Goal: Obtain resource: Download file/media

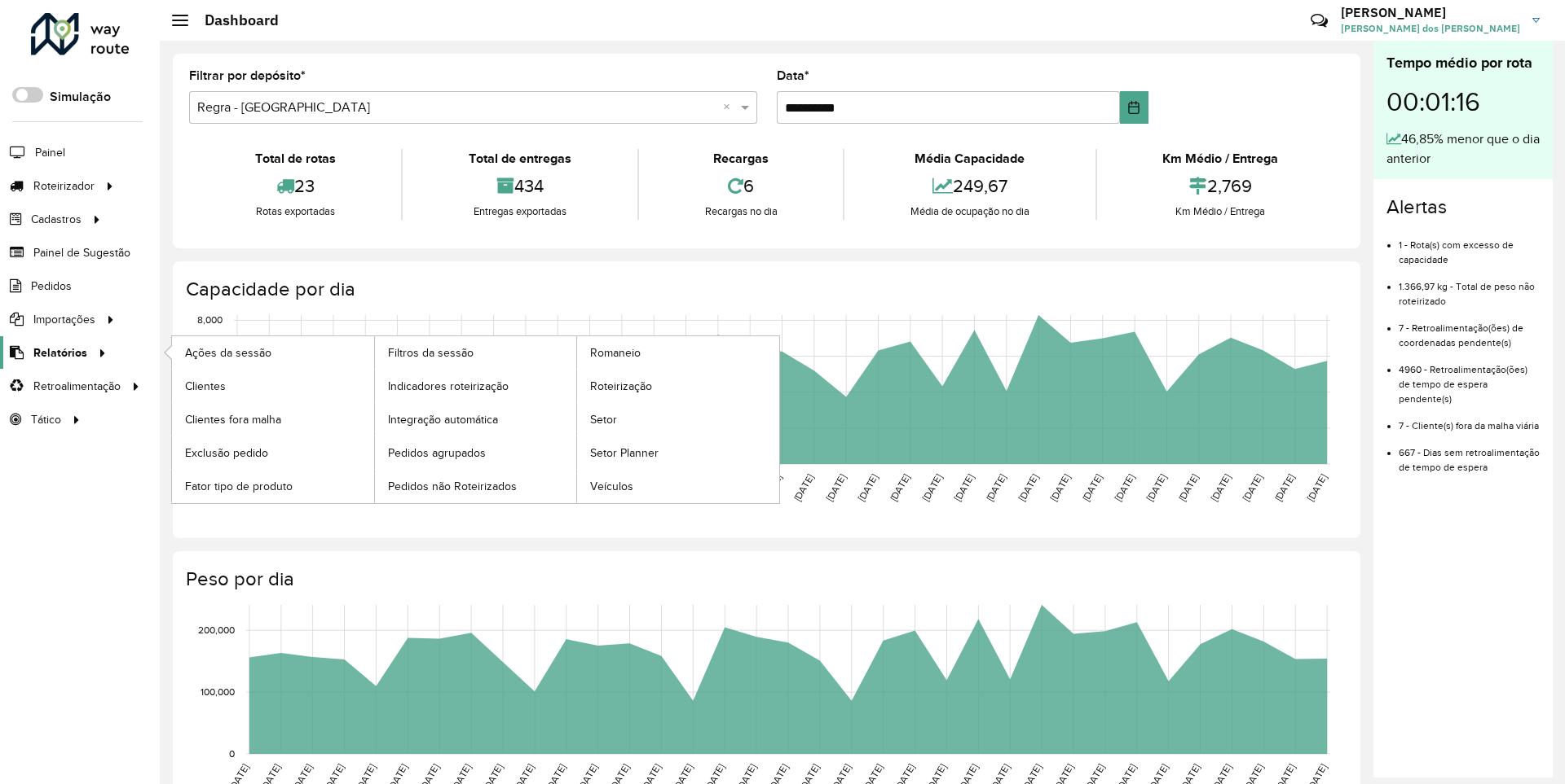
click at [58, 352] on span "Relatórios" at bounding box center [60, 353] width 54 height 17
click at [204, 386] on span "Clientes" at bounding box center [207, 386] width 44 height 17
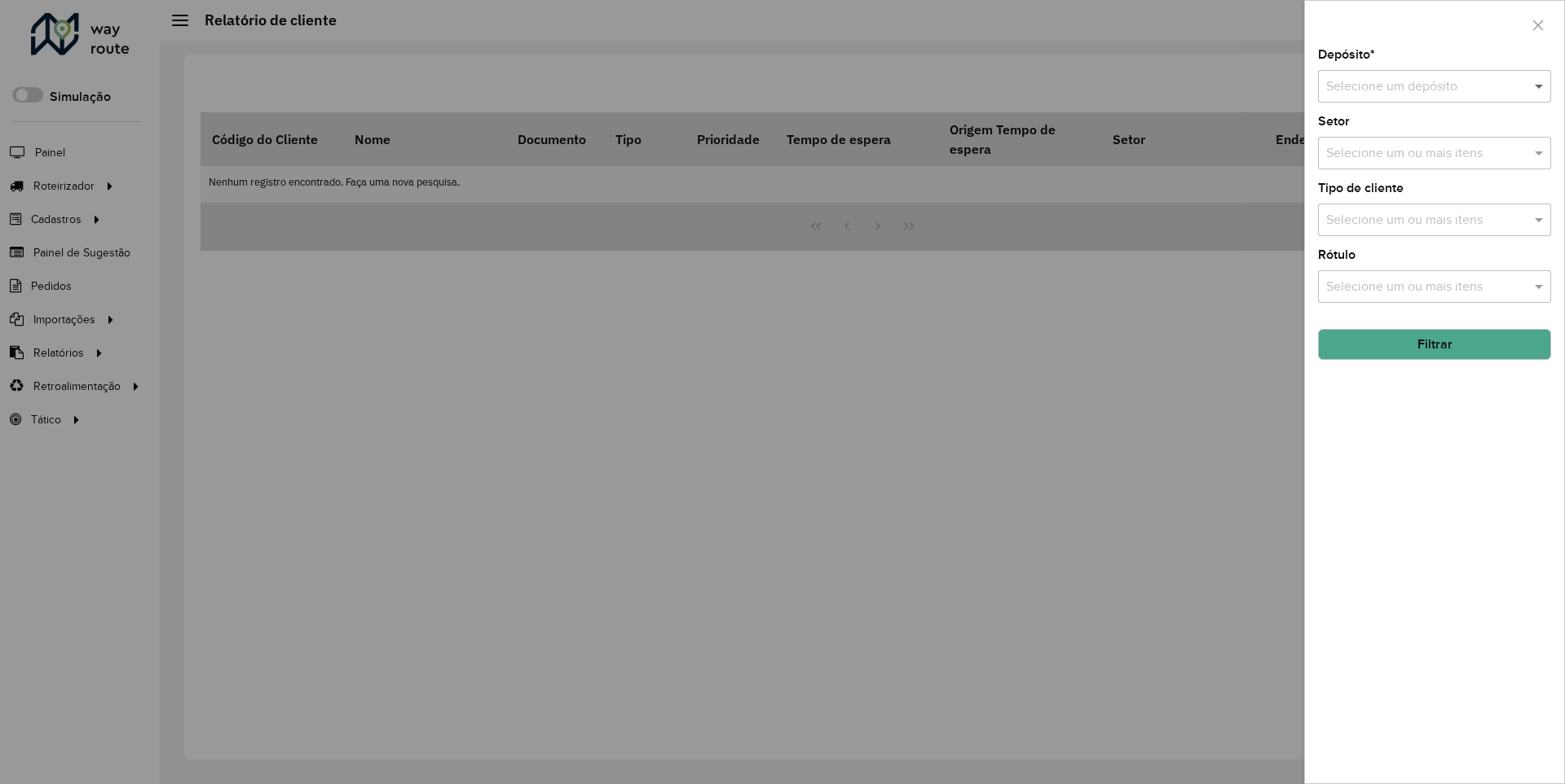
click at [1539, 85] on span at bounding box center [1540, 86] width 21 height 20
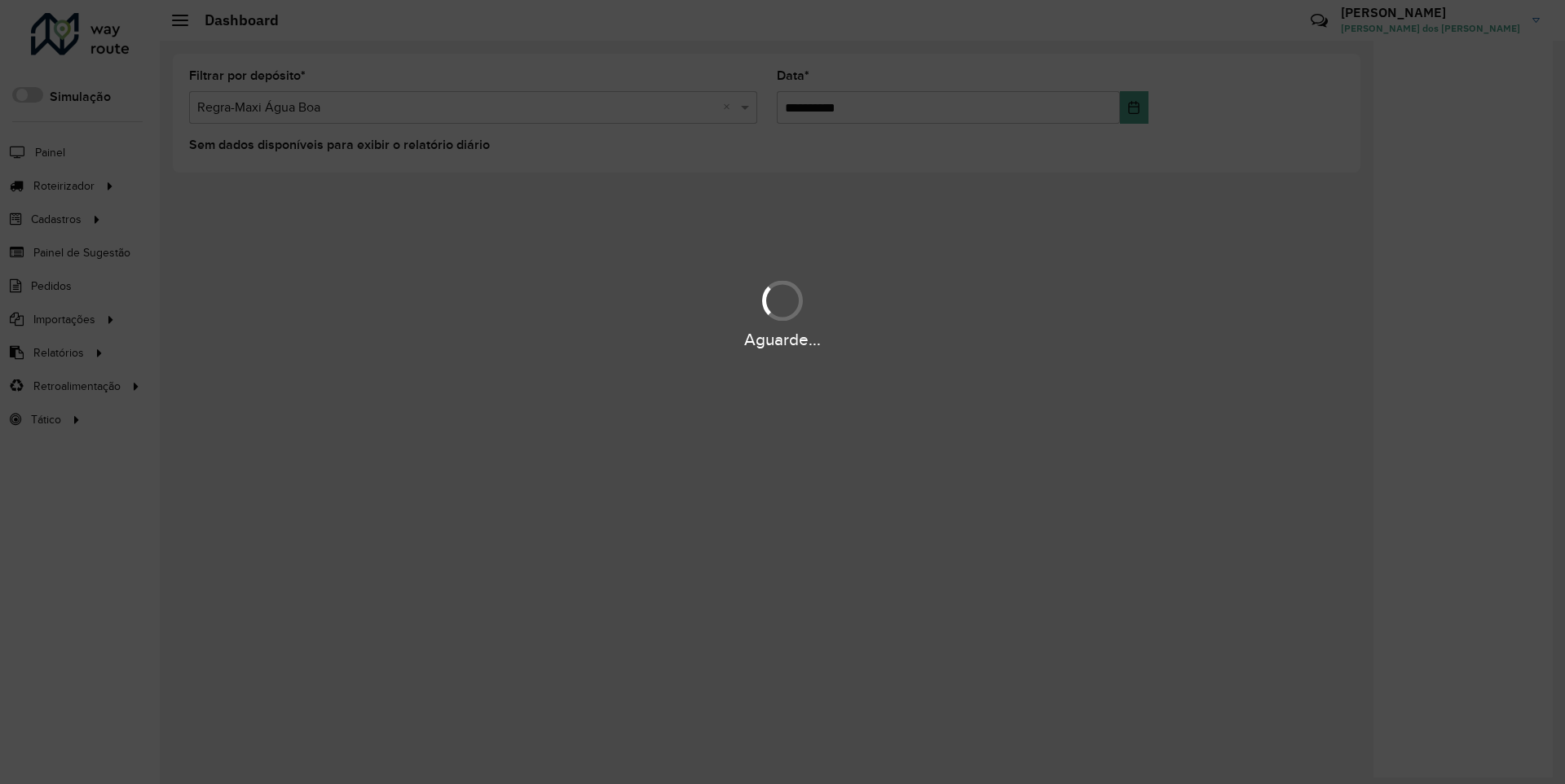
click at [58, 352] on div "Aguarde..." at bounding box center [782, 339] width 1565 height 25
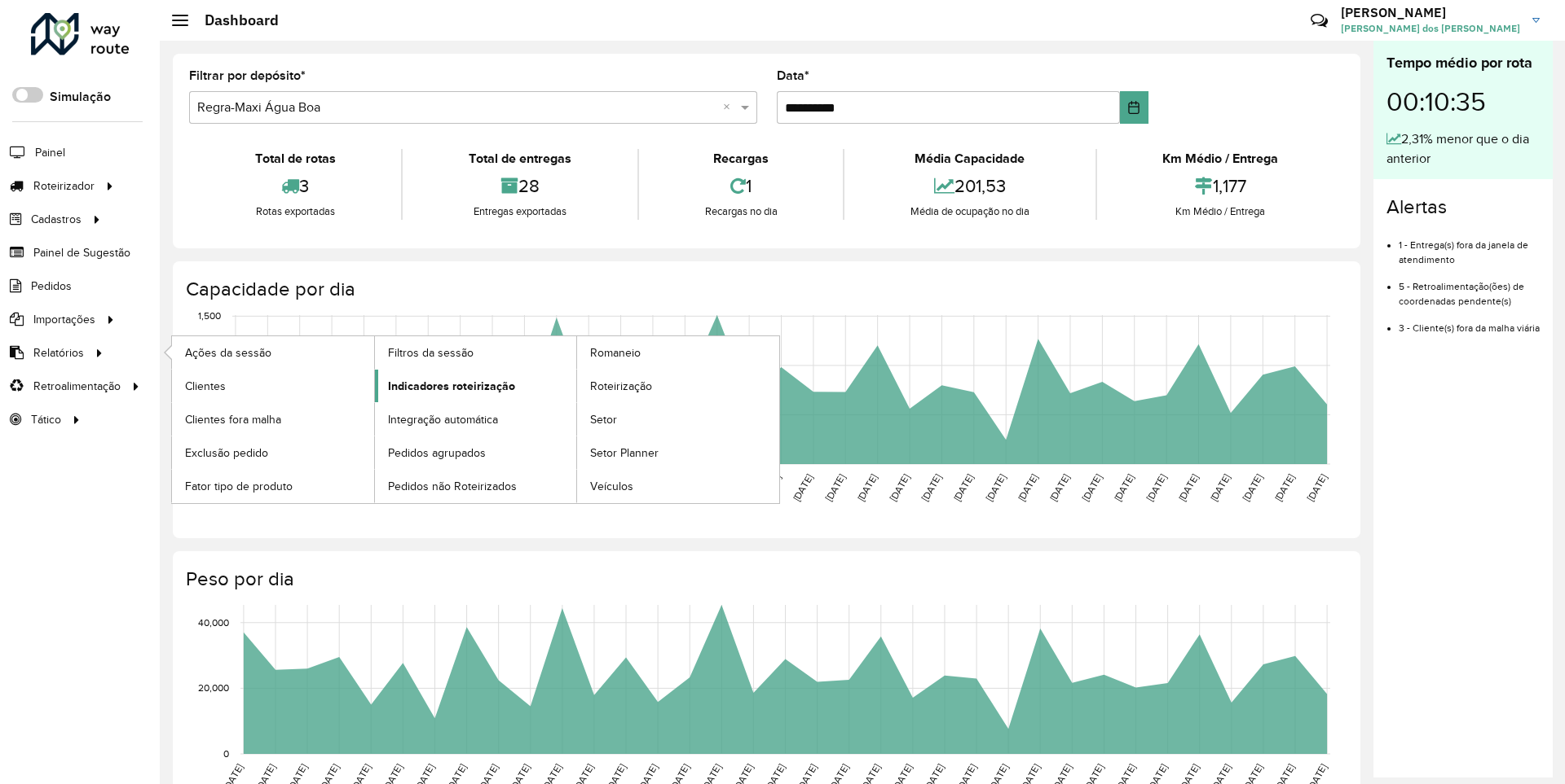
click at [446, 386] on span "Indicadores roteirização" at bounding box center [451, 386] width 127 height 17
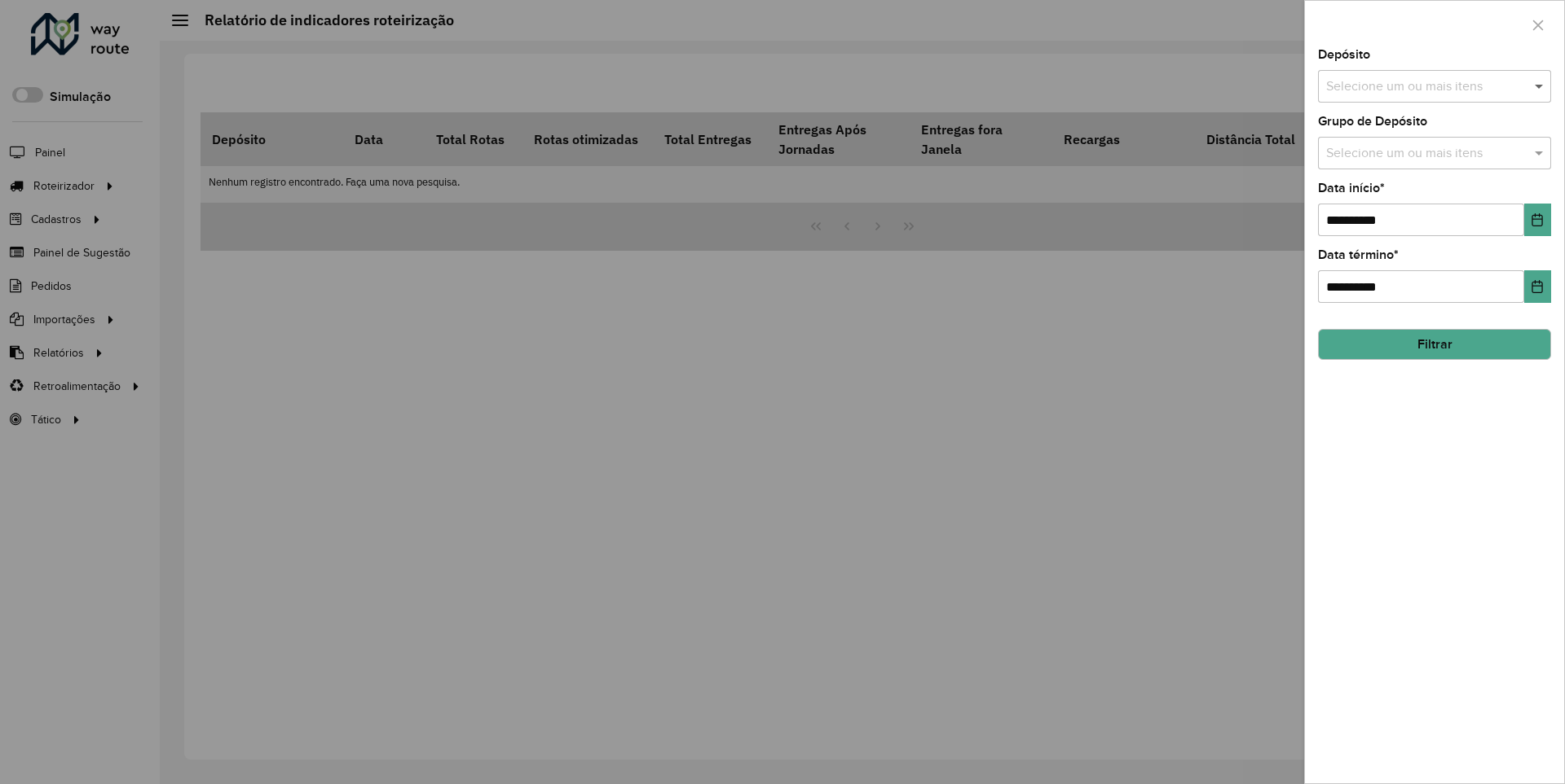
click at [1539, 85] on span at bounding box center [1540, 86] width 21 height 20
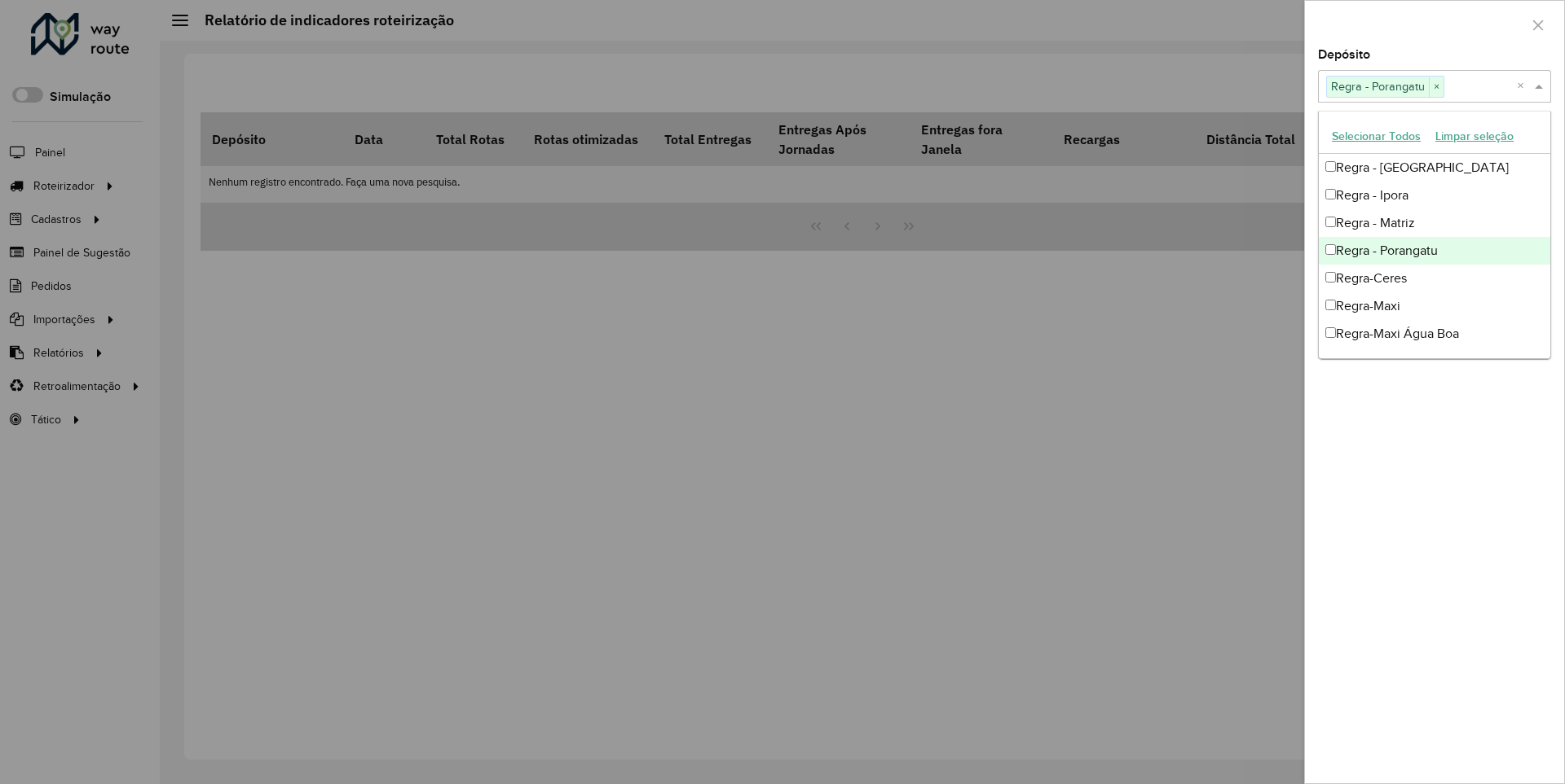
click at [1434, 24] on div at bounding box center [1434, 25] width 259 height 48
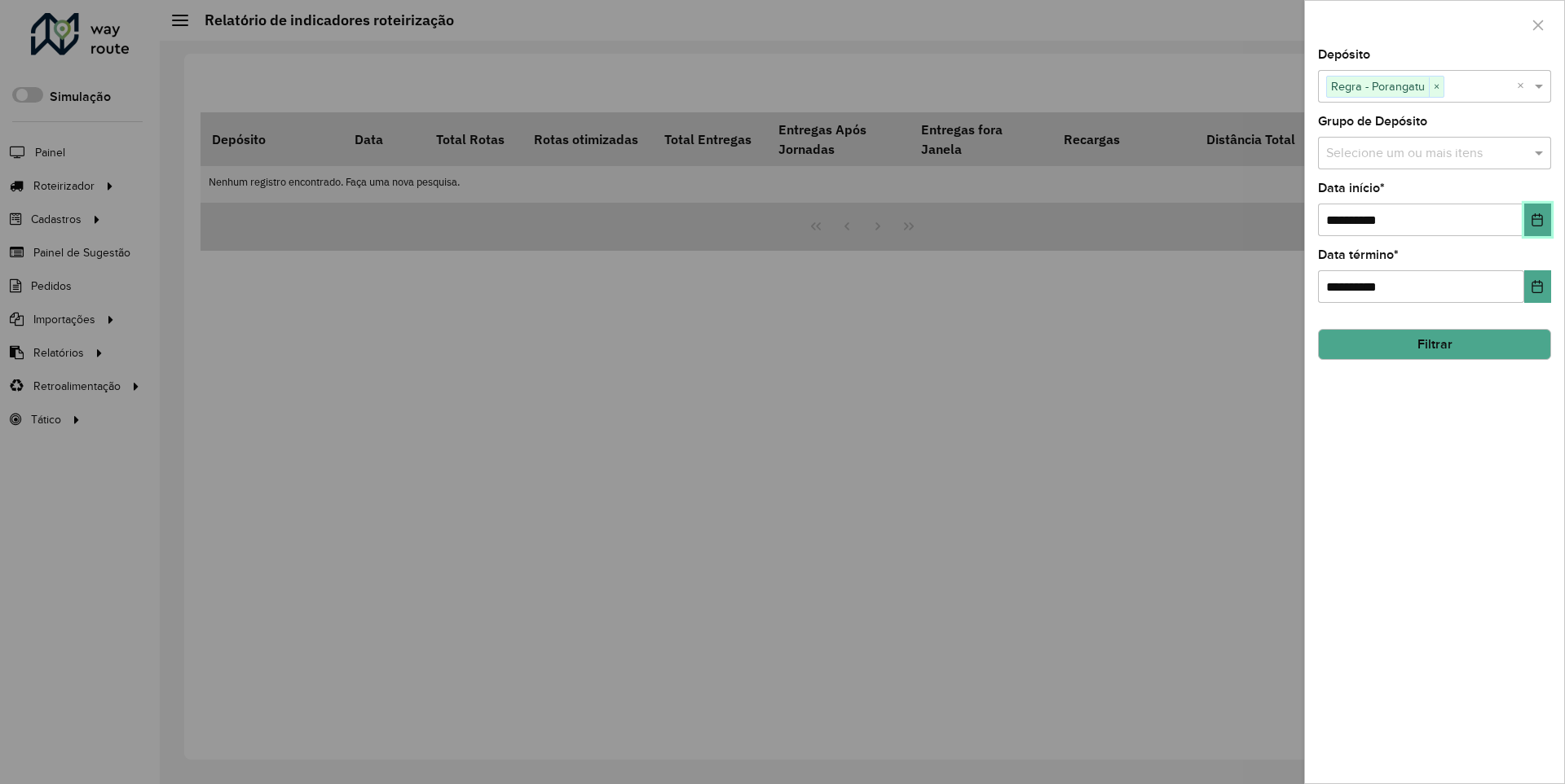
click at [1536, 219] on icon "Choose Date" at bounding box center [1537, 219] width 11 height 13
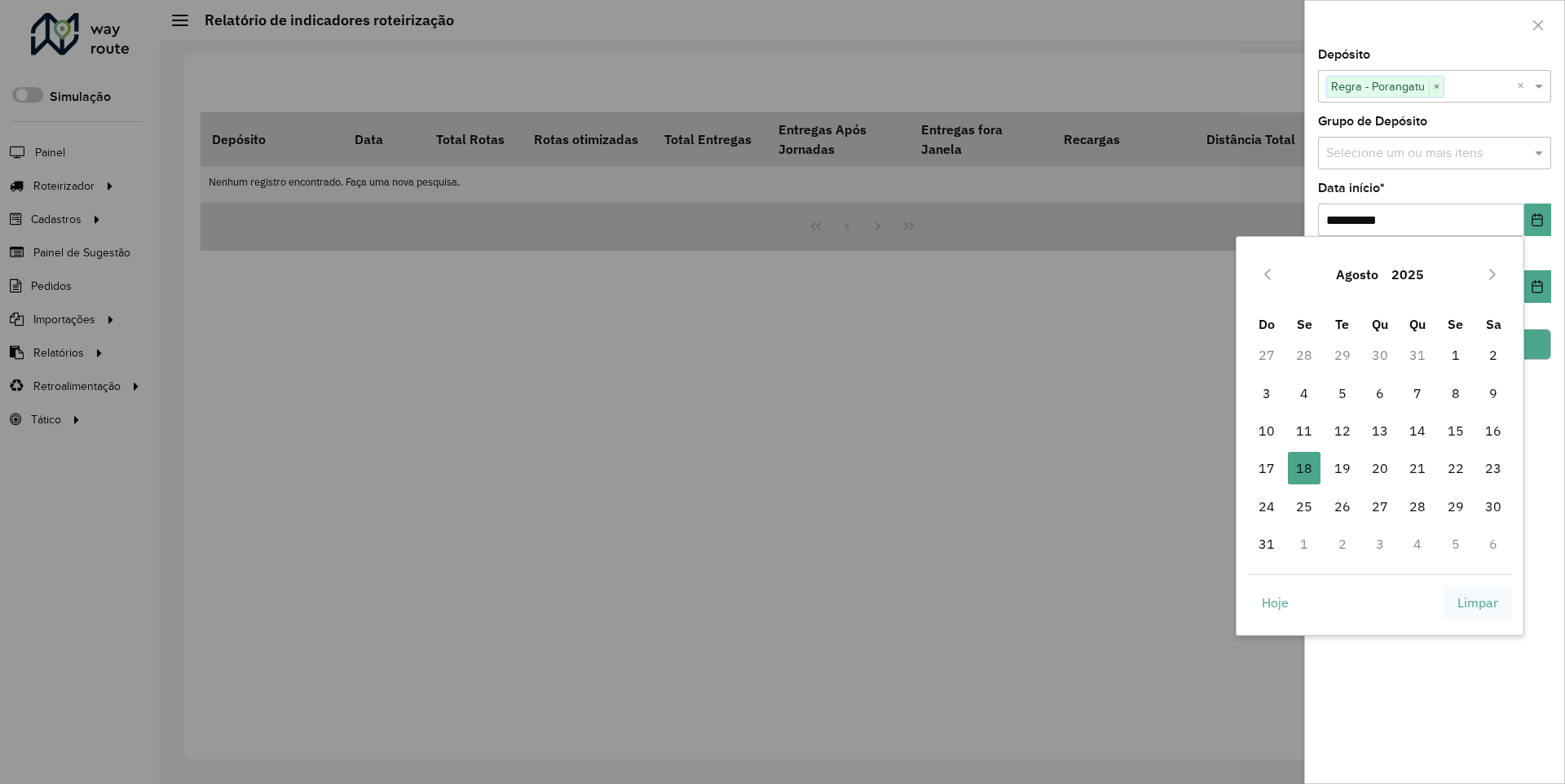
click at [1478, 602] on span "Limpar" at bounding box center [1477, 603] width 41 height 20
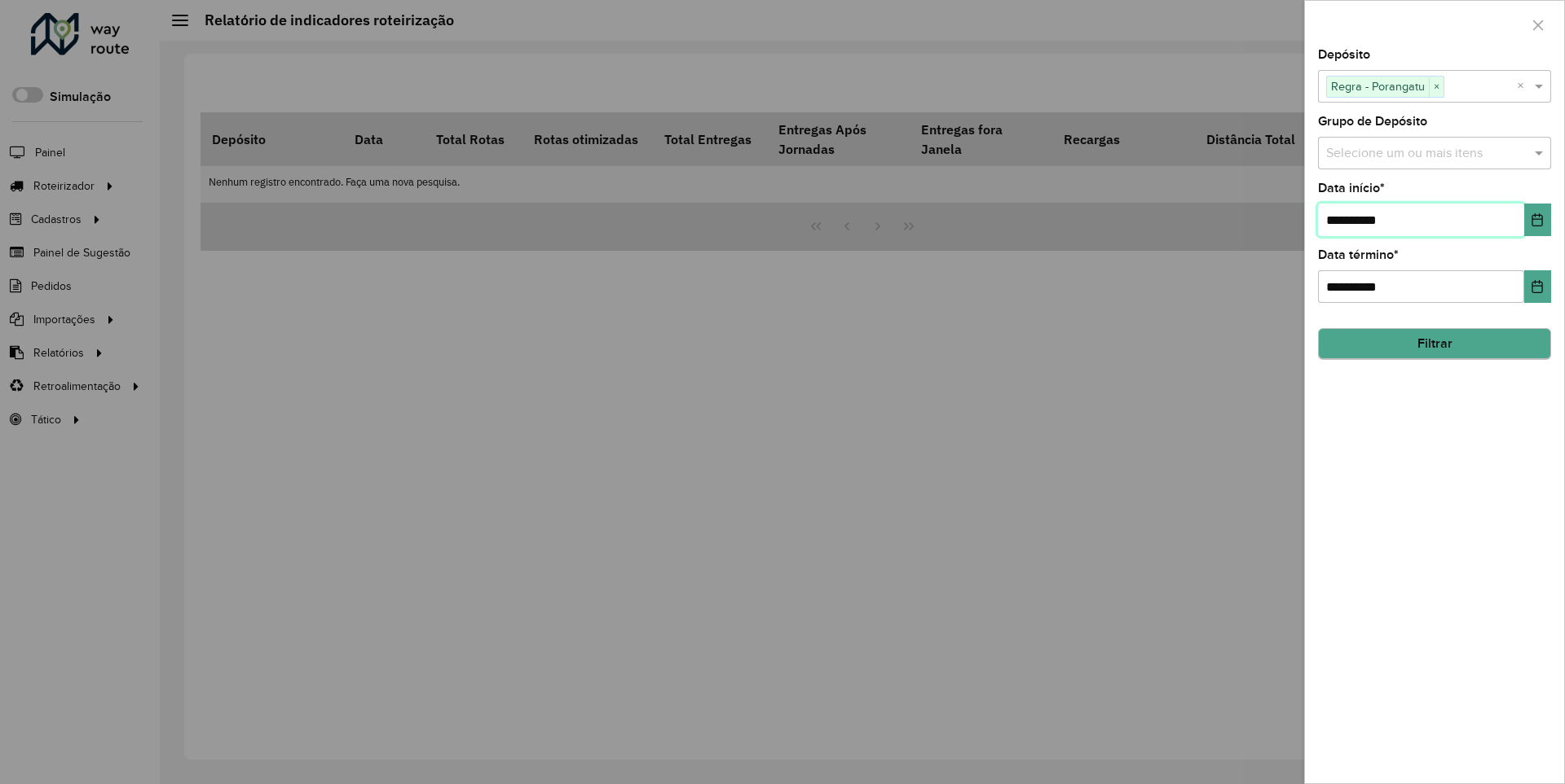
type input "**********"
click at [1434, 344] on button "Filtrar" at bounding box center [1434, 344] width 233 height 31
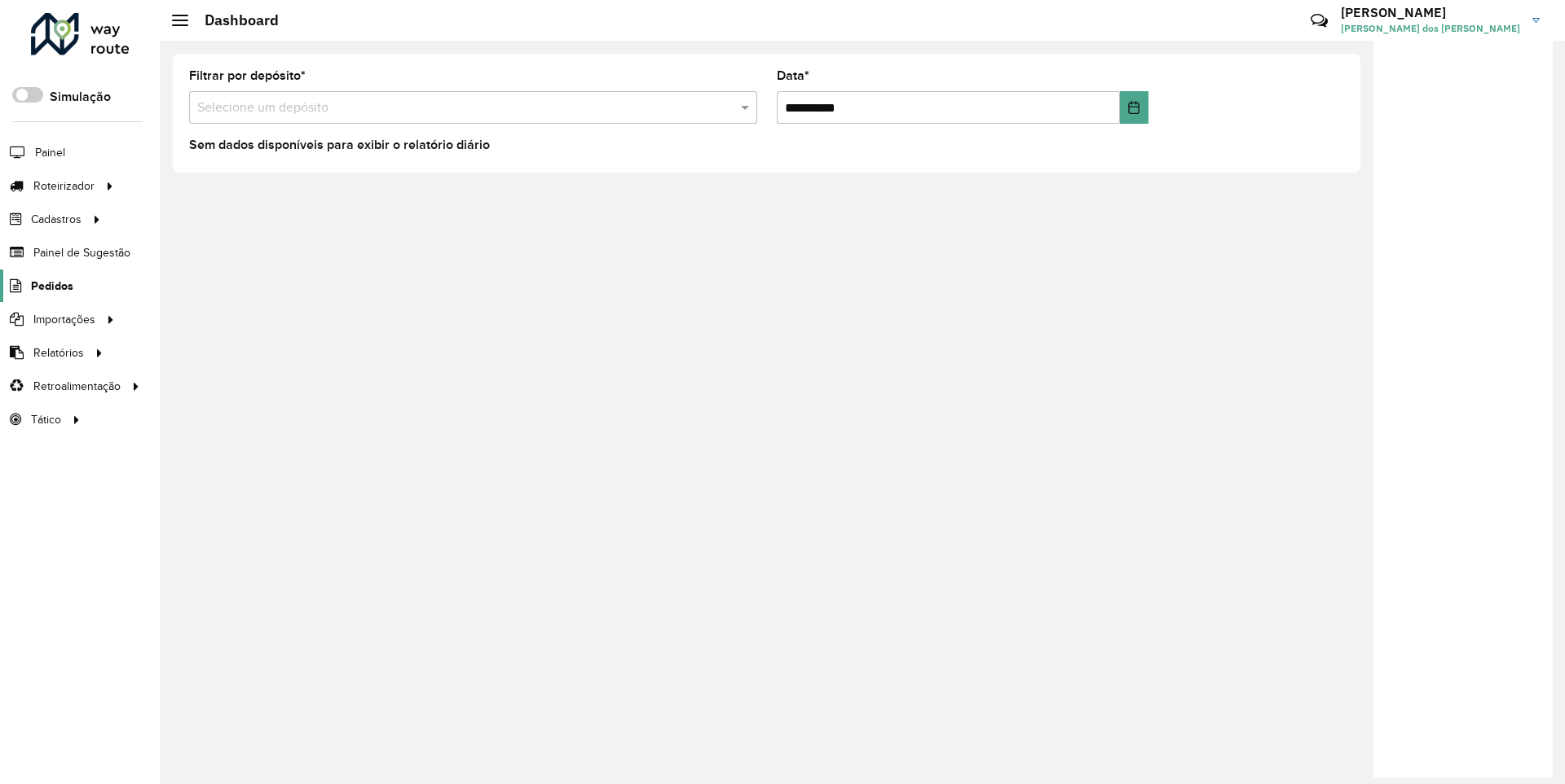
click at [51, 285] on span "Pedidos" at bounding box center [52, 285] width 43 height 17
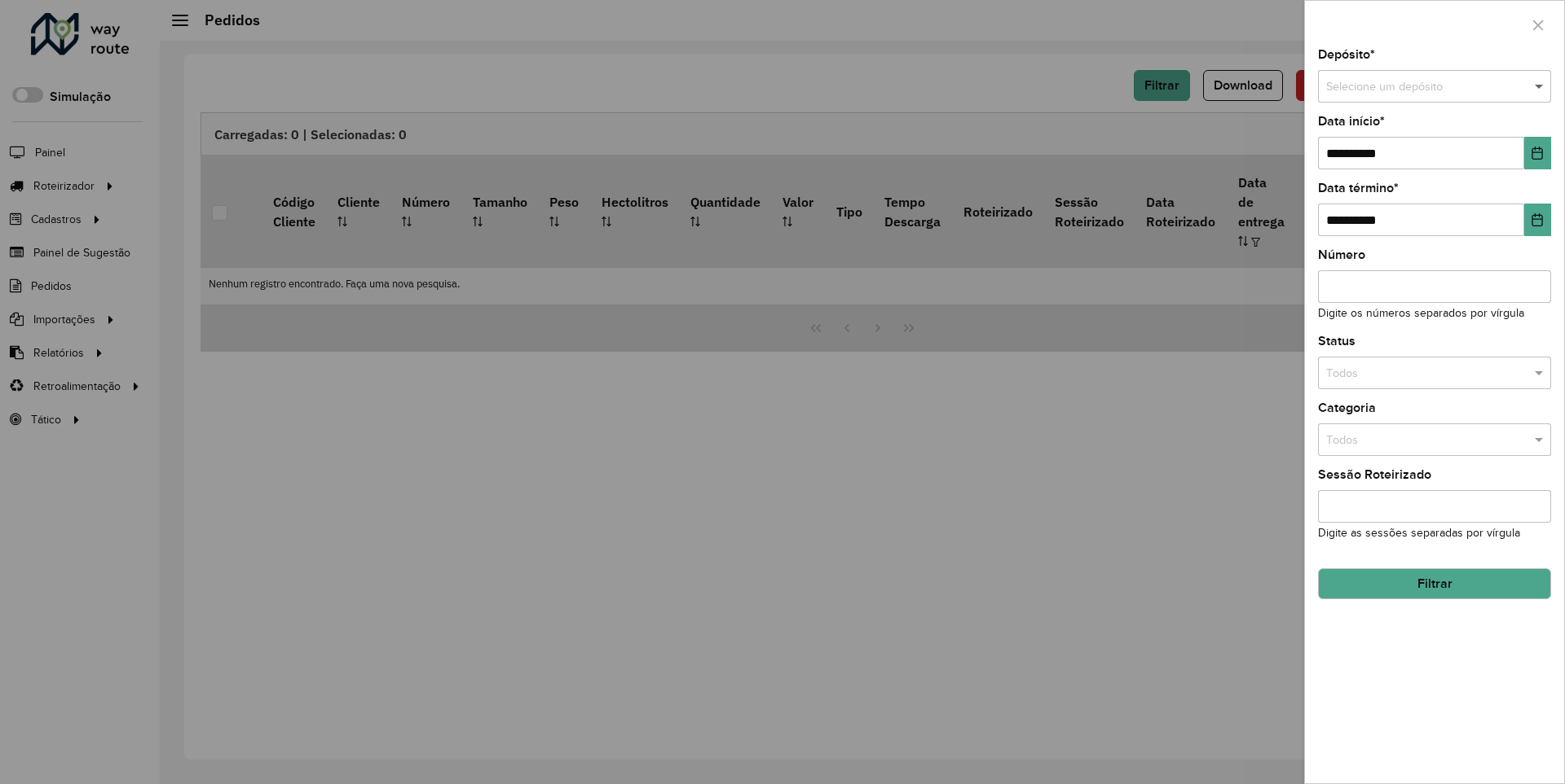
click at [1539, 86] on span at bounding box center [1540, 87] width 21 height 18
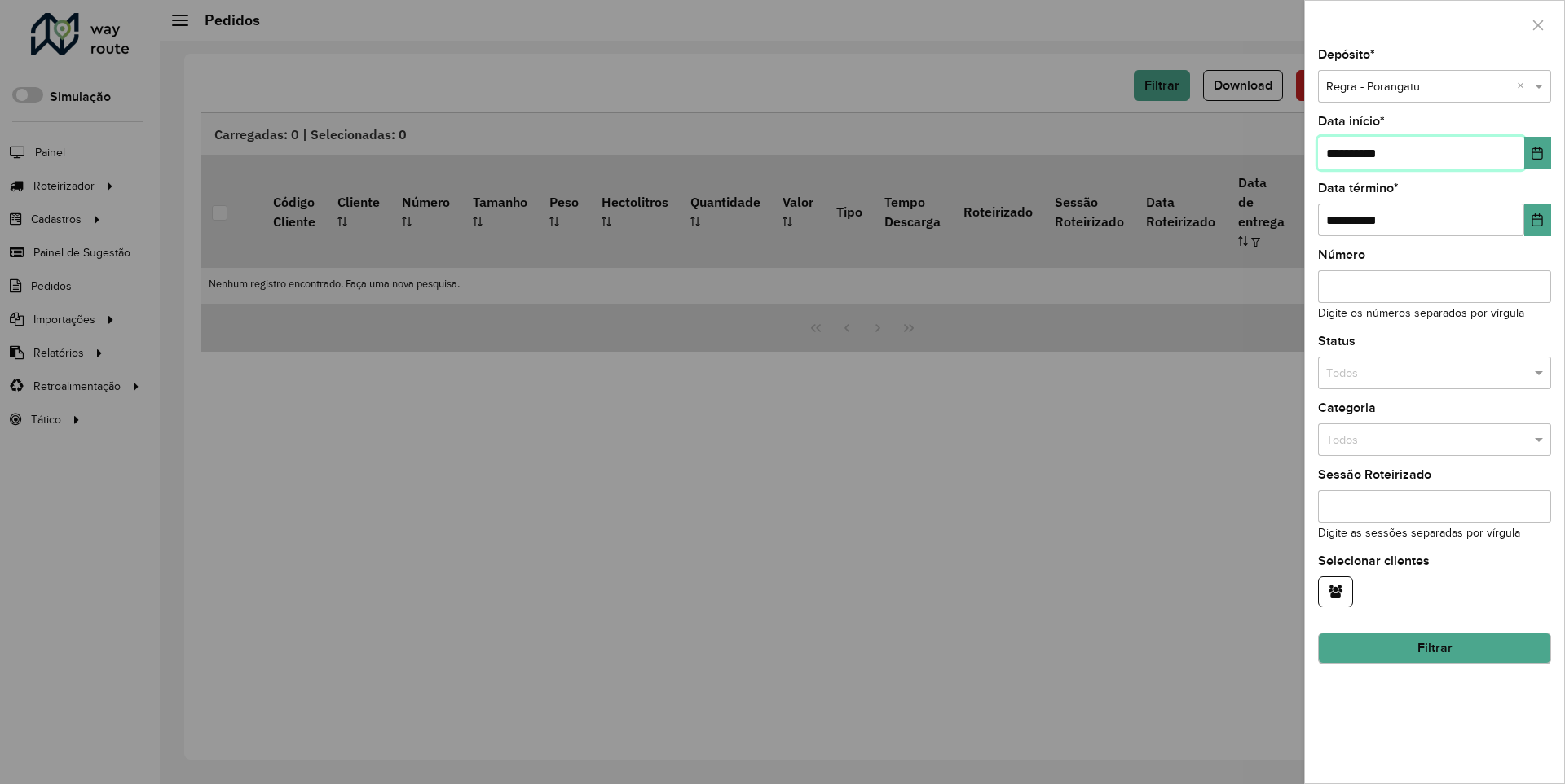
type input "**********"
click at [1434, 648] on button "Filtrar" at bounding box center [1434, 648] width 233 height 31
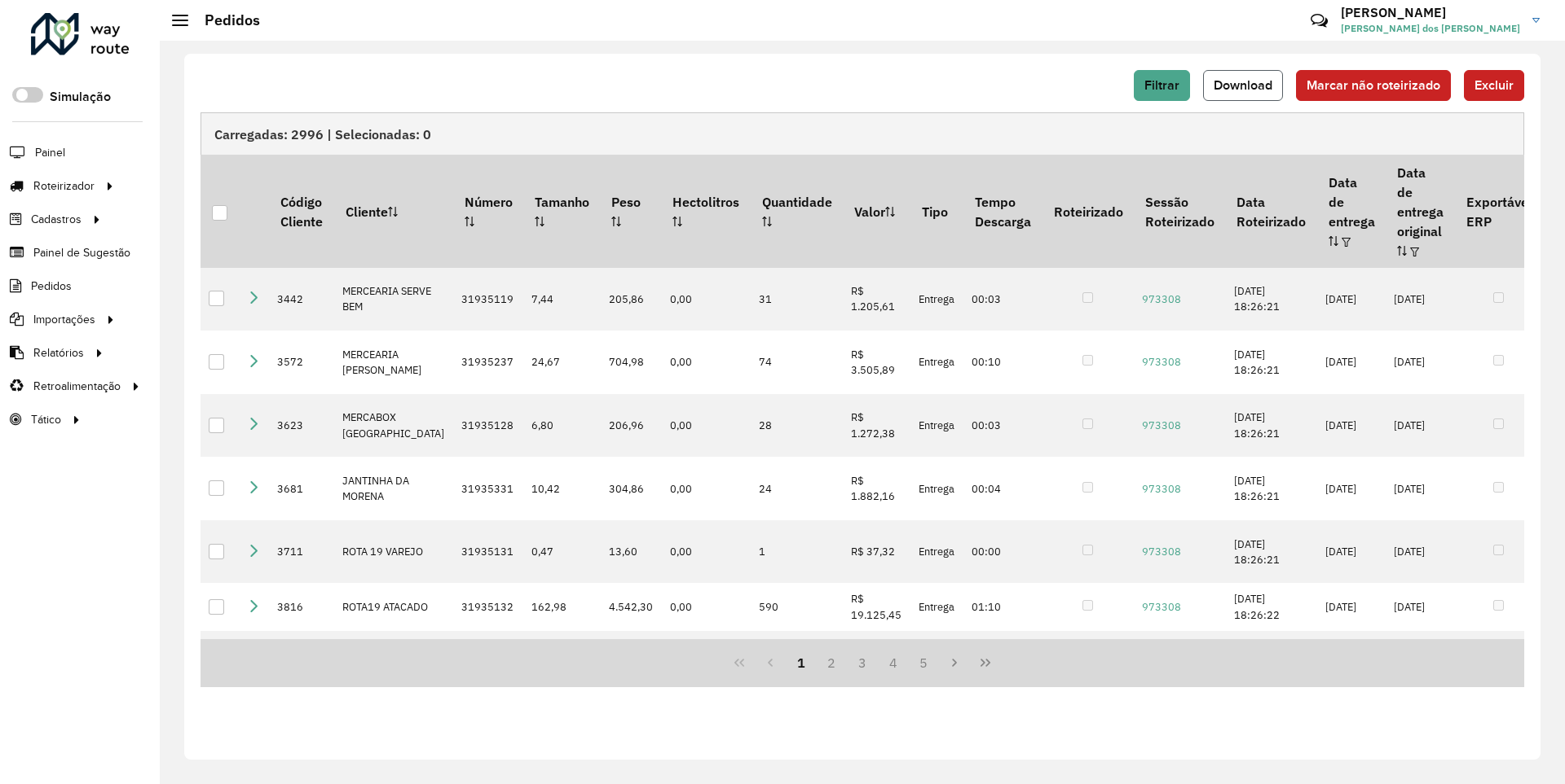
click at [1245, 84] on span "Download" at bounding box center [1243, 85] width 59 height 14
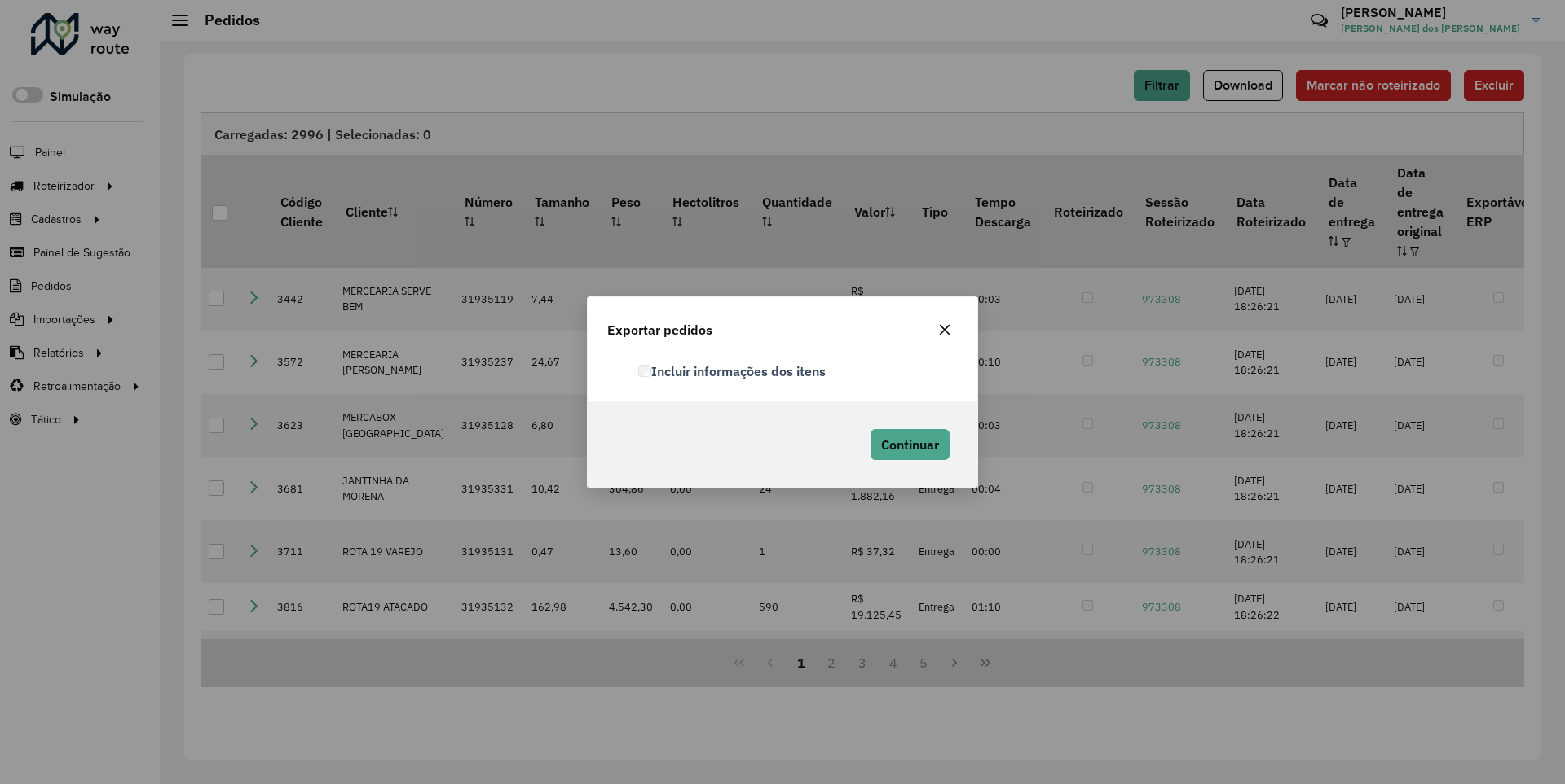
click at [733, 371] on label "Incluir informações dos itens" at bounding box center [731, 372] width 187 height 20
click at [908, 444] on span "Continuar" at bounding box center [909, 444] width 58 height 16
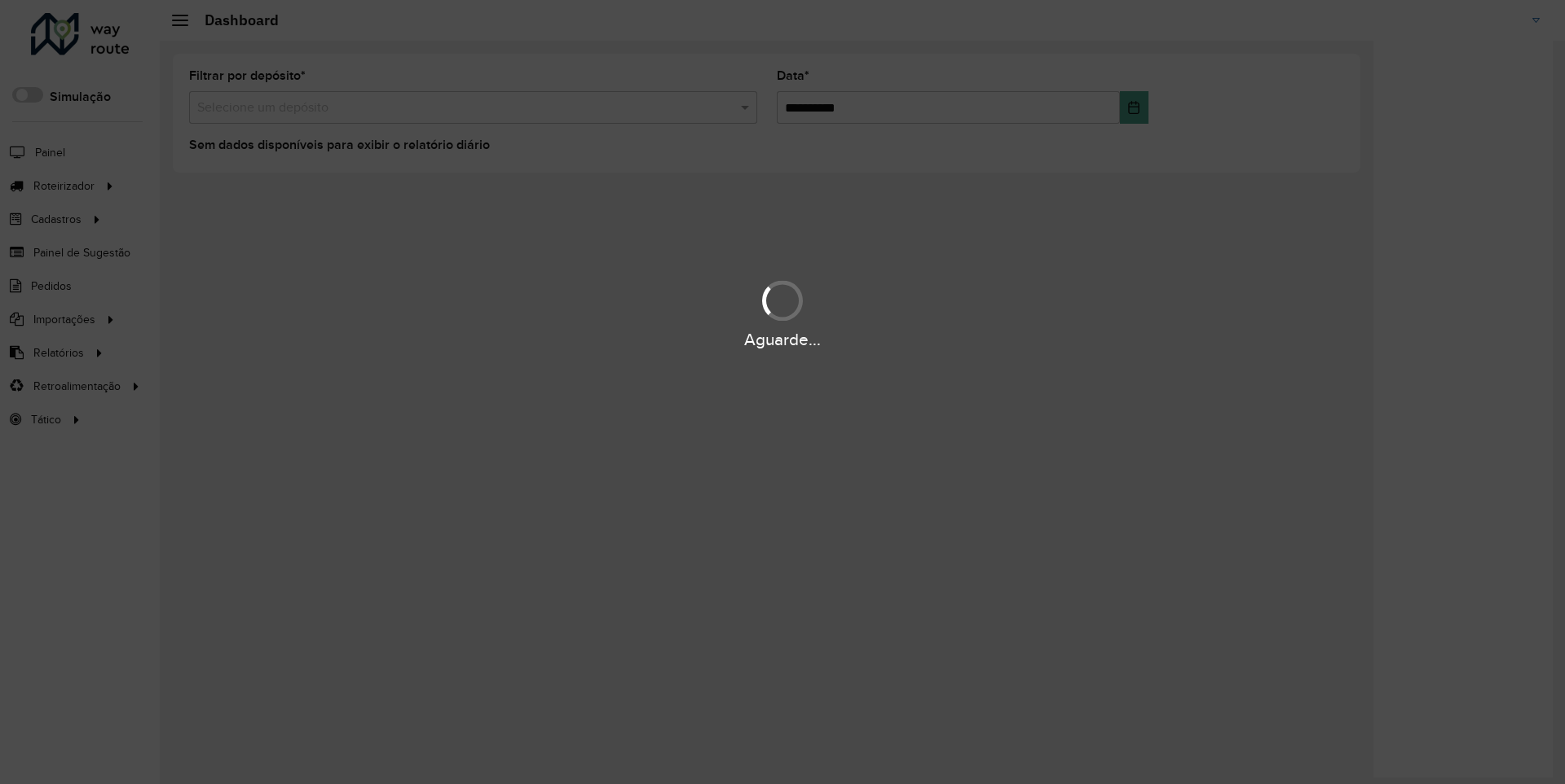
click at [58, 352] on div "Aguarde..." at bounding box center [782, 339] width 1565 height 25
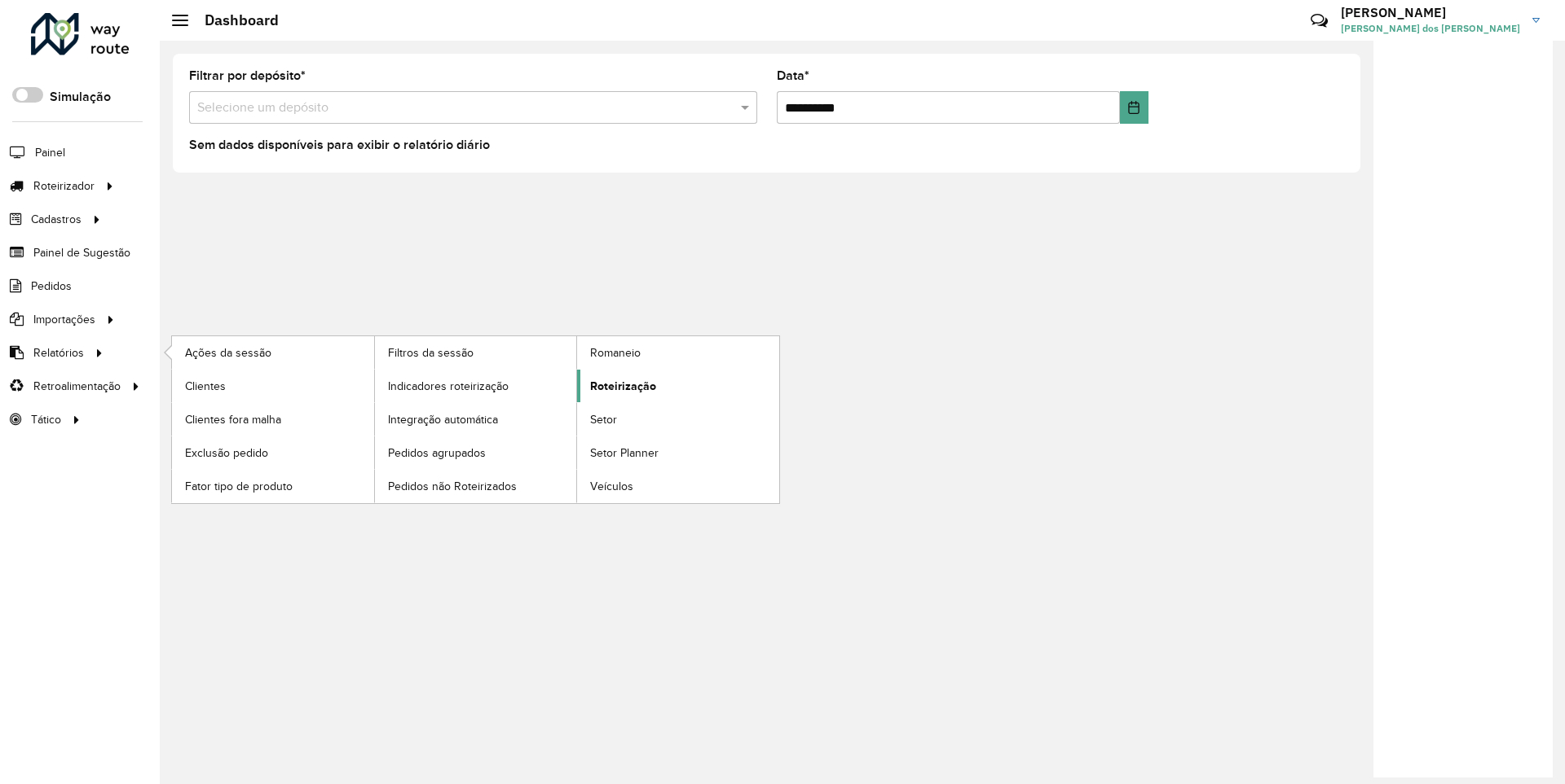
click at [620, 386] on span "Roteirização" at bounding box center [623, 386] width 66 height 17
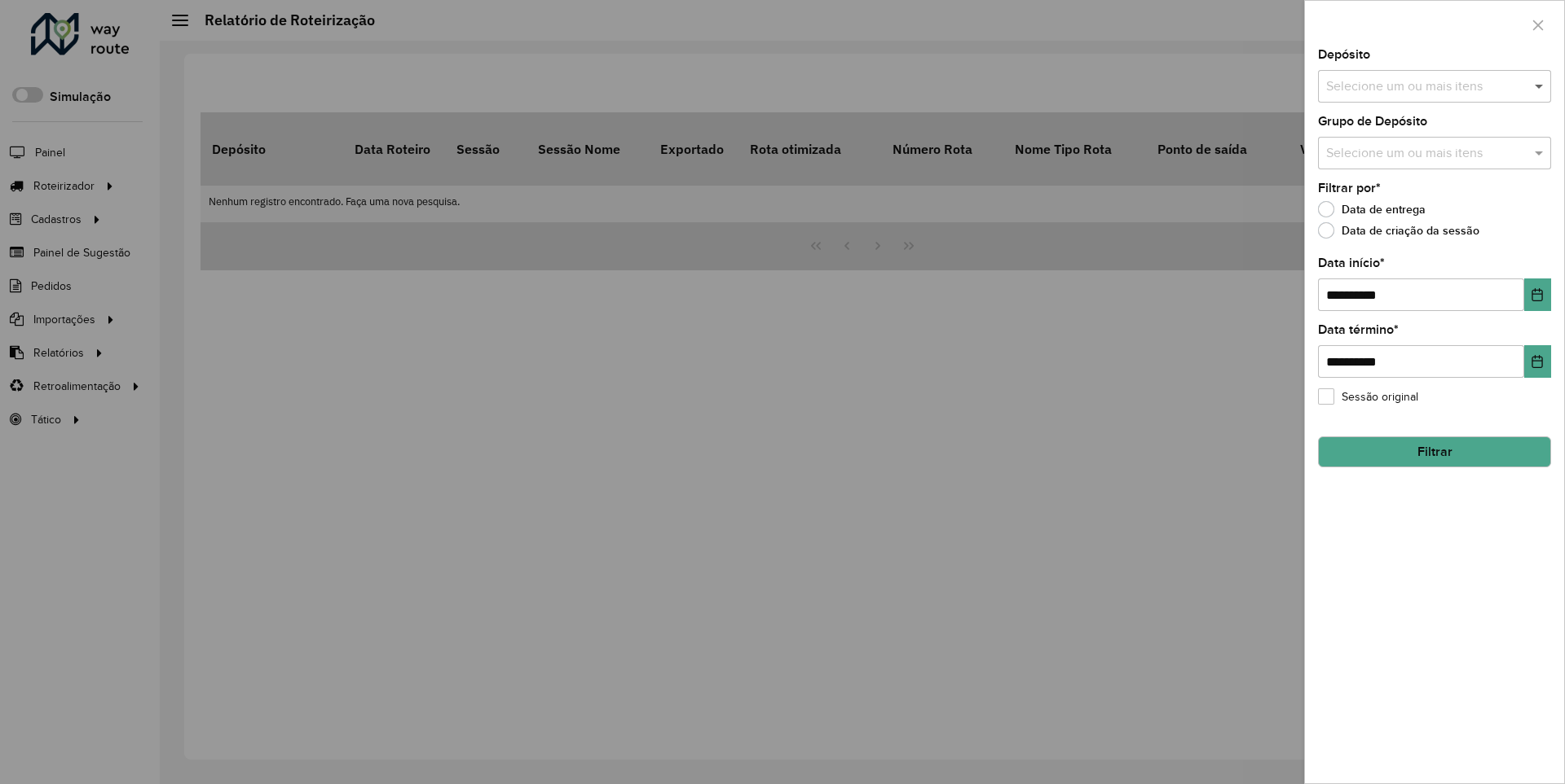
click at [1539, 85] on span at bounding box center [1540, 86] width 21 height 20
click at [1536, 294] on icon "Choose Date" at bounding box center [1537, 294] width 11 height 13
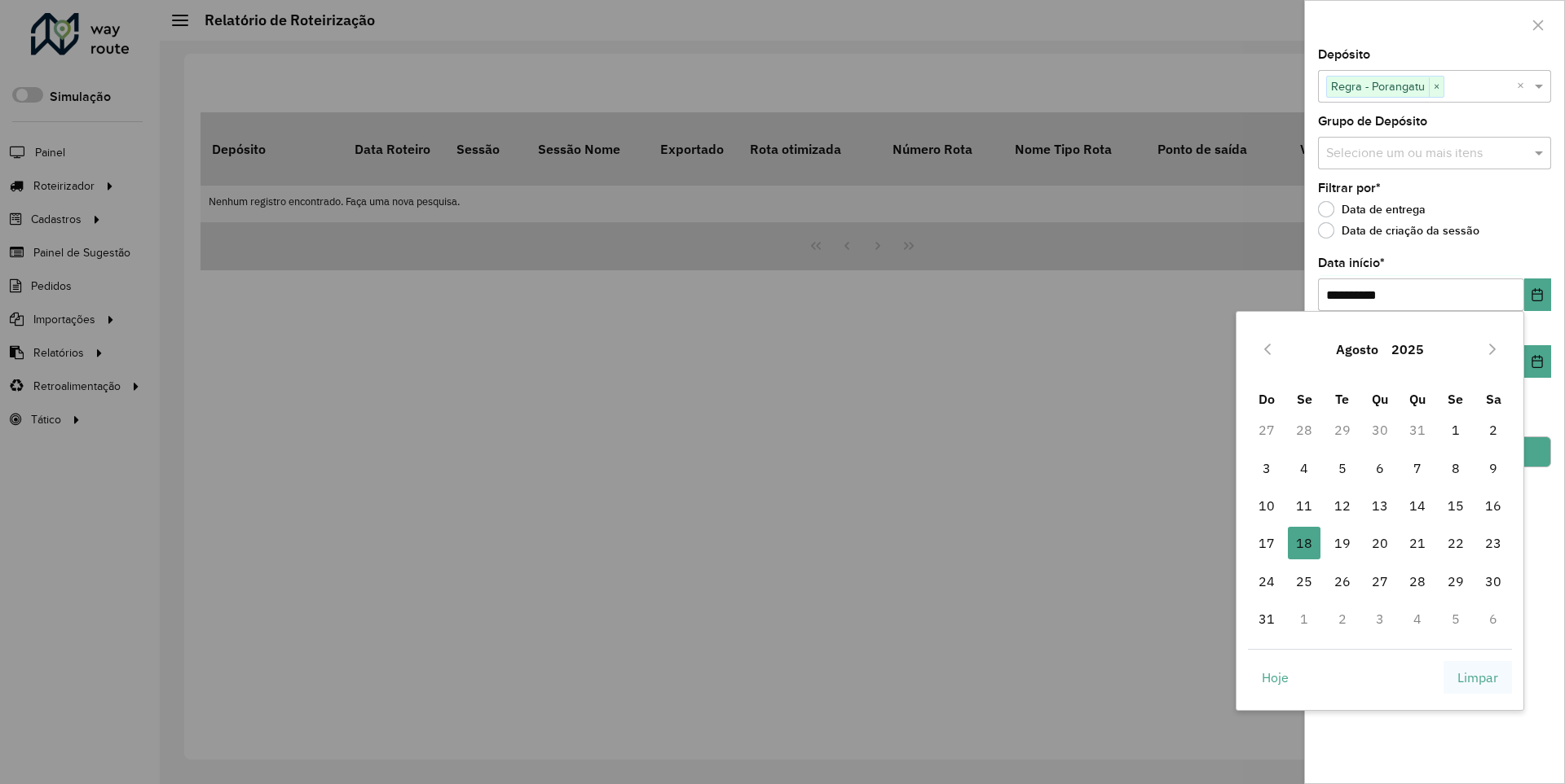
click at [1478, 677] on span "Limpar" at bounding box center [1477, 678] width 41 height 20
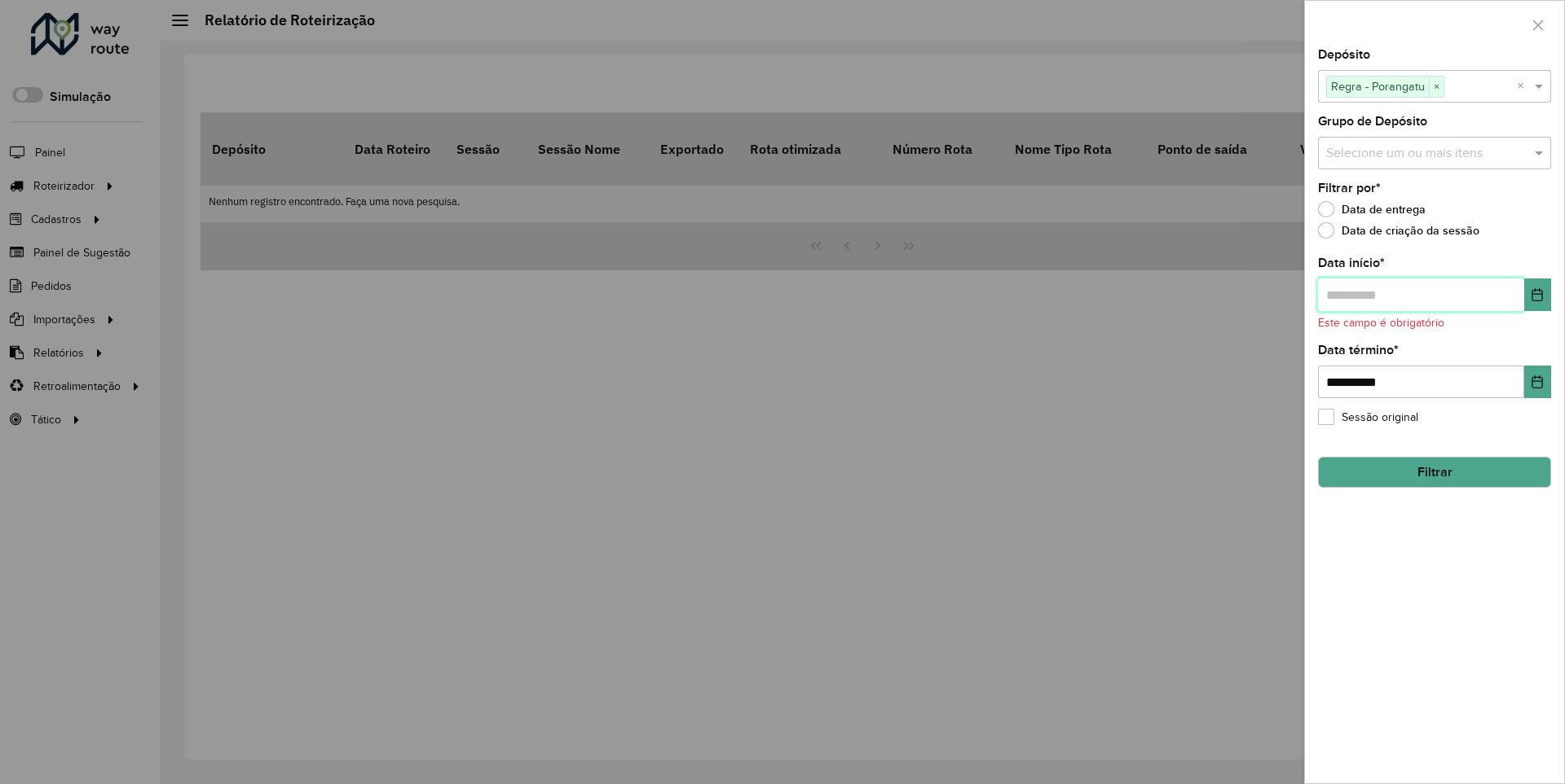
click at [1420, 294] on input "text" at bounding box center [1421, 294] width 206 height 33
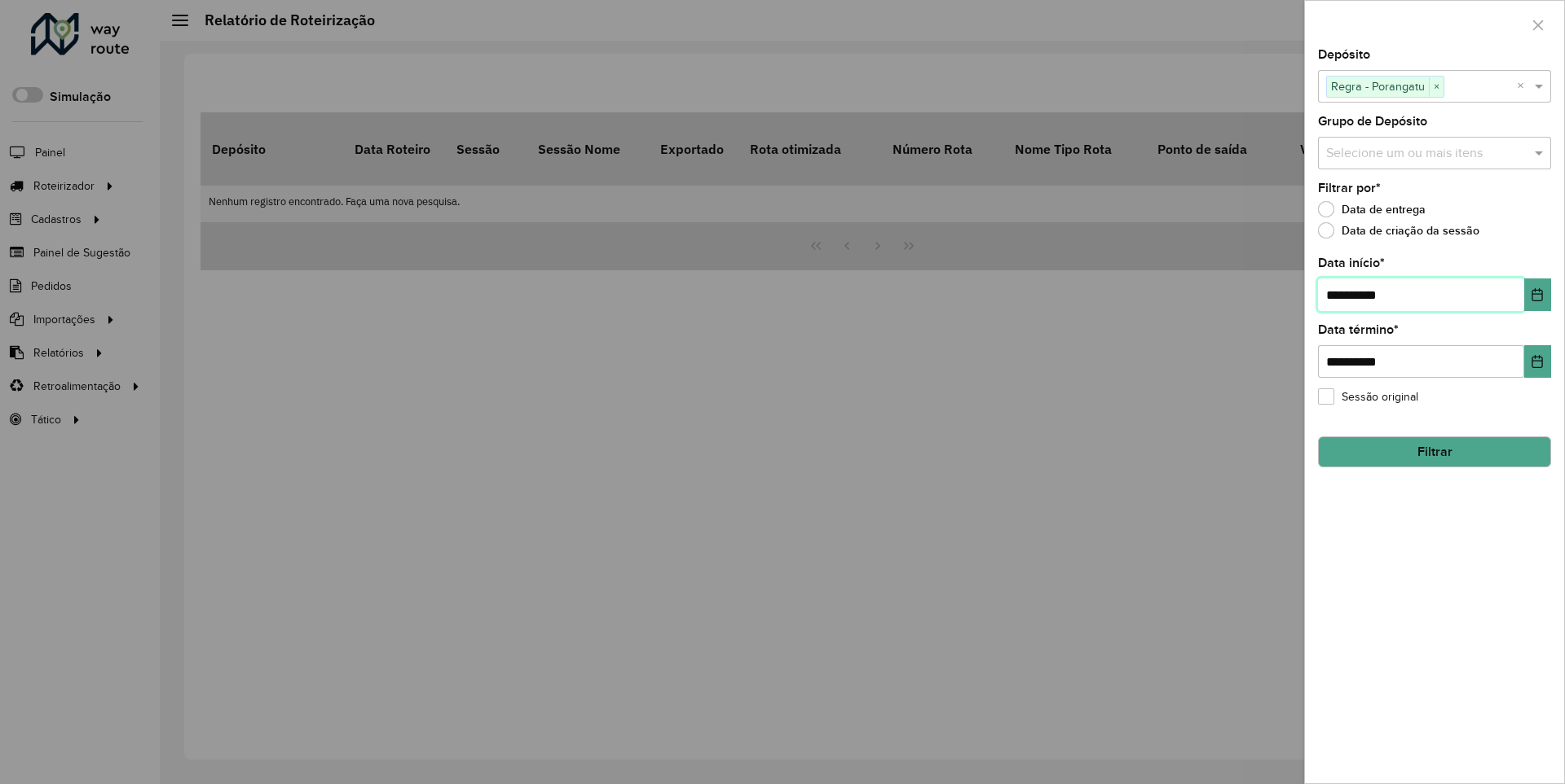
type input "**********"
click at [1434, 451] on button "Filtrar" at bounding box center [1434, 451] width 233 height 31
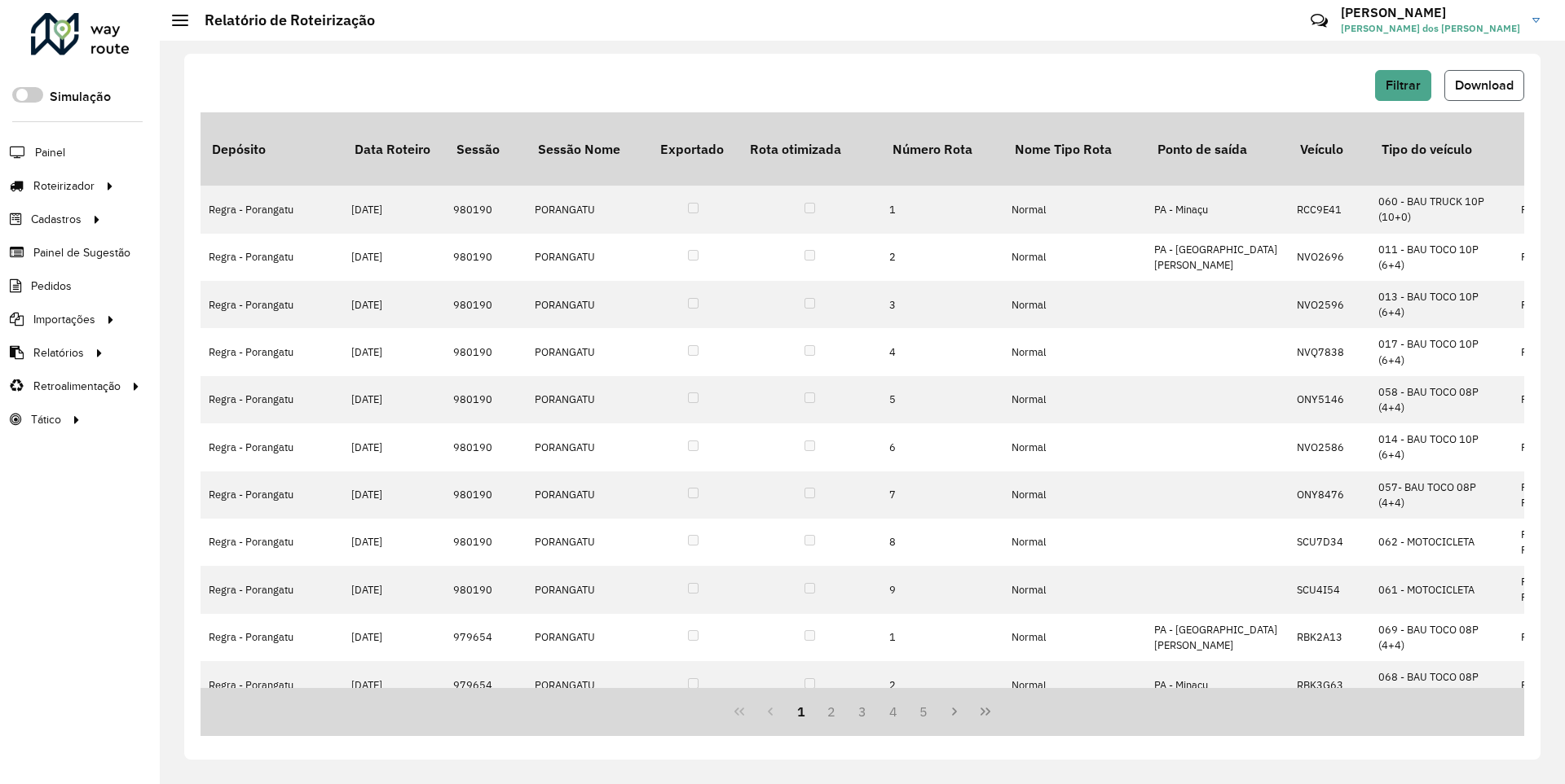
click at [1483, 84] on span "Download" at bounding box center [1484, 85] width 59 height 14
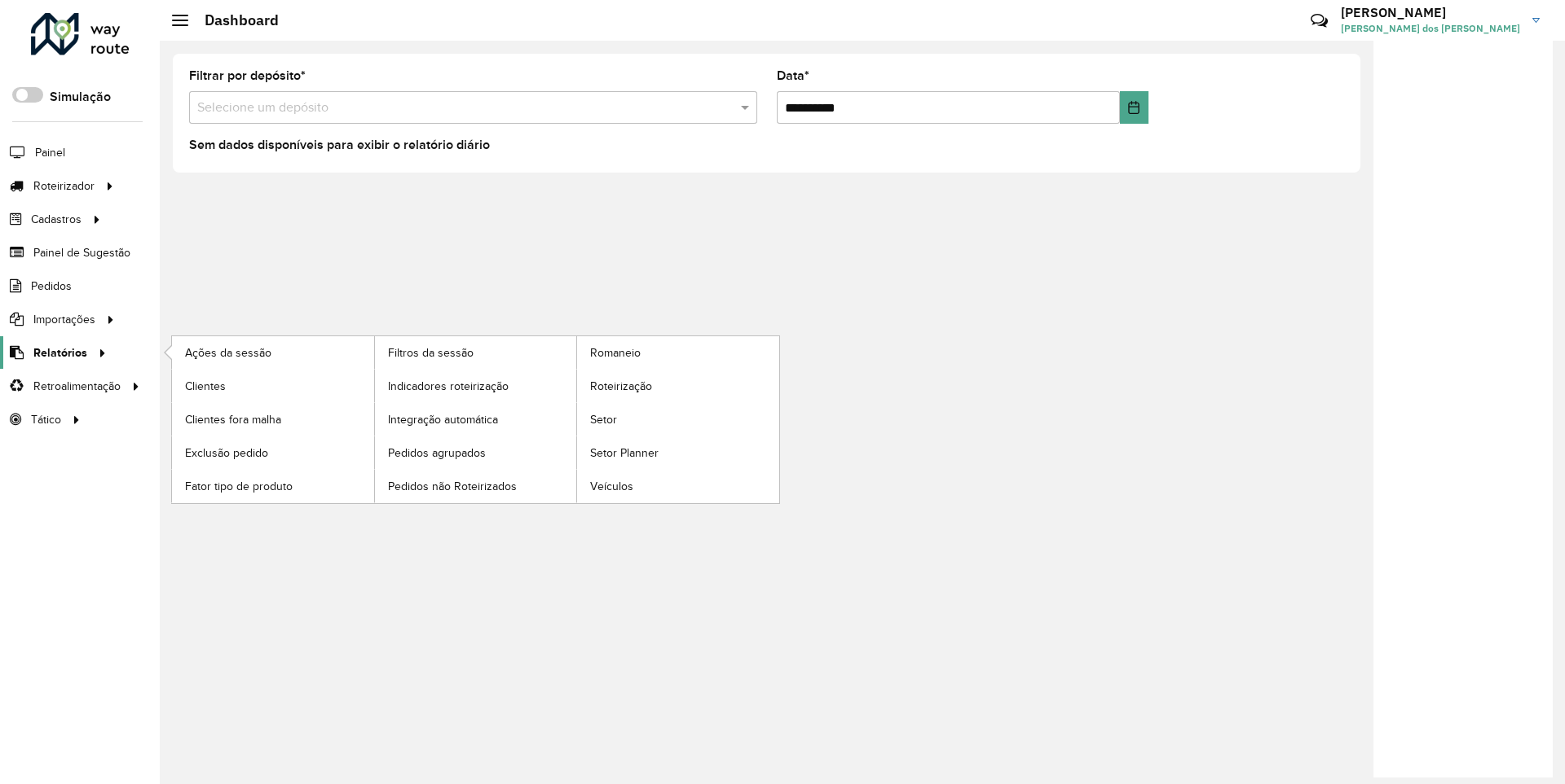
click at [58, 352] on span "Relatórios" at bounding box center [60, 353] width 54 height 17
click at [204, 386] on span "Clientes" at bounding box center [207, 386] width 44 height 17
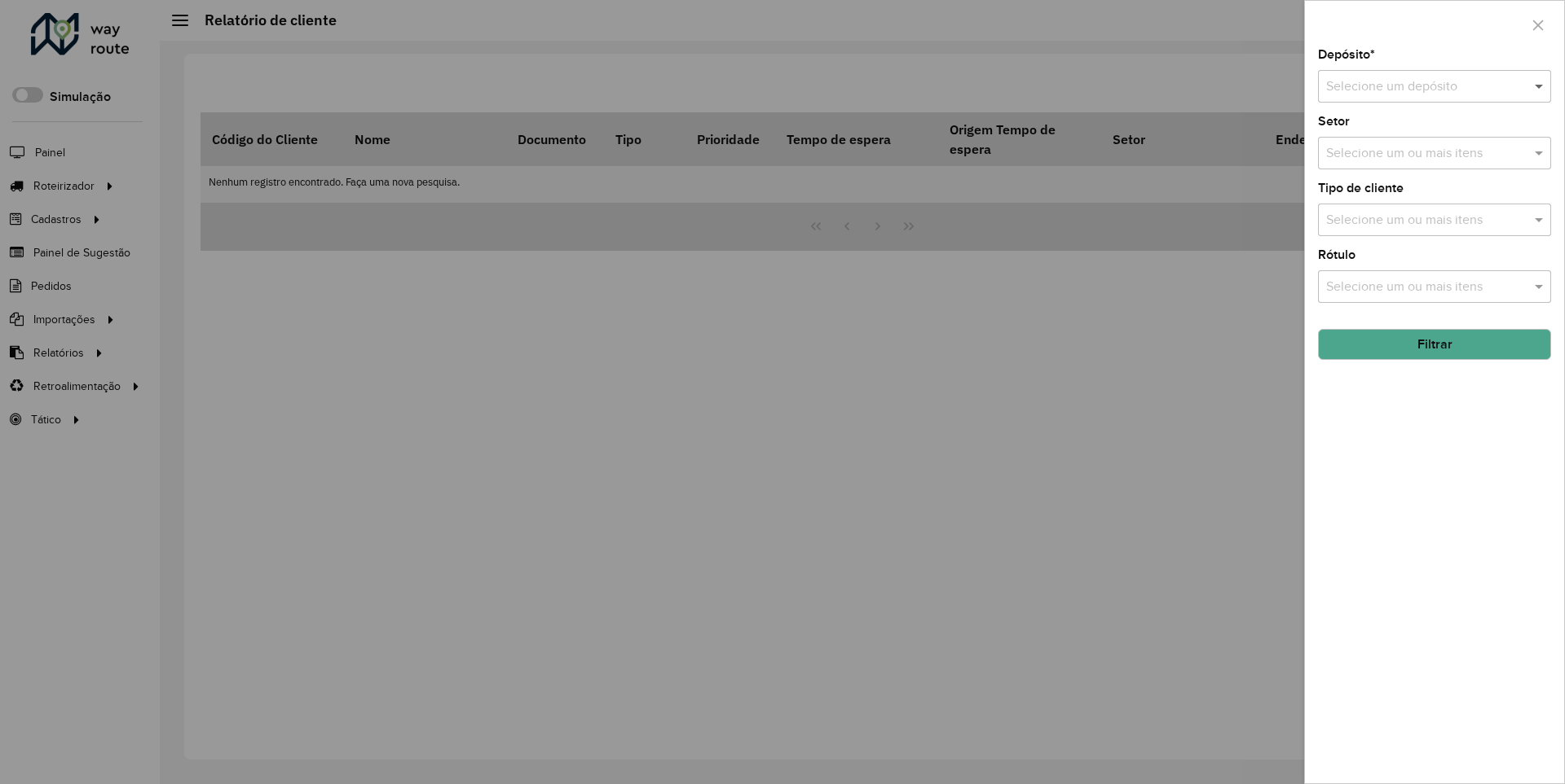
click at [1539, 85] on span at bounding box center [1540, 86] width 21 height 20
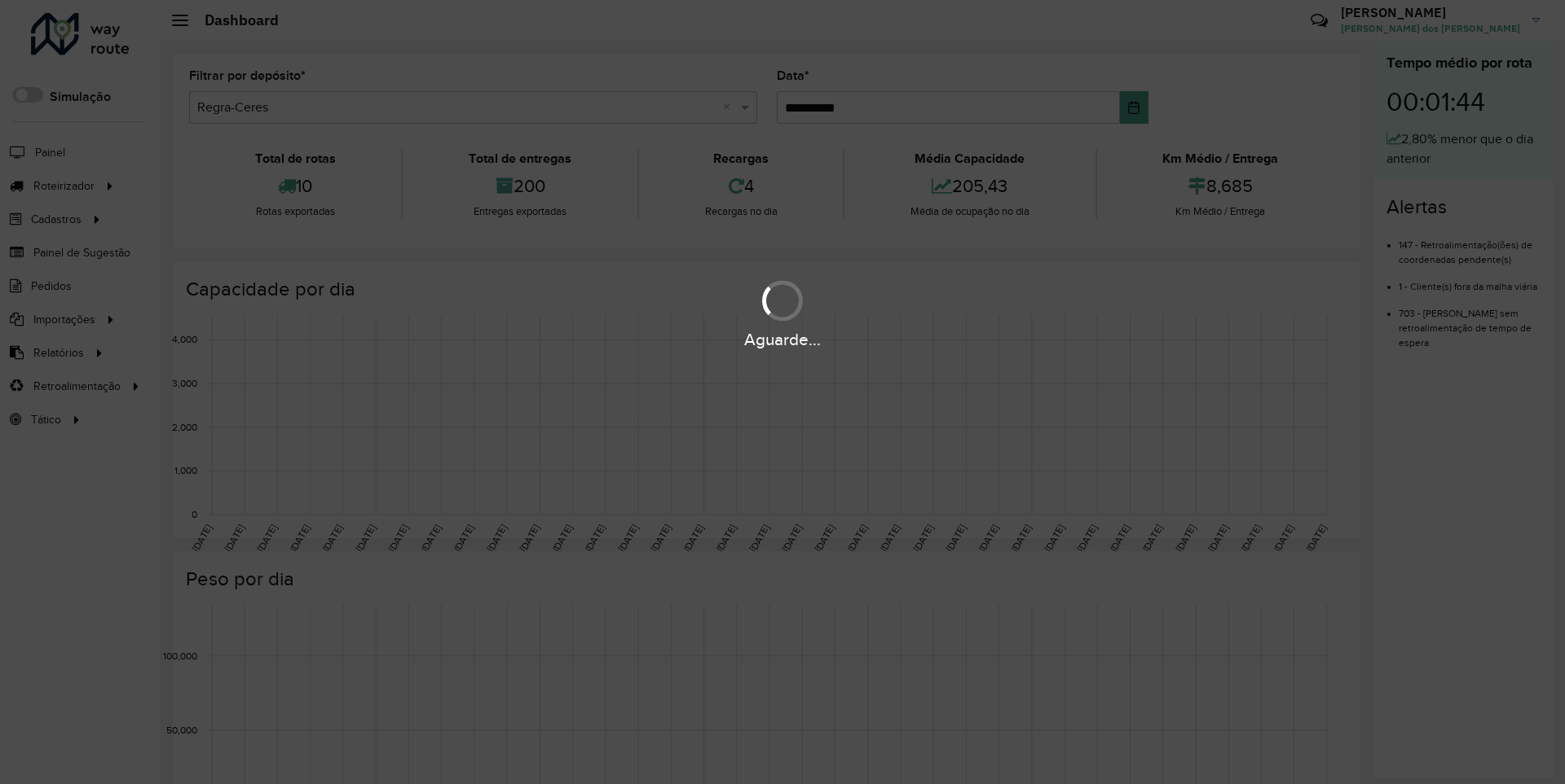
click at [58, 352] on div "Aguarde..." at bounding box center [782, 339] width 1565 height 25
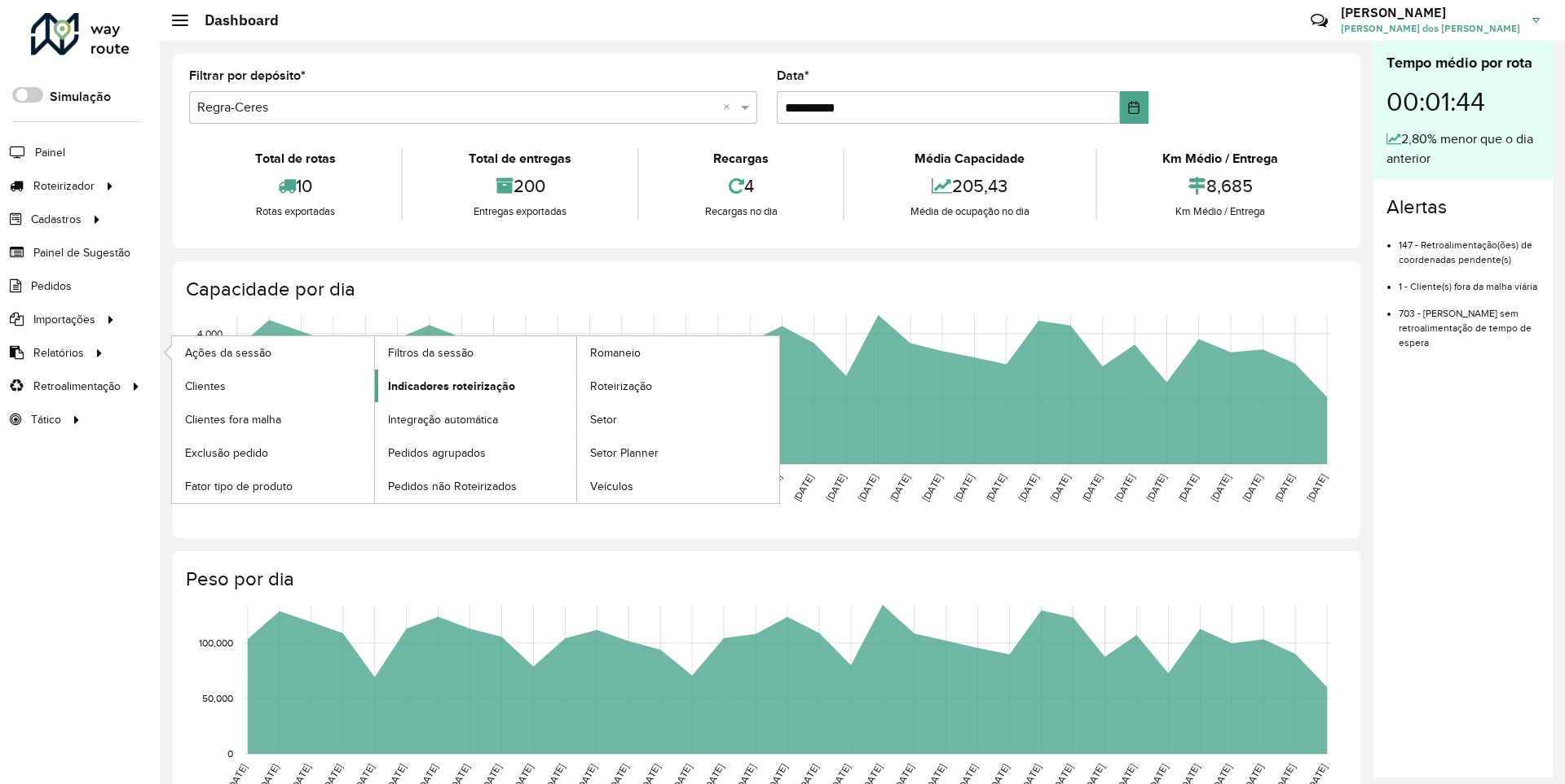
click at [446, 386] on span "Indicadores roteirização" at bounding box center [451, 386] width 127 height 17
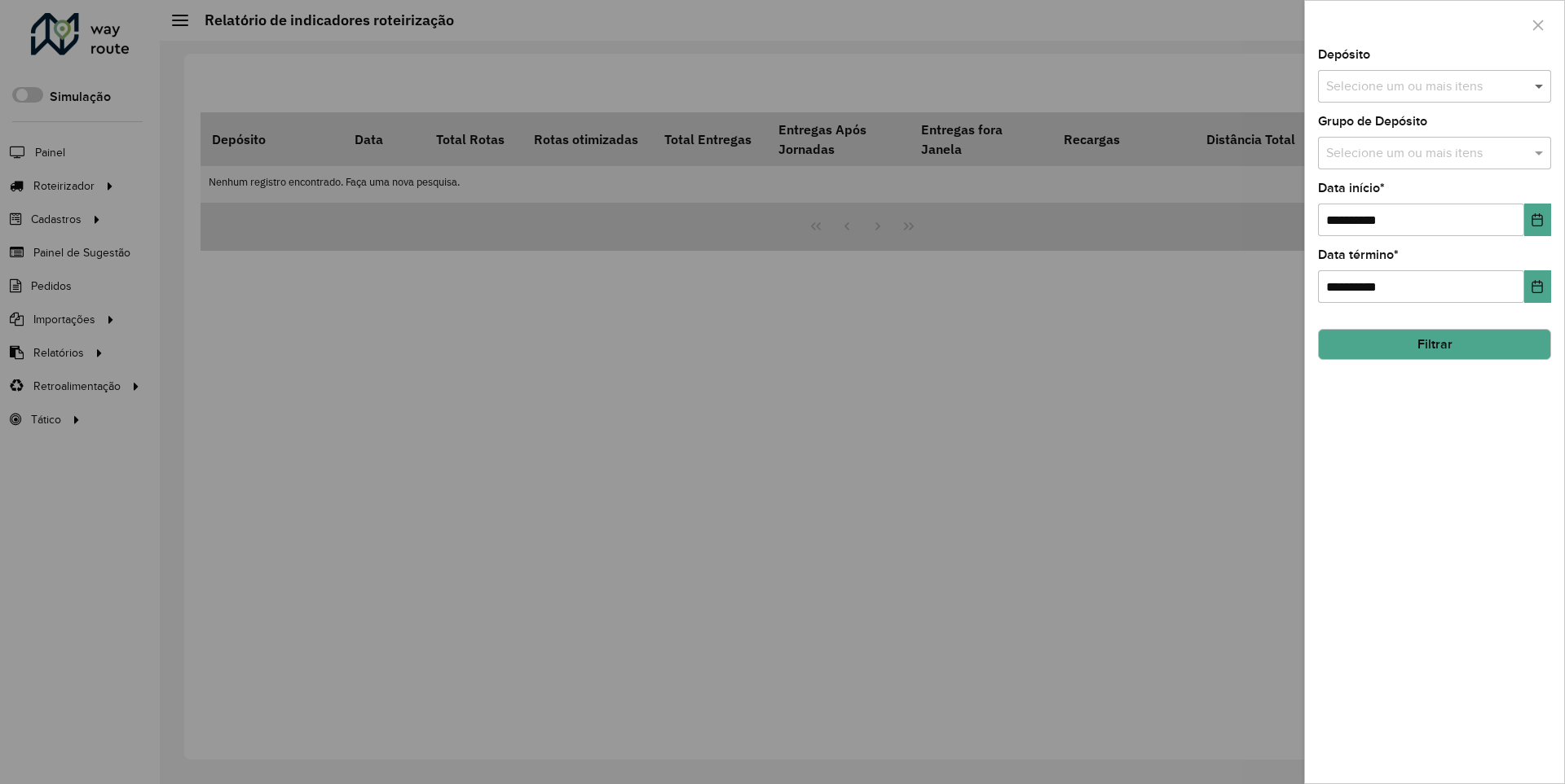
click at [1539, 85] on span at bounding box center [1540, 86] width 21 height 20
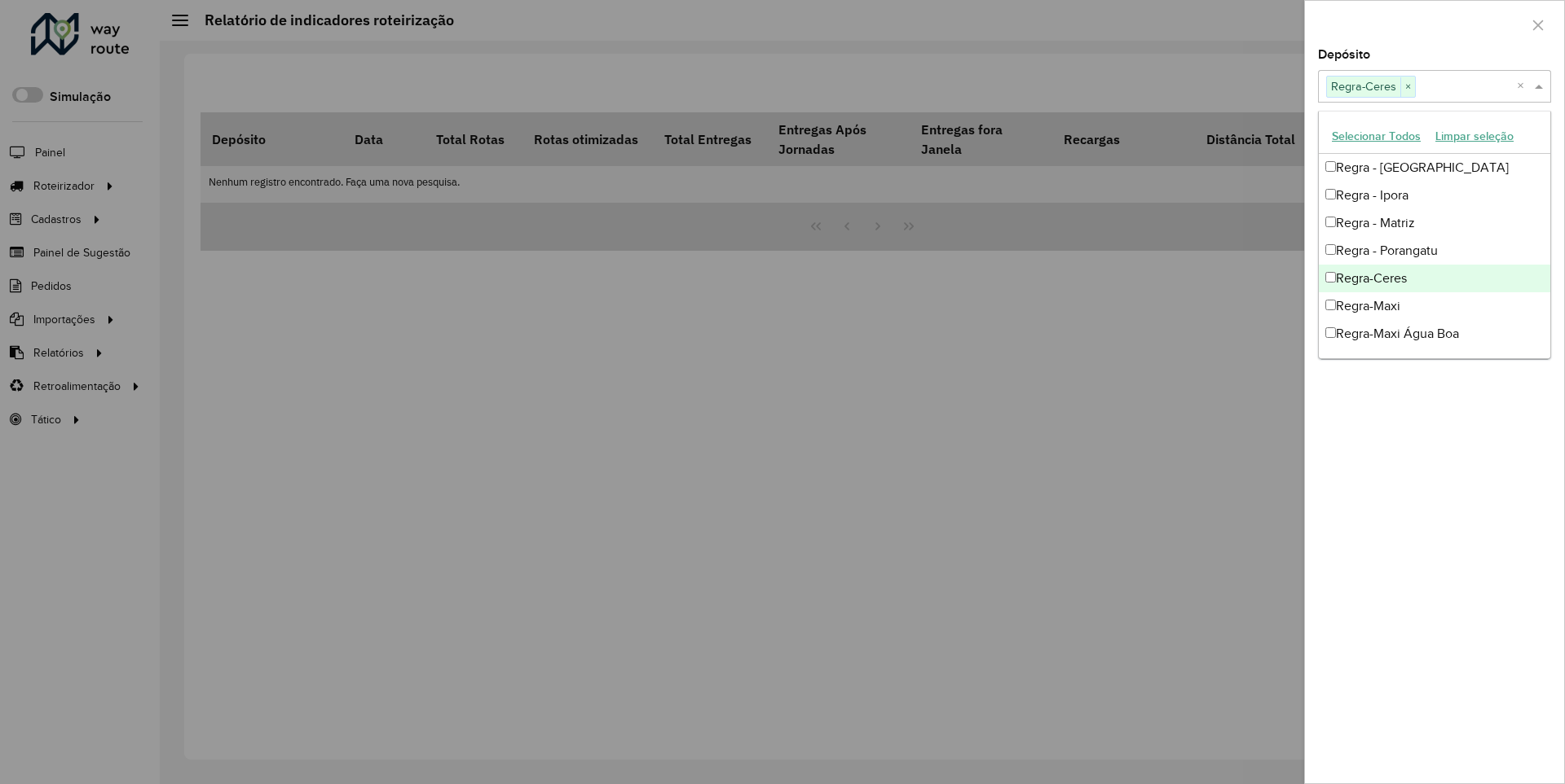
click at [1434, 24] on div at bounding box center [1434, 25] width 259 height 48
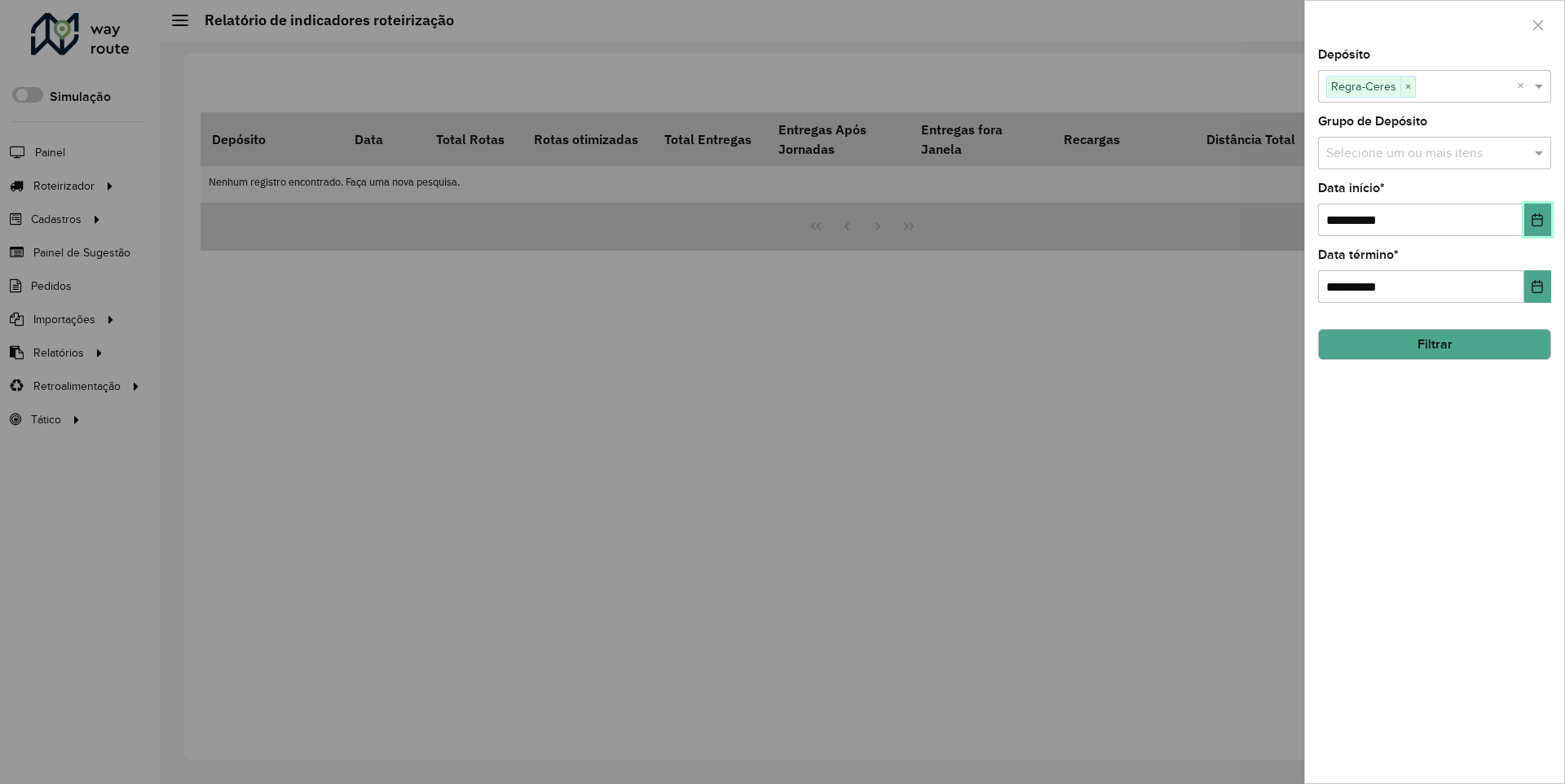
click at [1536, 219] on icon "Choose Date" at bounding box center [1537, 219] width 11 height 13
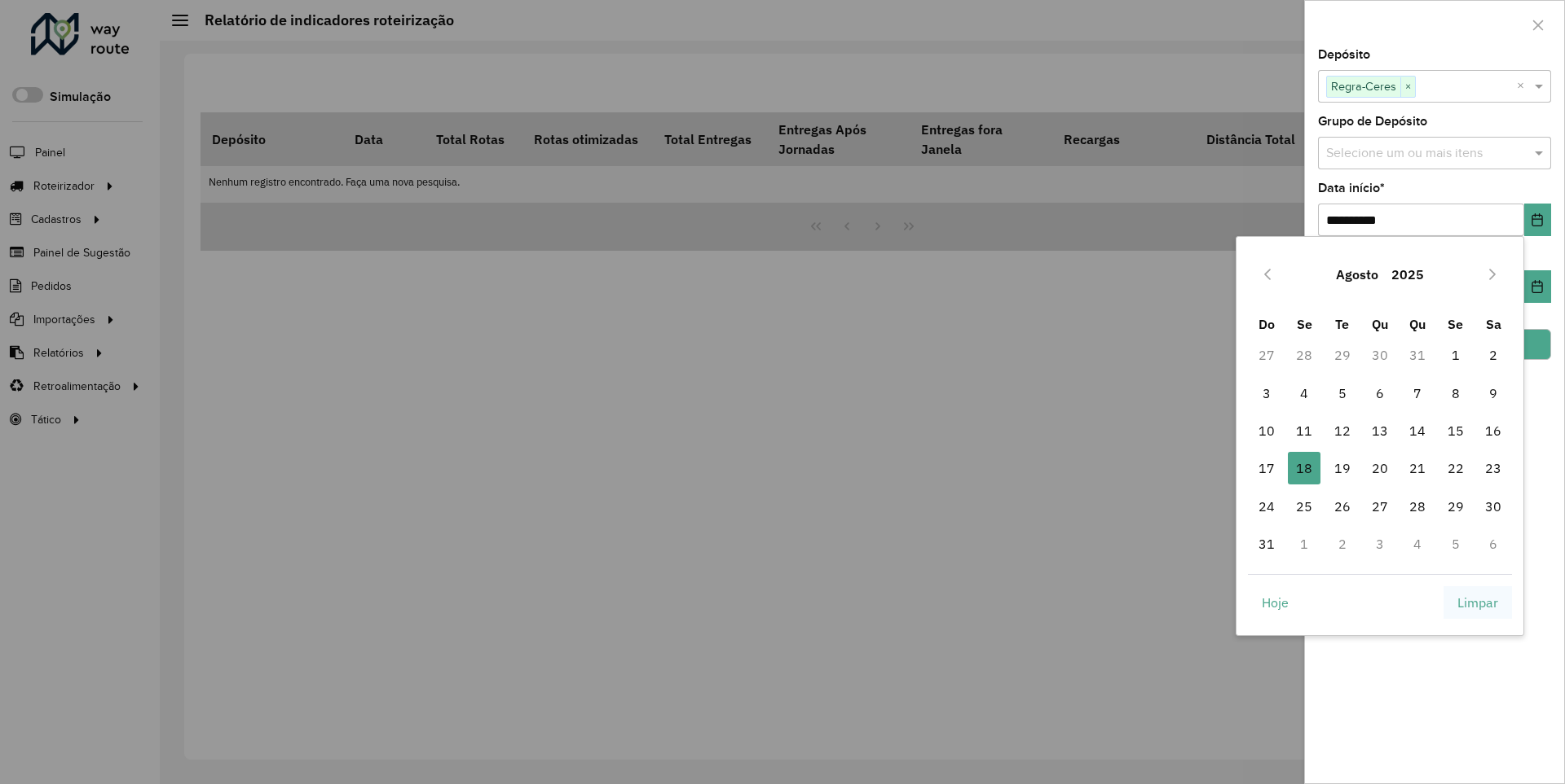
click at [1478, 602] on span "Limpar" at bounding box center [1477, 603] width 41 height 20
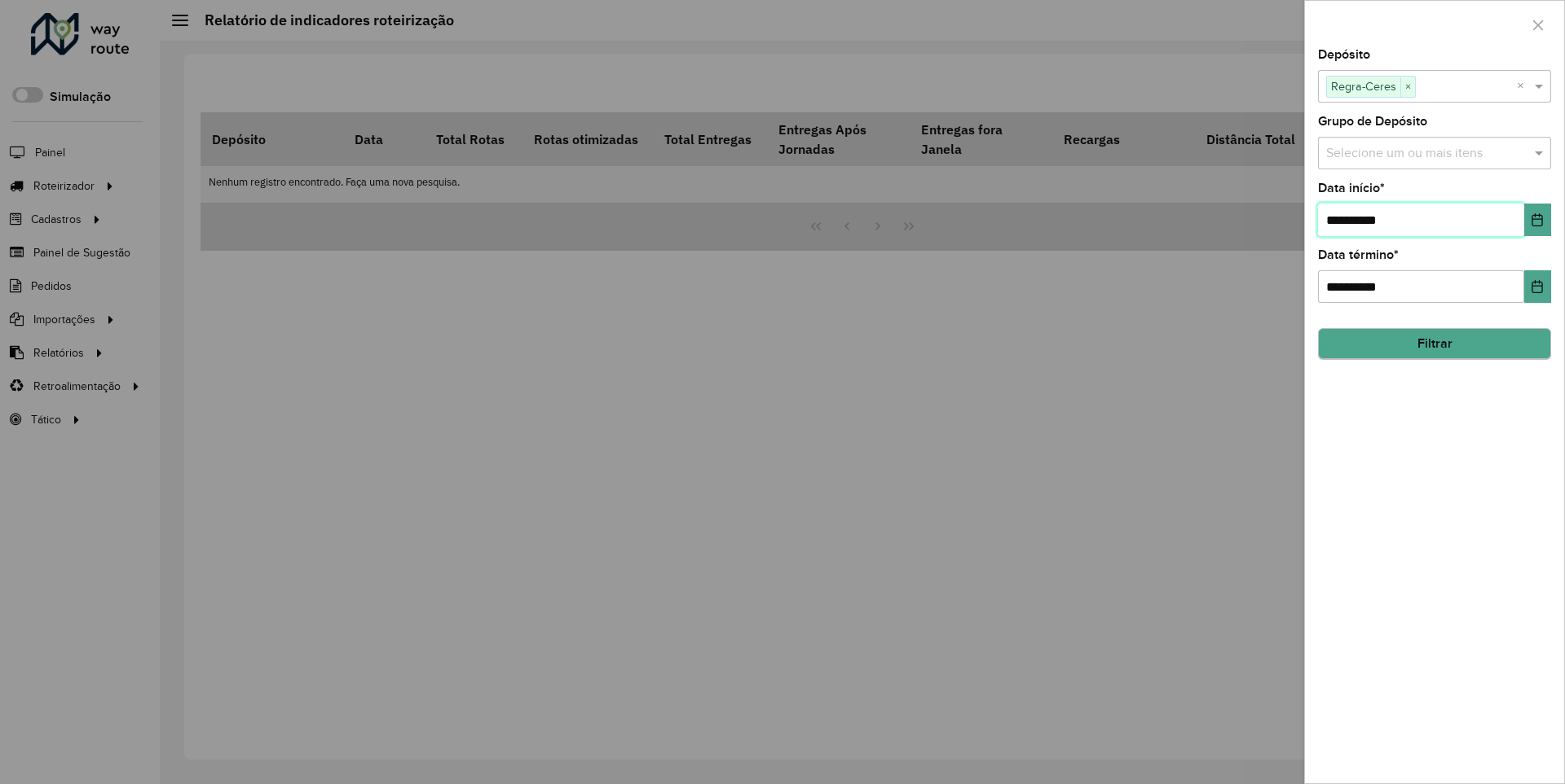
type input "**********"
click at [1434, 344] on button "Filtrar" at bounding box center [1434, 344] width 233 height 31
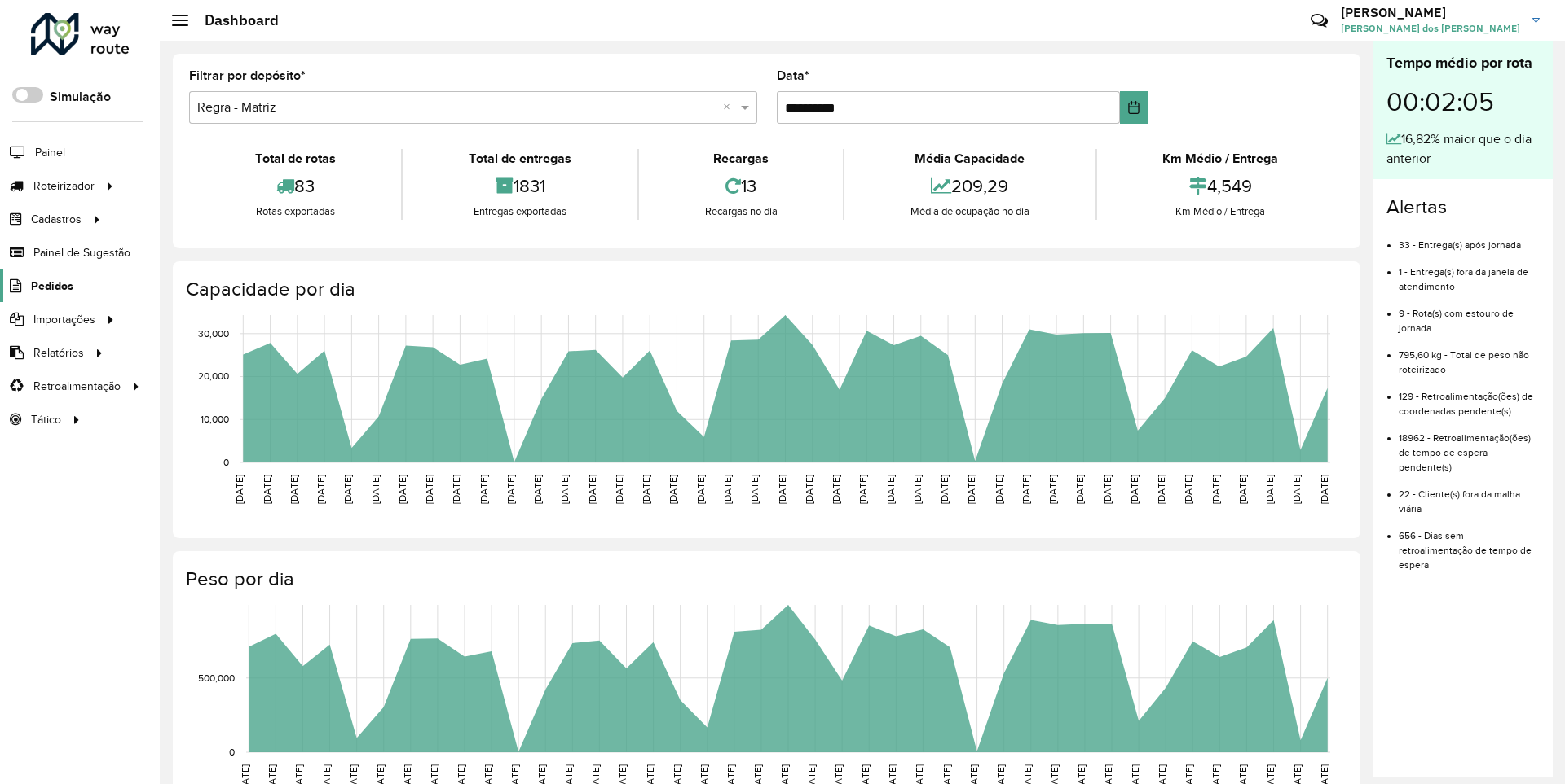
click at [51, 285] on span "Pedidos" at bounding box center [52, 285] width 43 height 17
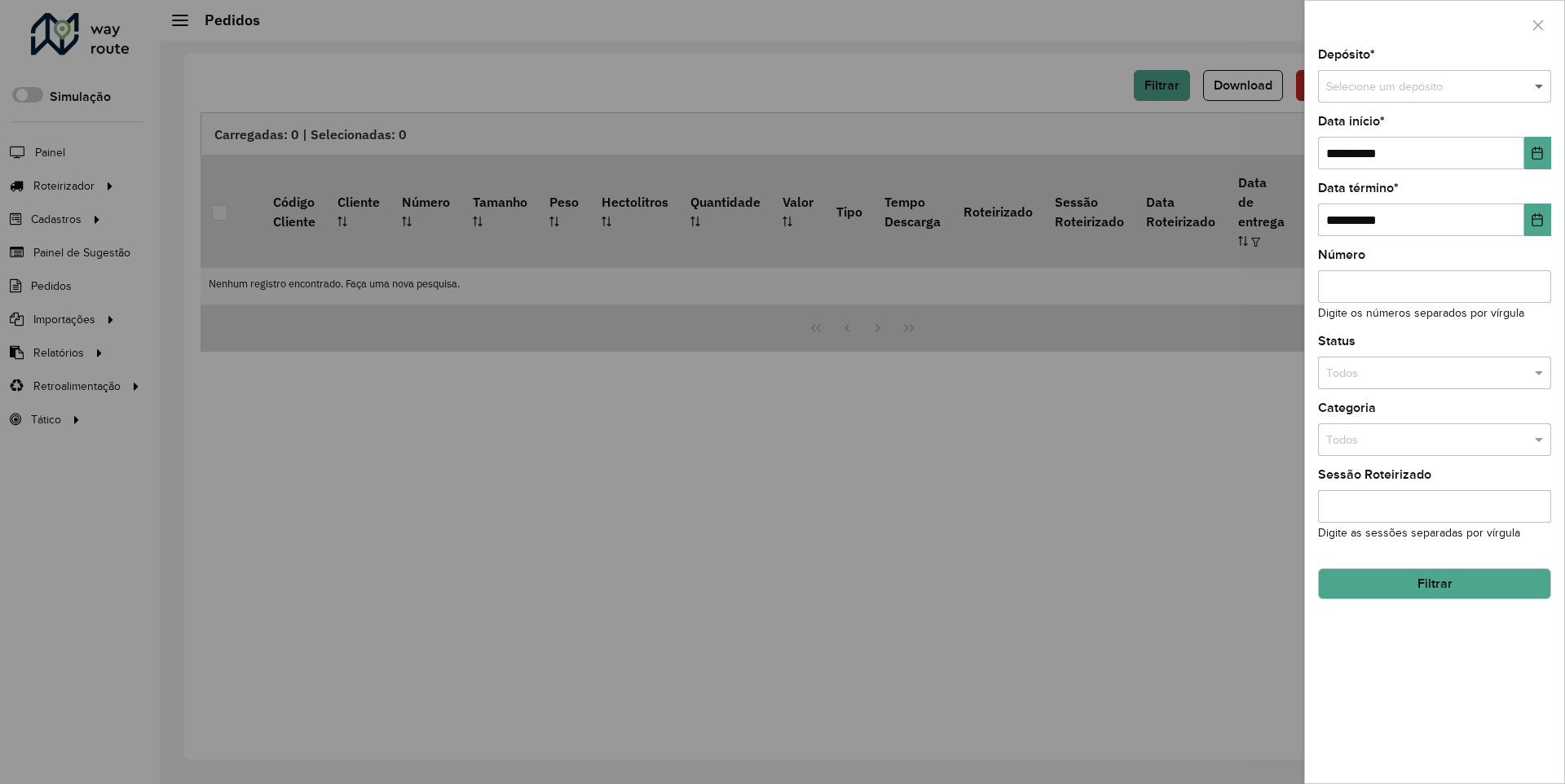
click at [1539, 86] on span at bounding box center [1540, 87] width 21 height 18
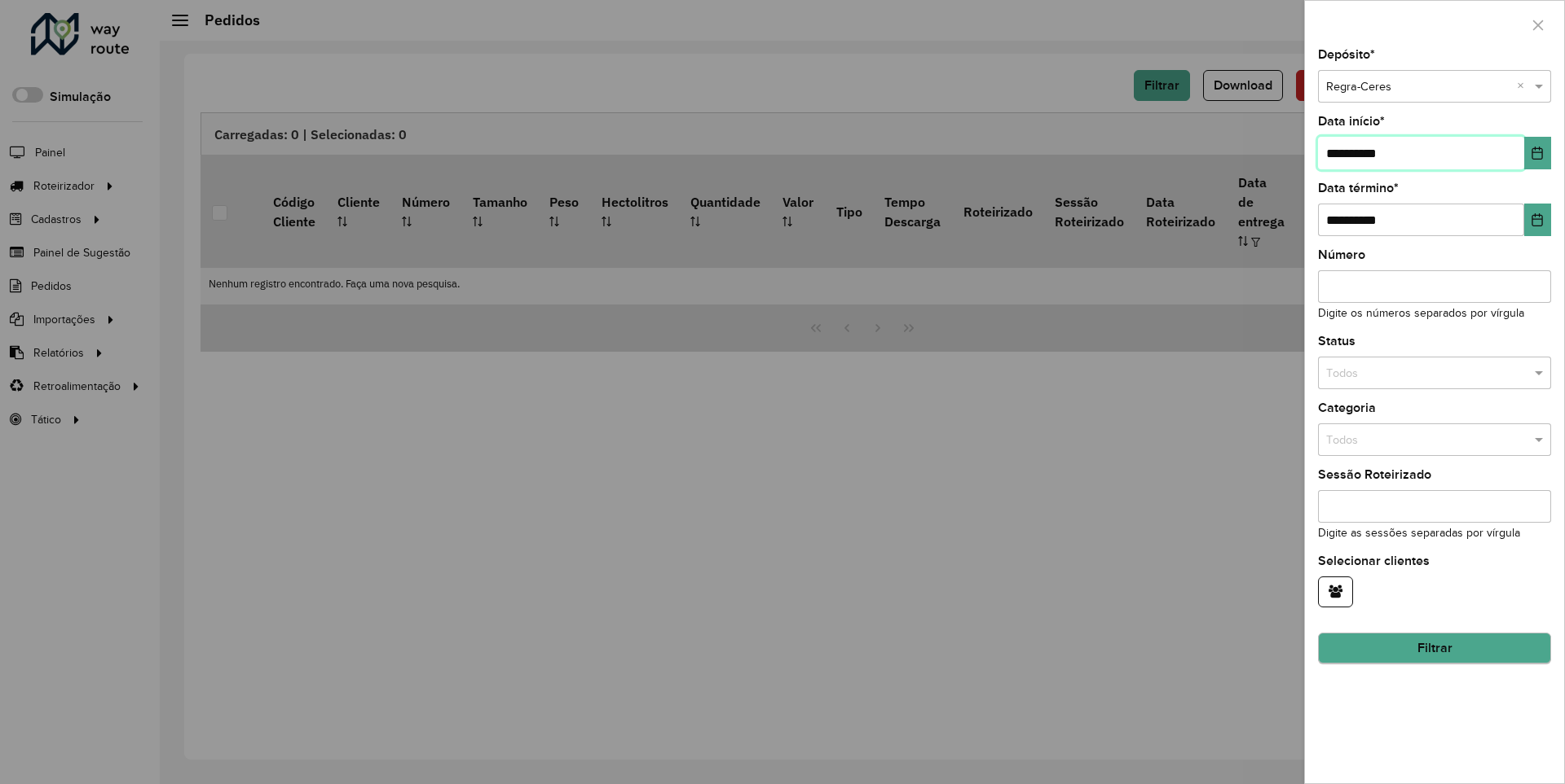
type input "**********"
click at [1434, 648] on button "Filtrar" at bounding box center [1434, 648] width 233 height 31
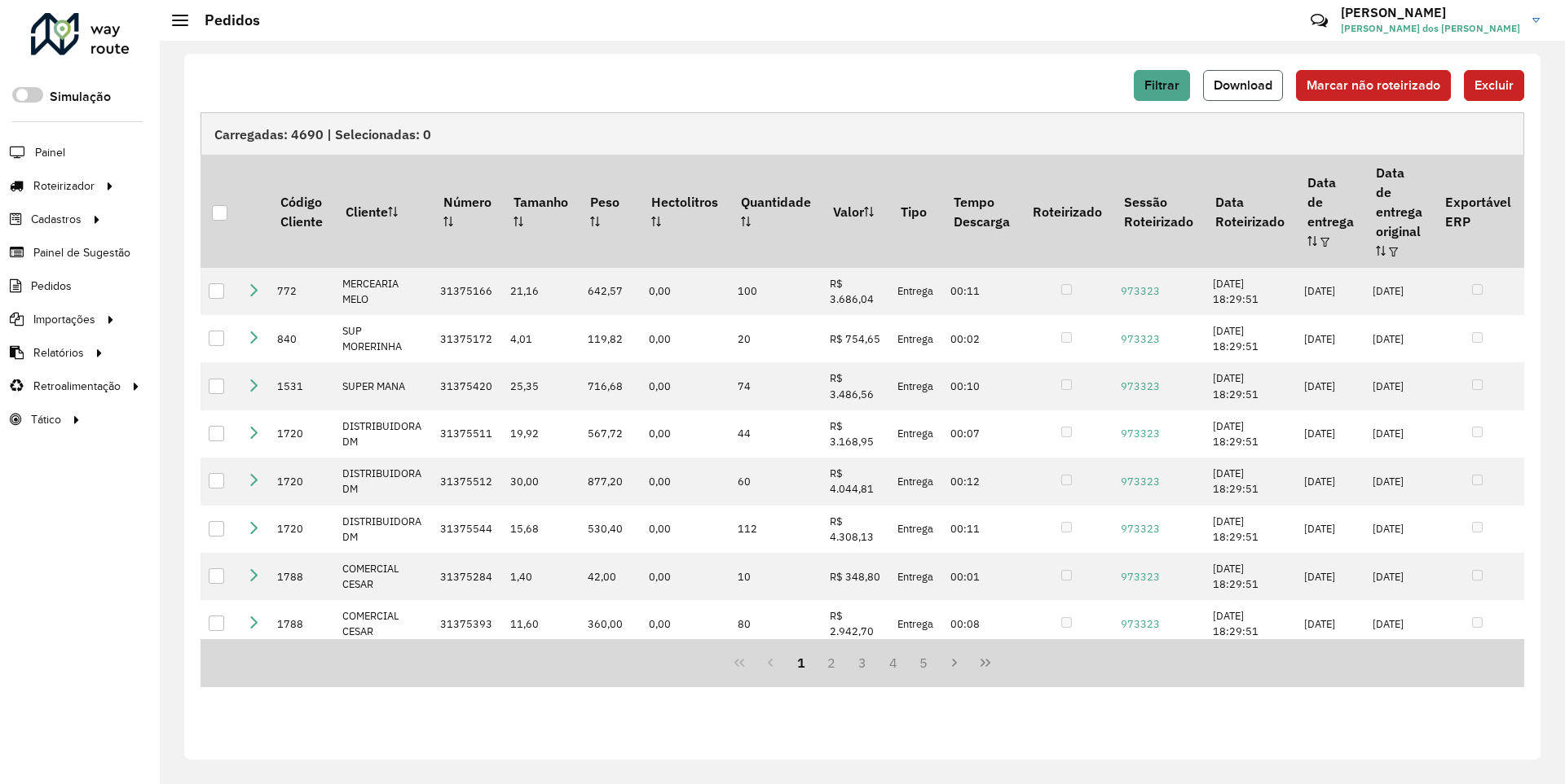
click at [1245, 84] on span "Download" at bounding box center [1243, 85] width 59 height 14
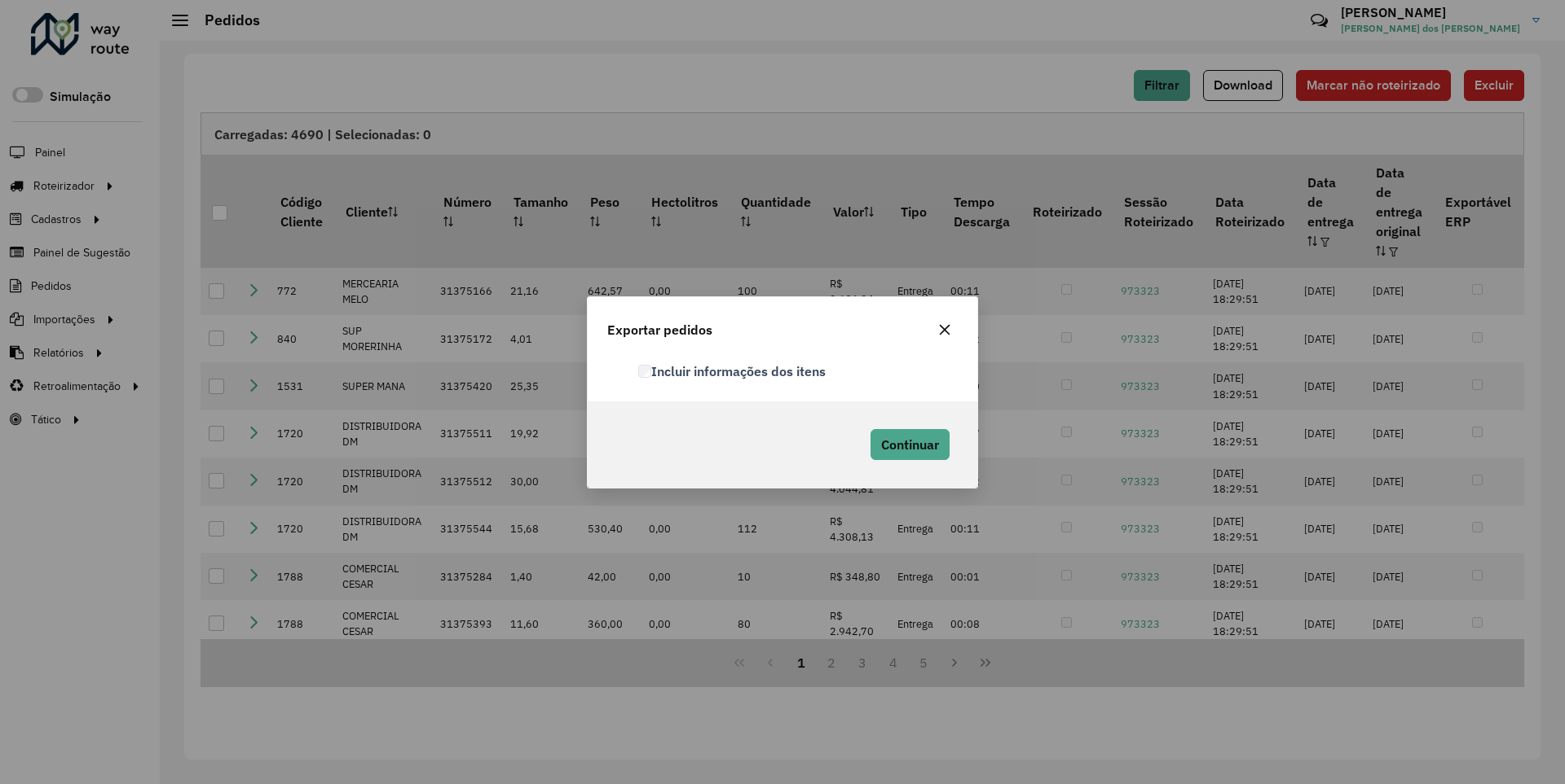
click at [733, 371] on label "Incluir informações dos itens" at bounding box center [731, 372] width 187 height 20
click at [908, 444] on span "Continuar" at bounding box center [909, 444] width 58 height 16
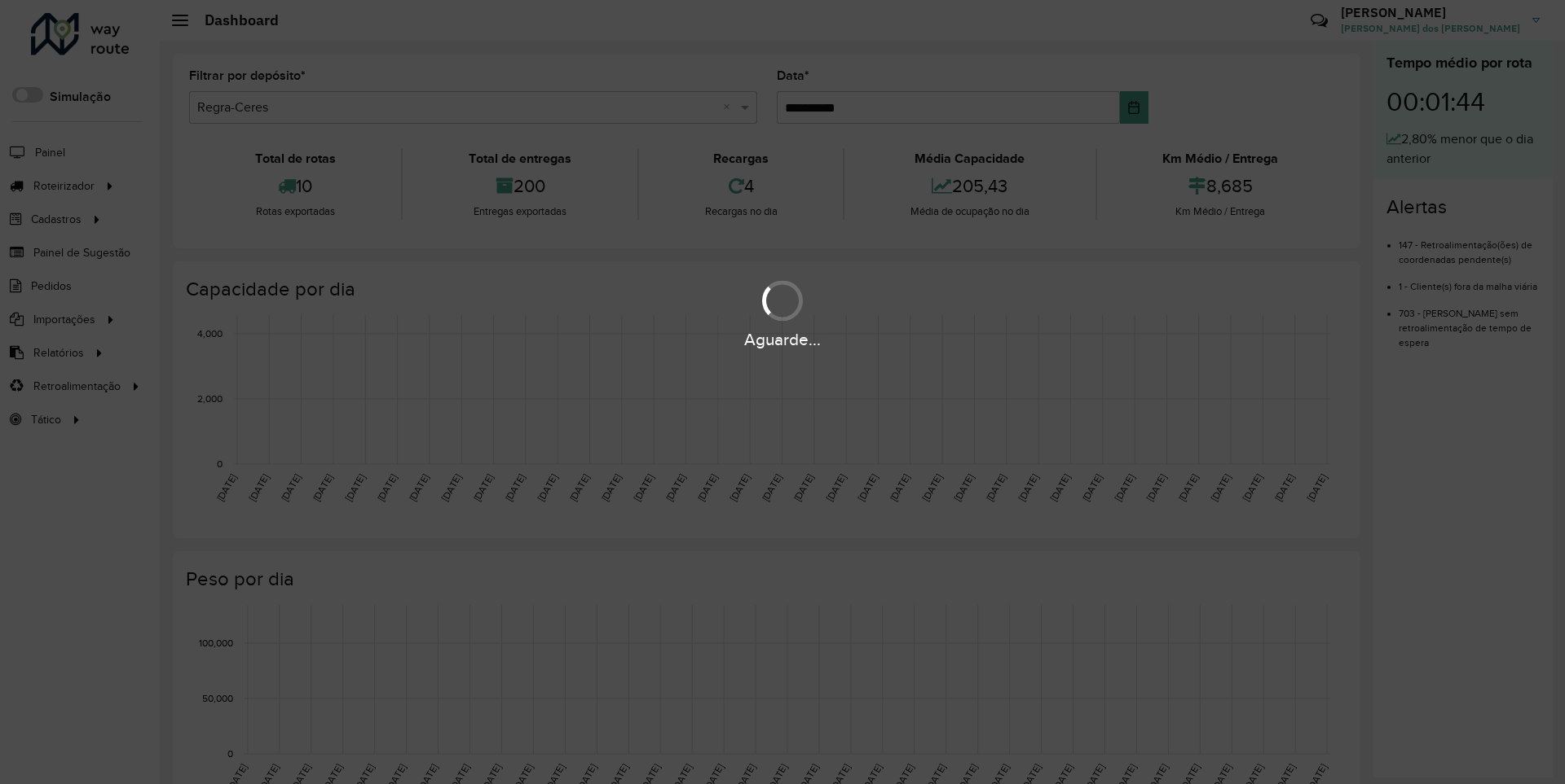
click at [58, 352] on div "Aguarde..." at bounding box center [782, 339] width 1565 height 25
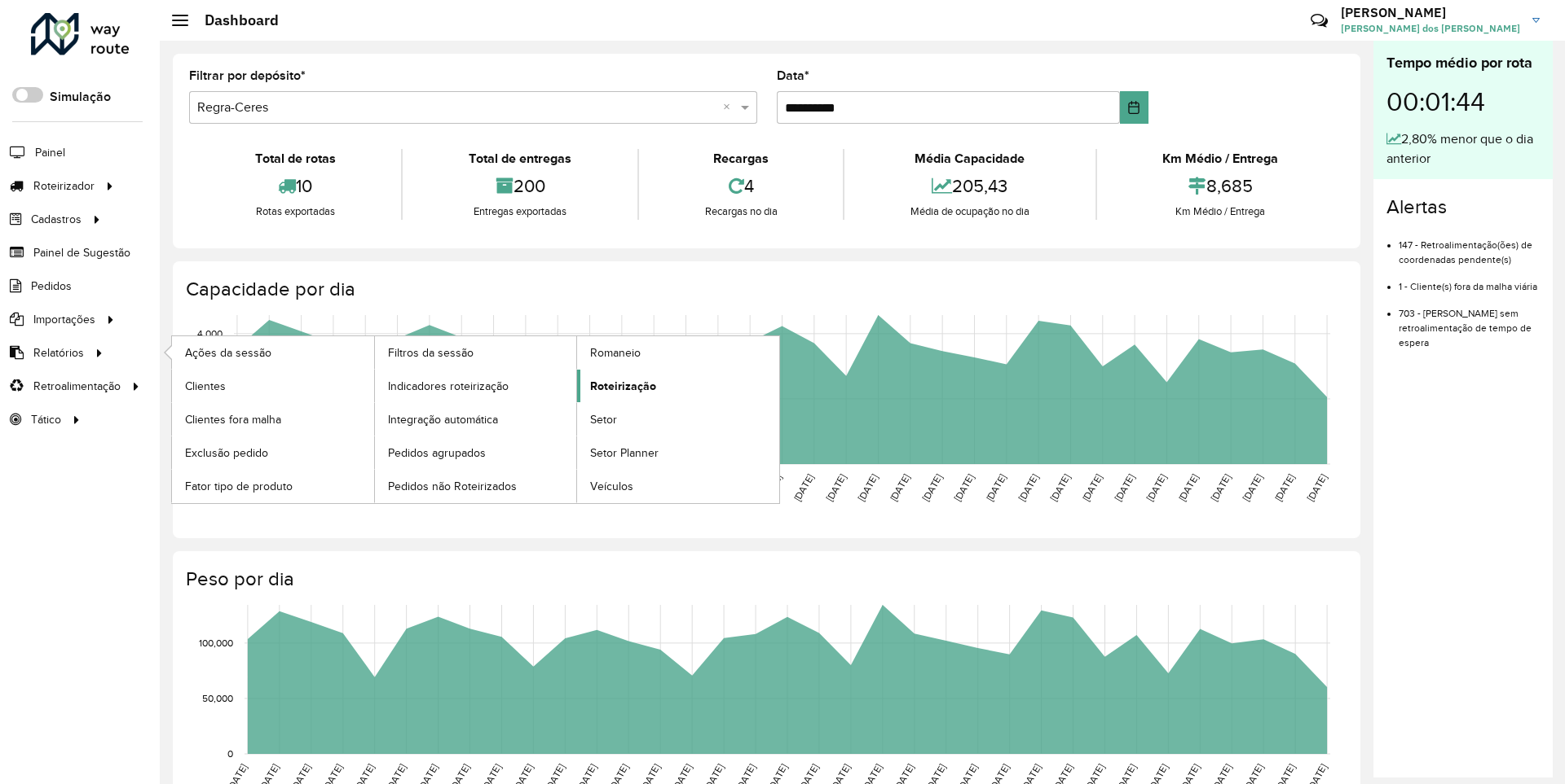
click at [620, 386] on span "Roteirização" at bounding box center [623, 386] width 66 height 17
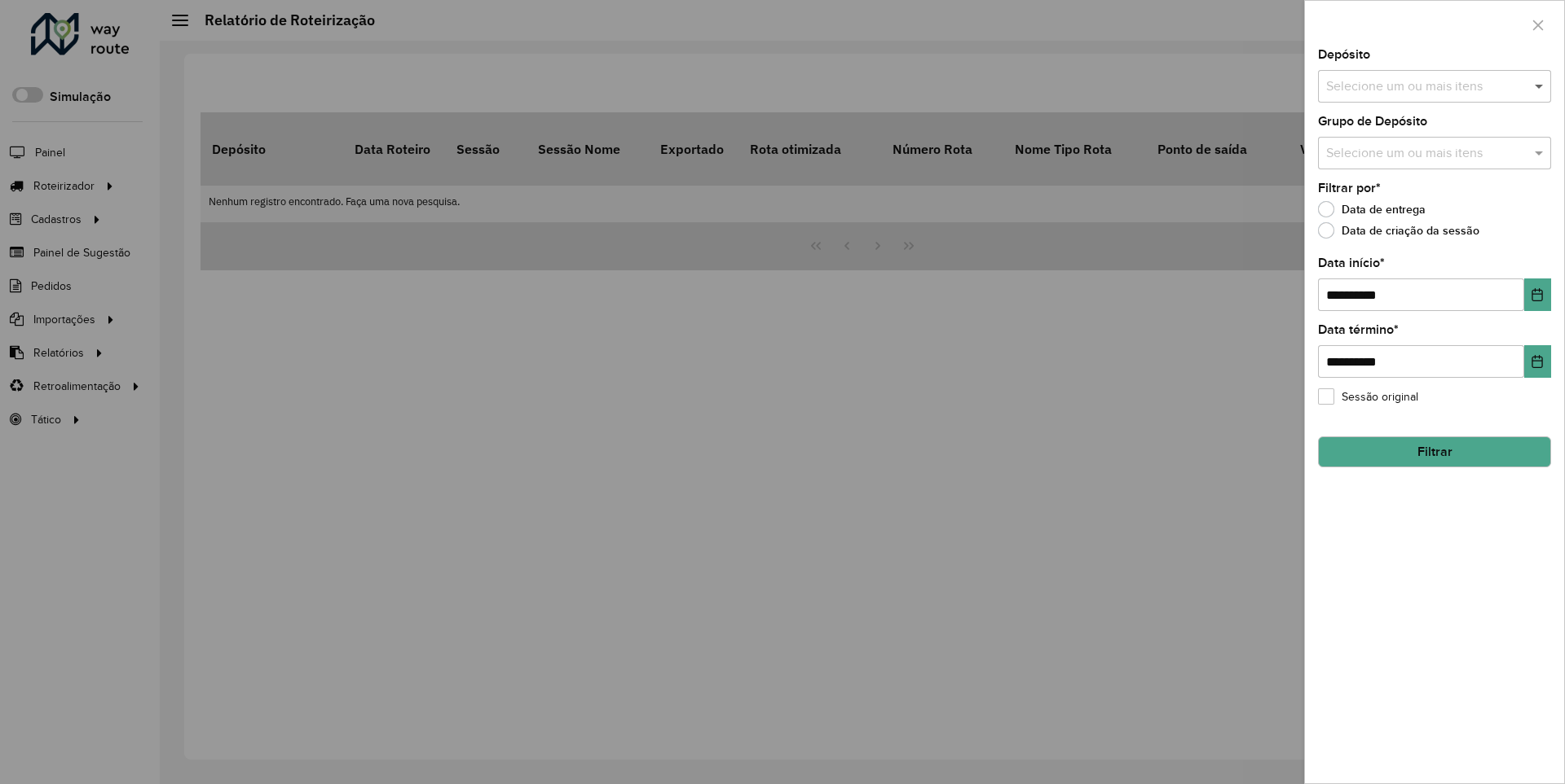
click at [1539, 85] on span at bounding box center [1540, 86] width 21 height 20
click at [1536, 294] on icon "Choose Date" at bounding box center [1537, 294] width 11 height 13
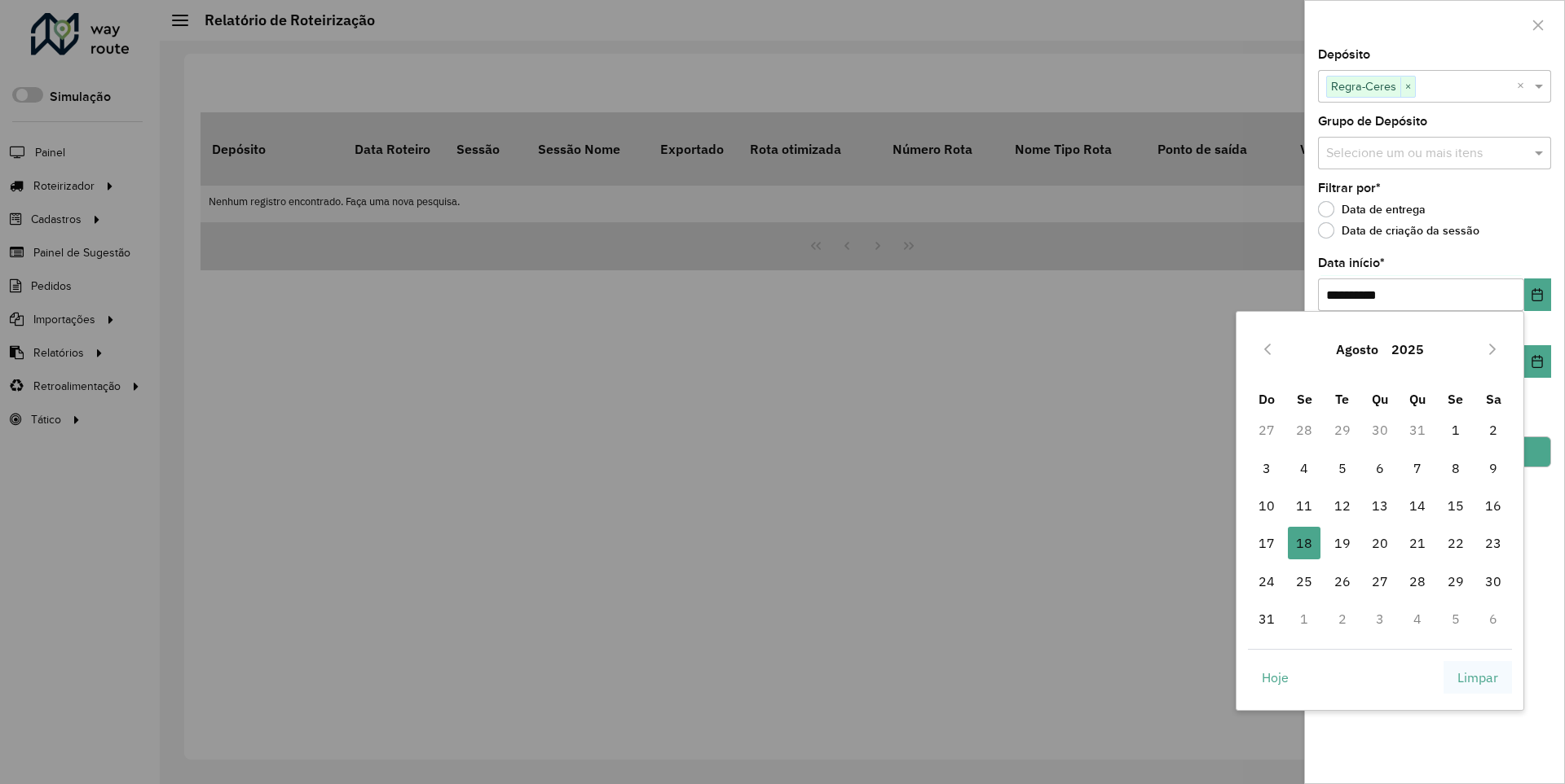
click at [1478, 677] on span "Limpar" at bounding box center [1477, 678] width 41 height 20
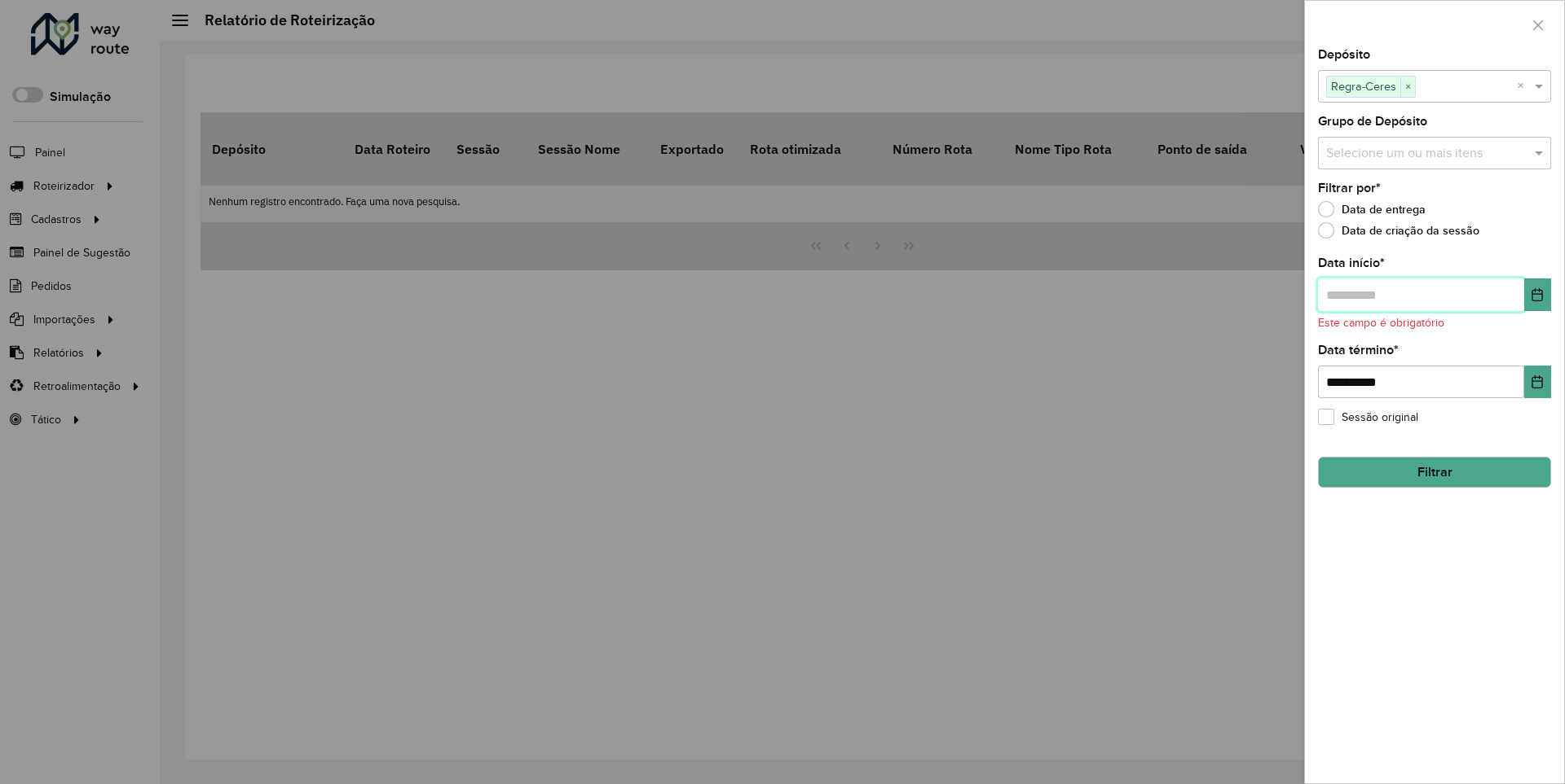
click at [1420, 294] on input "text" at bounding box center [1421, 294] width 206 height 33
type input "**********"
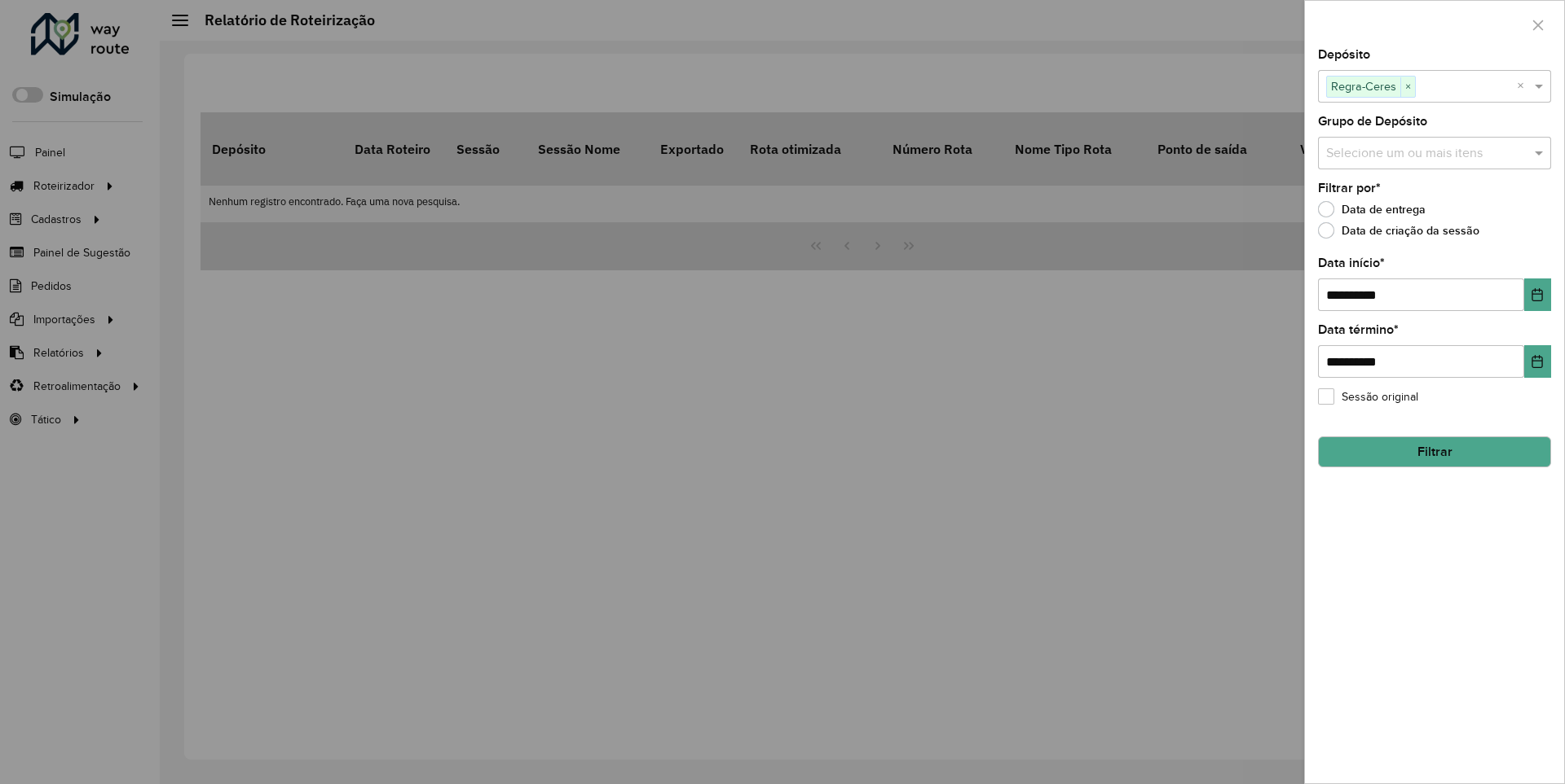
click at [1434, 451] on button "Filtrar" at bounding box center [1434, 451] width 233 height 31
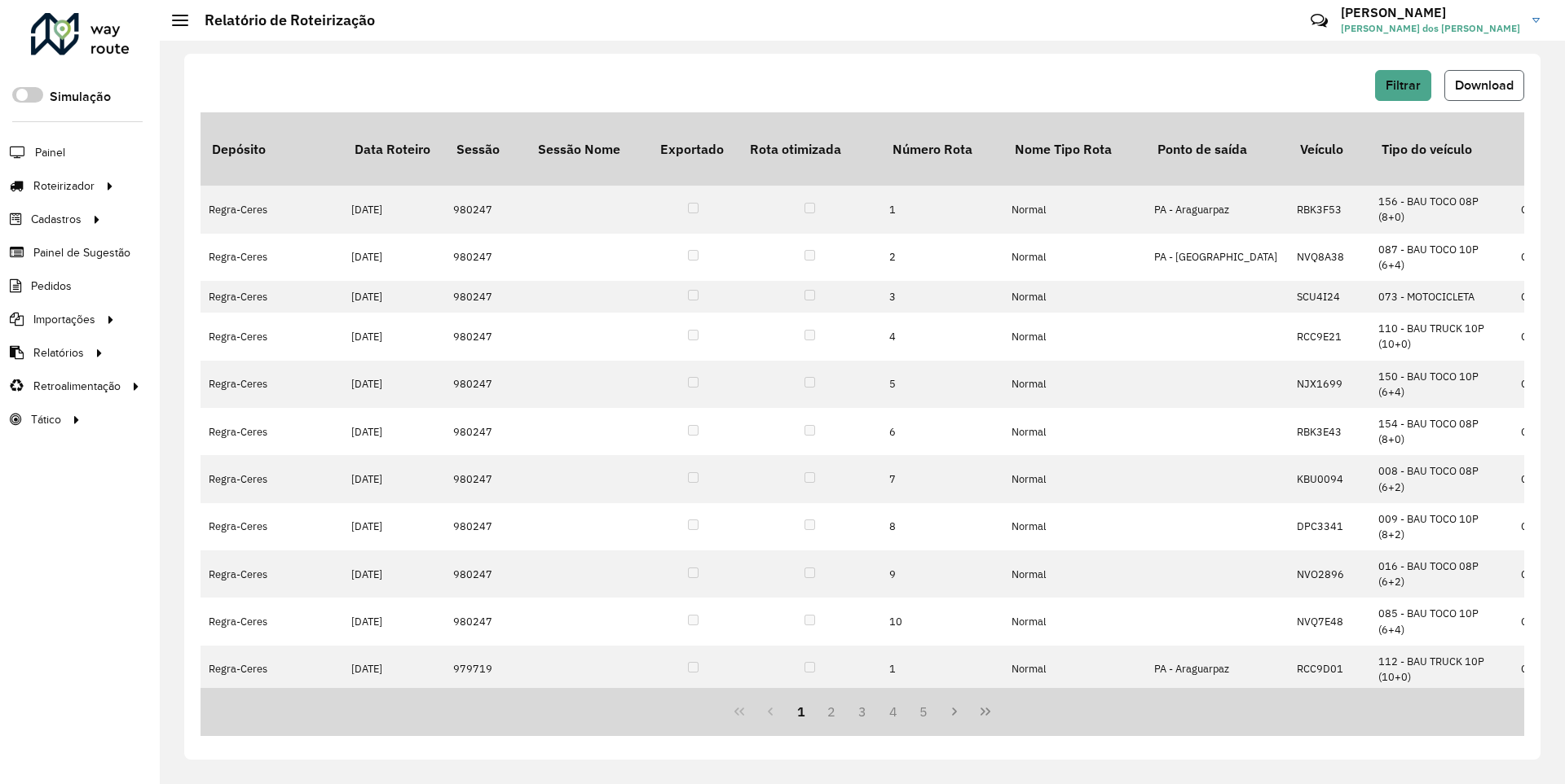
click at [1483, 84] on span "Download" at bounding box center [1484, 85] width 59 height 14
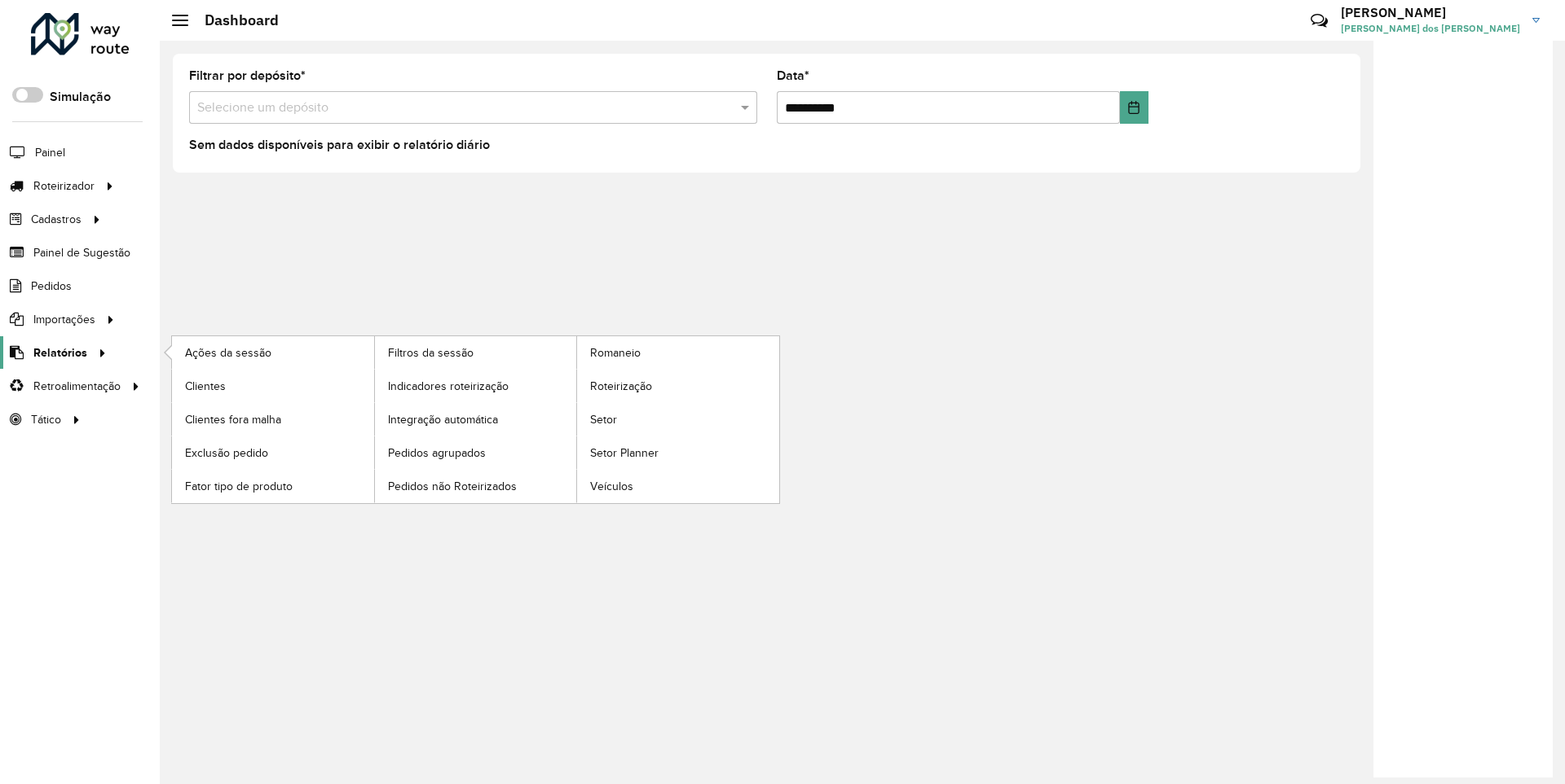
click at [58, 352] on span "Relatórios" at bounding box center [60, 353] width 54 height 17
click at [204, 386] on span "Clientes" at bounding box center [207, 386] width 44 height 17
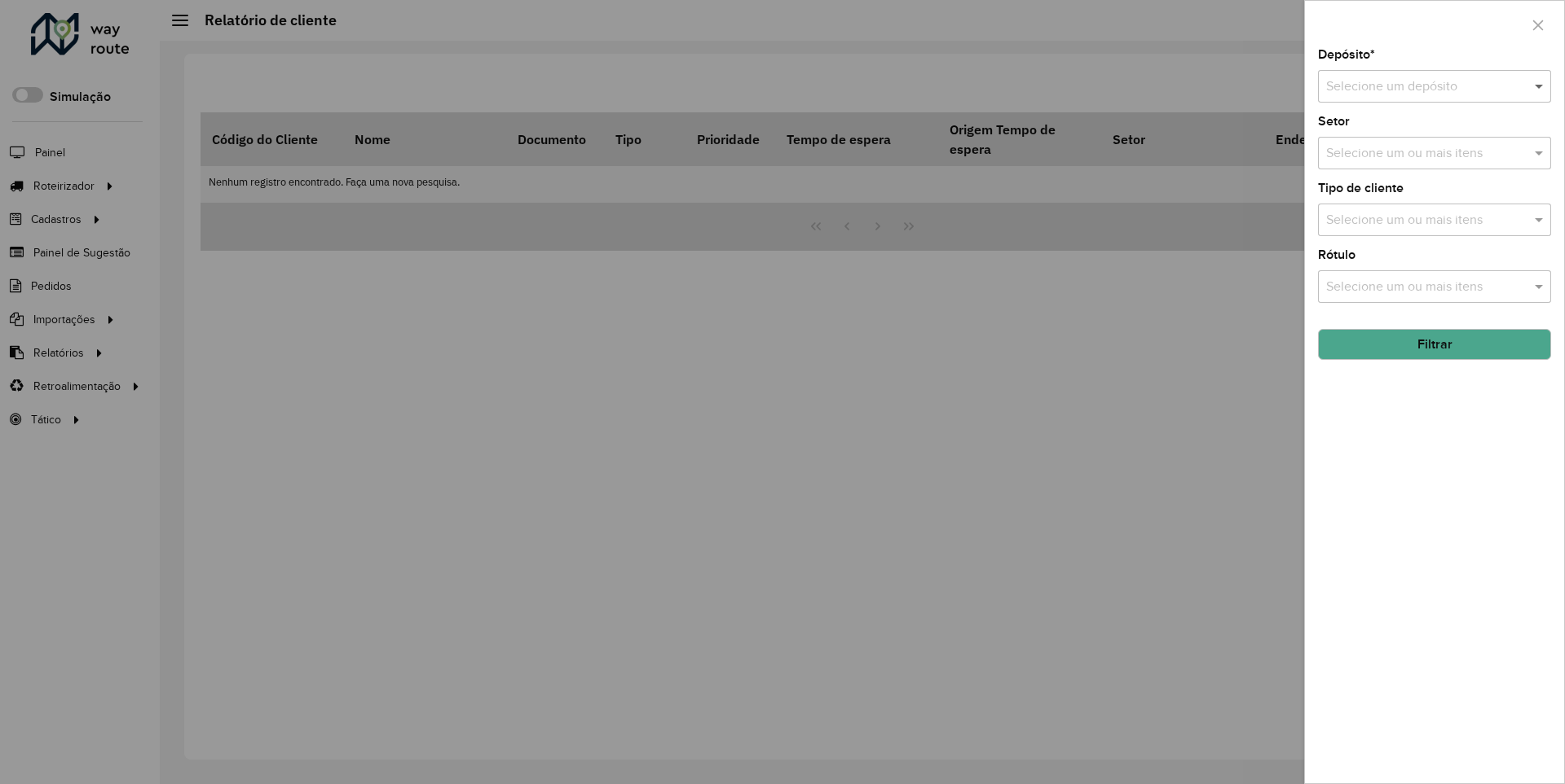
click at [1539, 85] on span at bounding box center [1540, 86] width 21 height 20
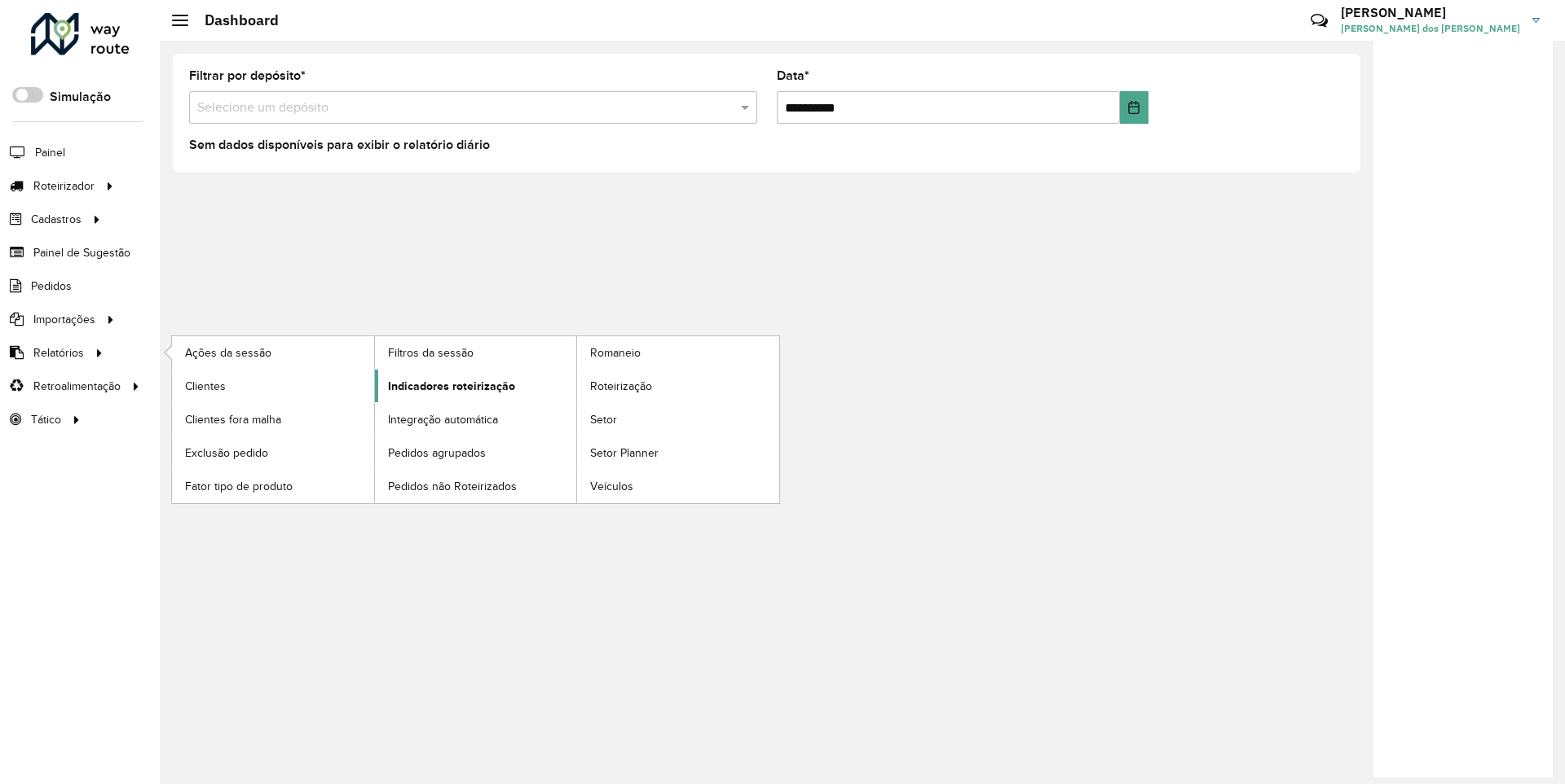
click at [446, 386] on span "Indicadores roteirização" at bounding box center [451, 386] width 127 height 17
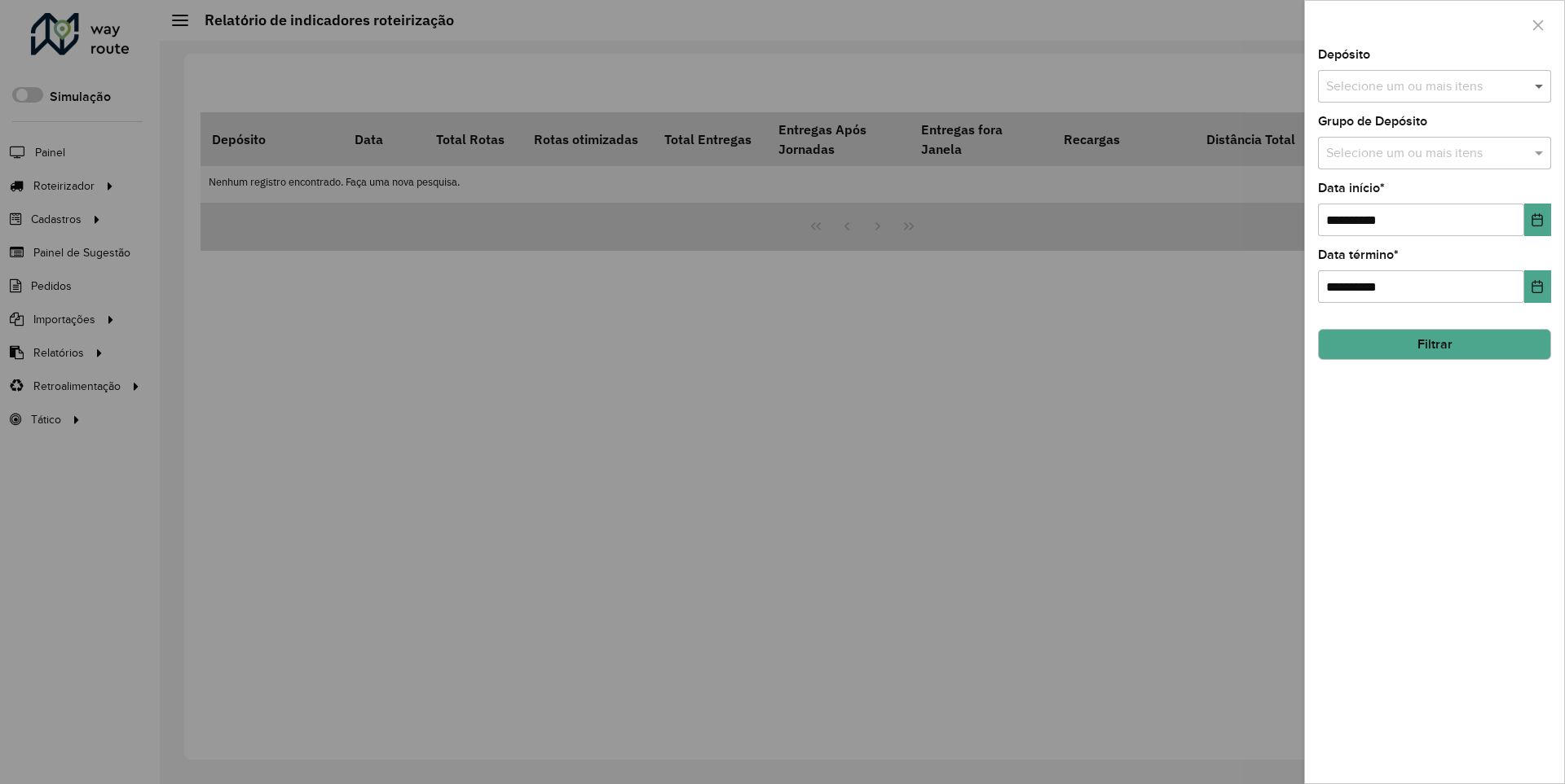
click at [1539, 85] on span at bounding box center [1540, 86] width 21 height 20
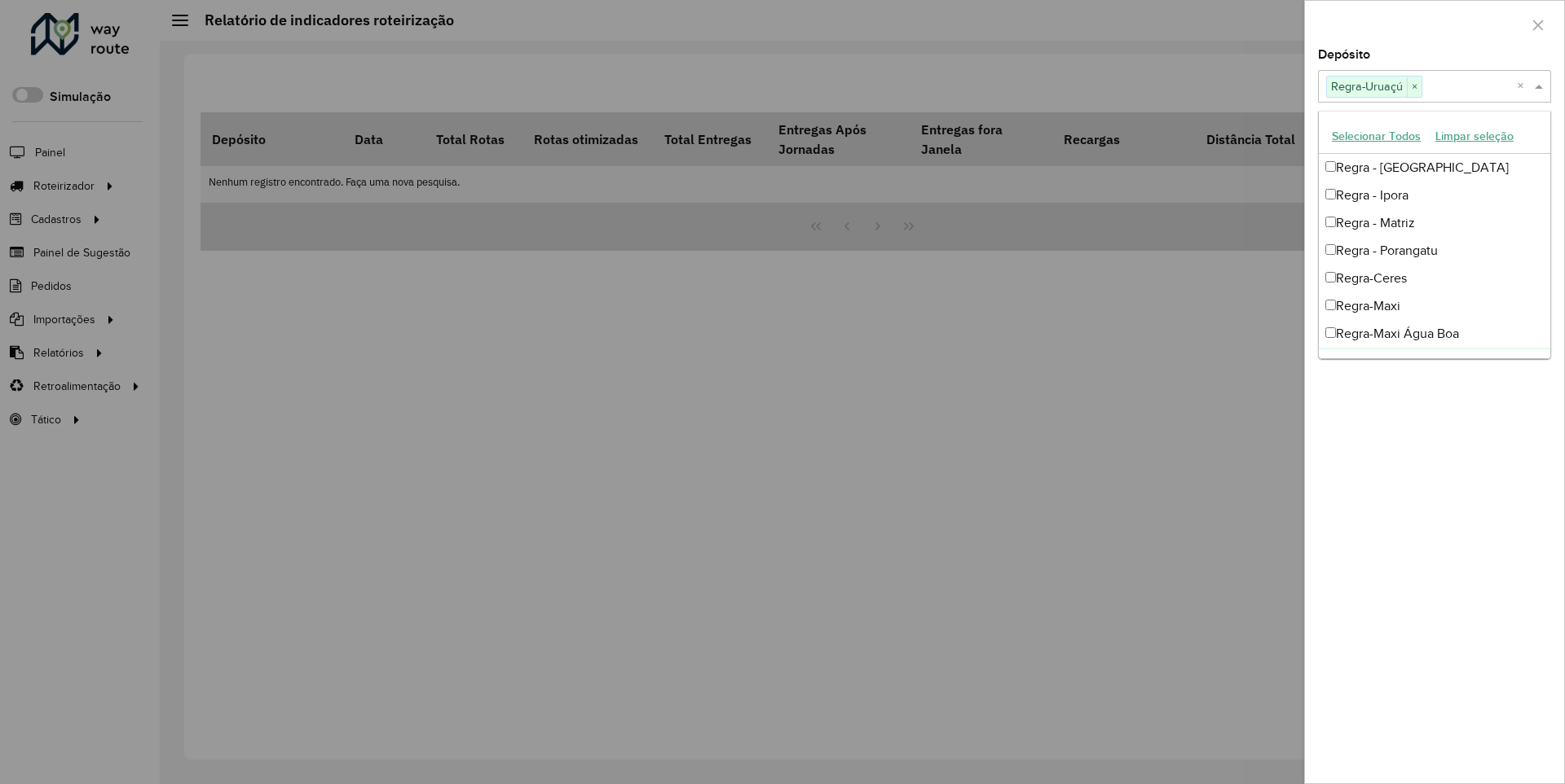
scroll to position [16, 0]
click at [1434, 24] on div at bounding box center [1434, 25] width 259 height 48
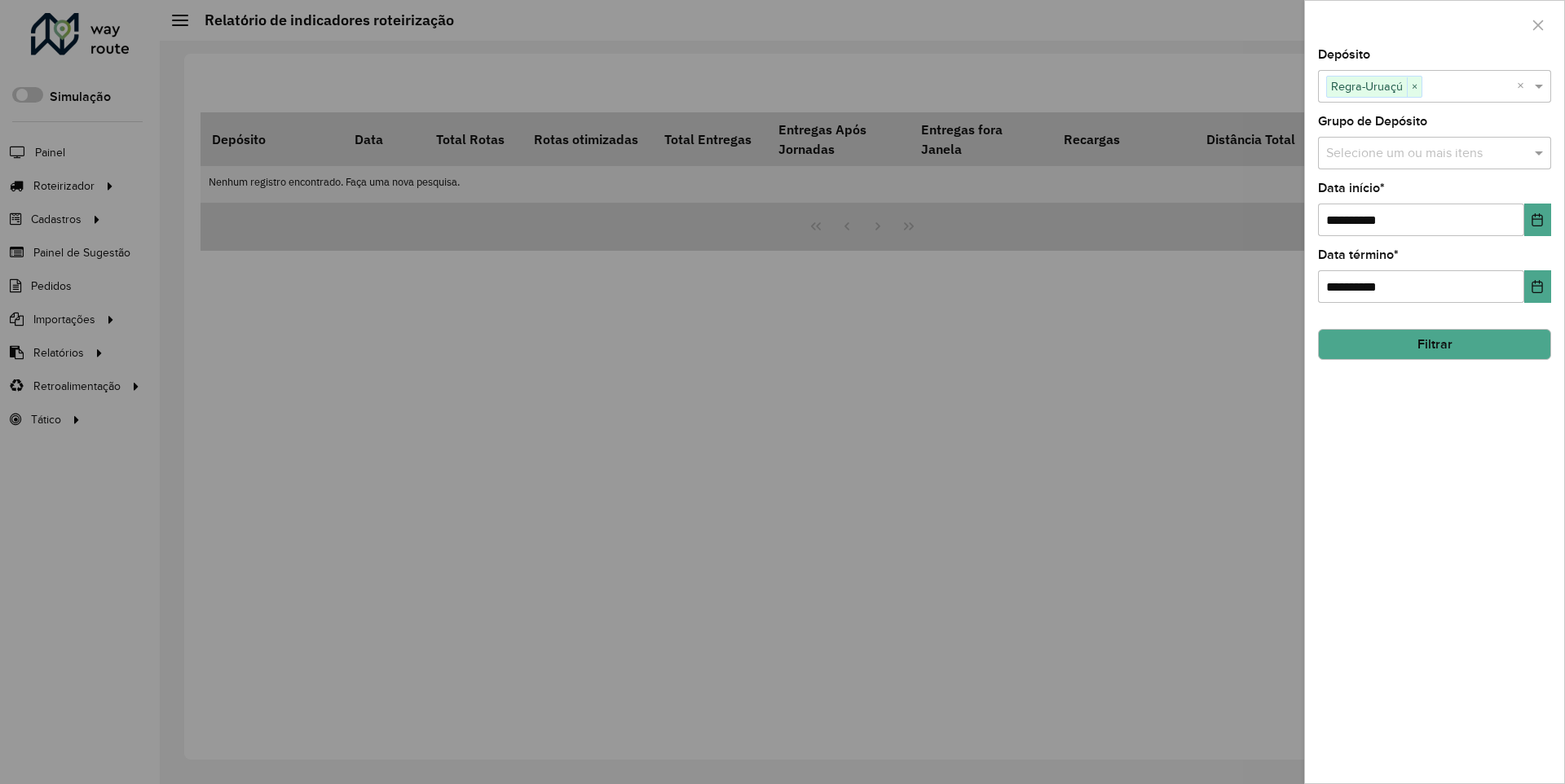
click at [1536, 219] on icon "Choose Date" at bounding box center [1537, 219] width 11 height 13
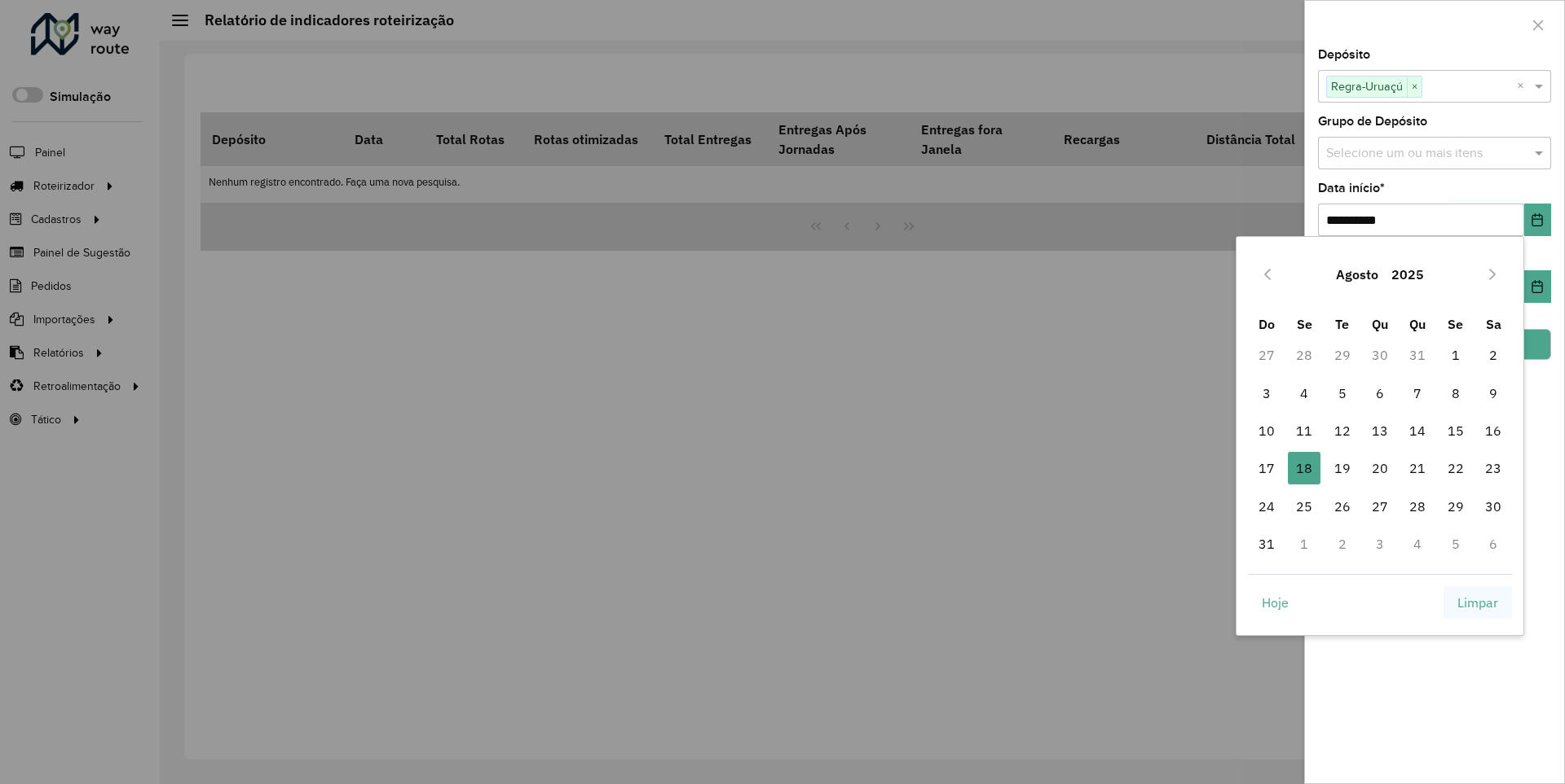
click at [1478, 602] on span "Limpar" at bounding box center [1477, 603] width 41 height 20
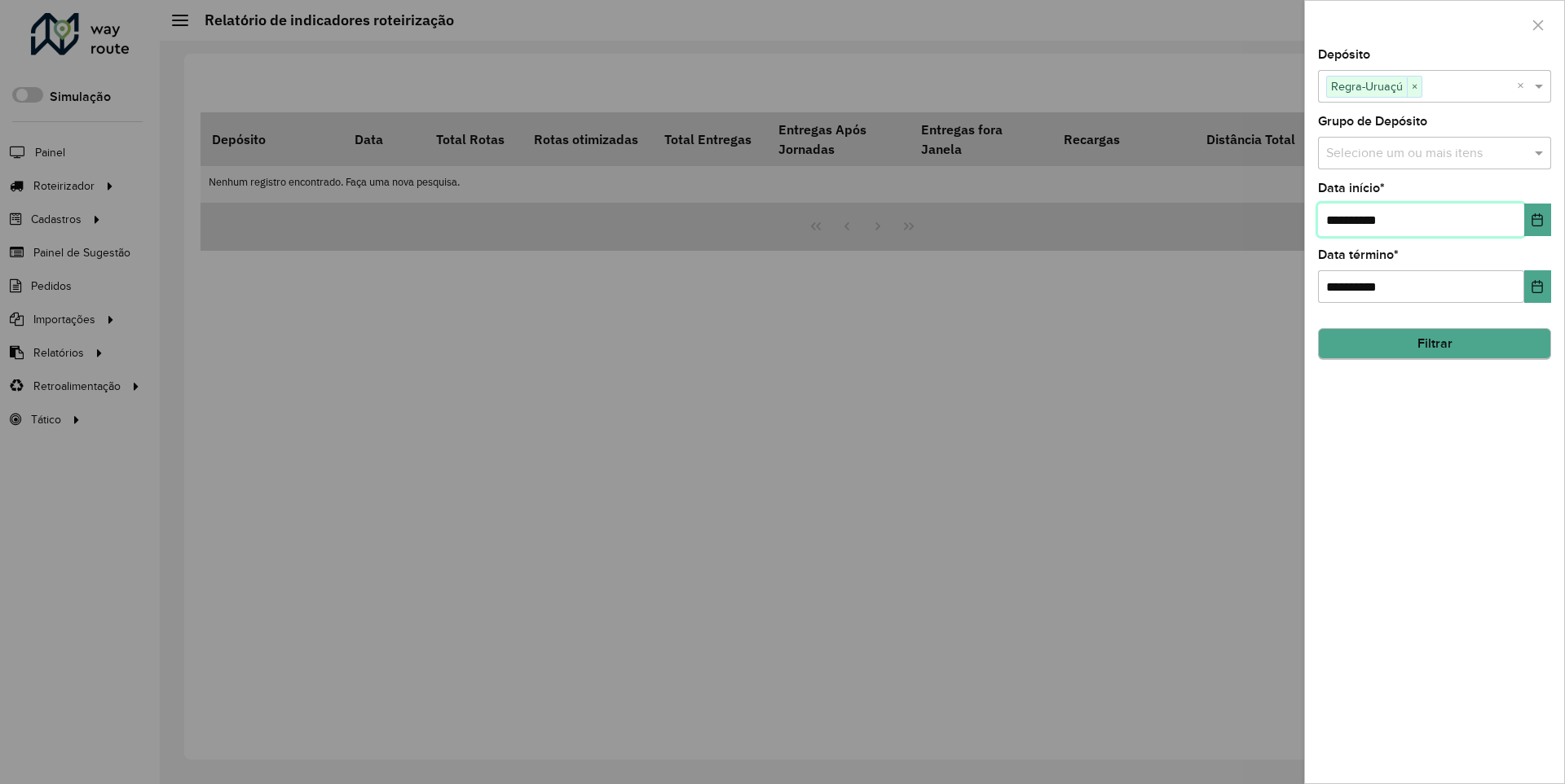
type input "**********"
click at [1434, 344] on button "Filtrar" at bounding box center [1434, 343] width 233 height 31
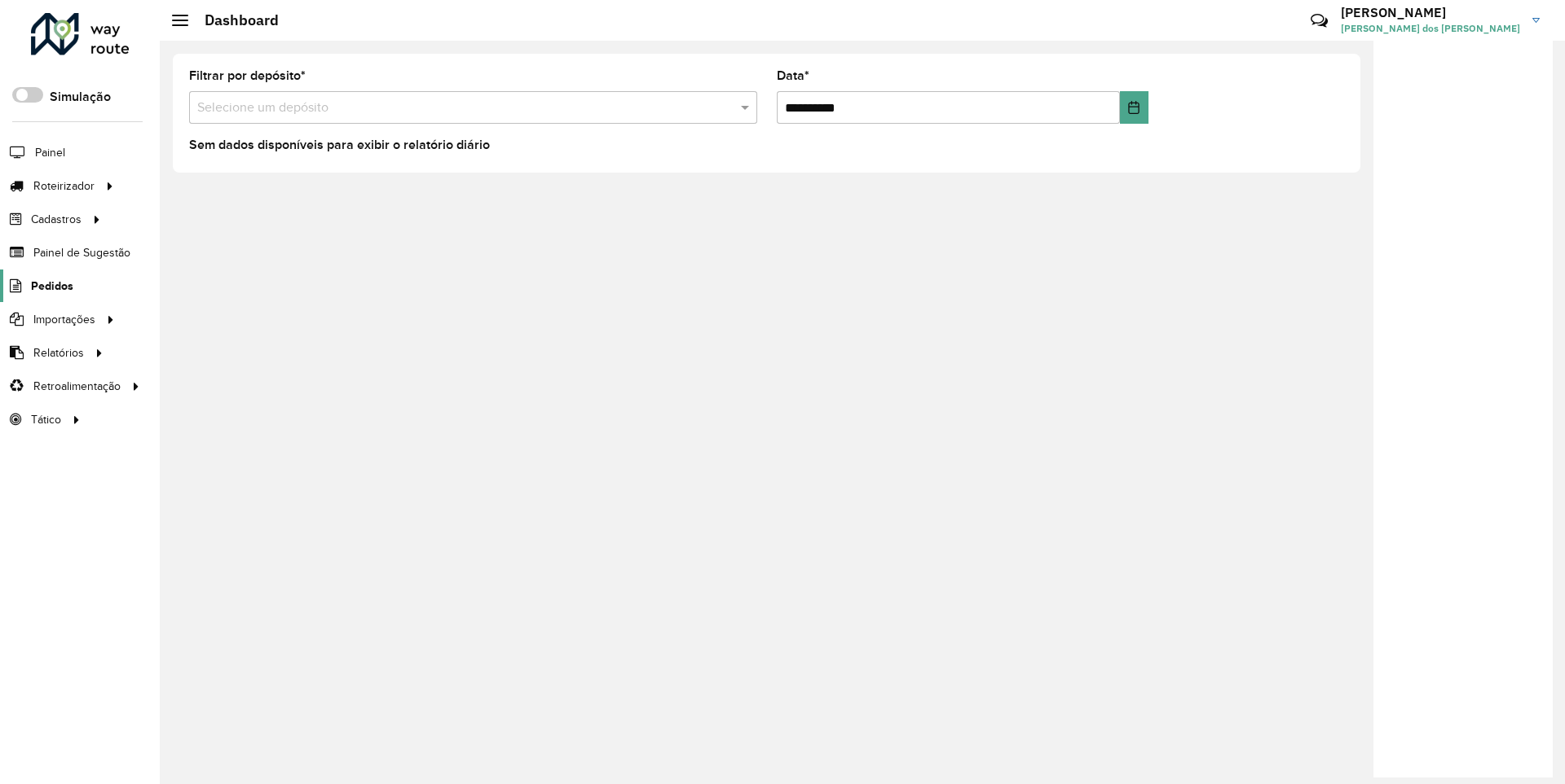
click at [51, 285] on span "Pedidos" at bounding box center [52, 285] width 43 height 17
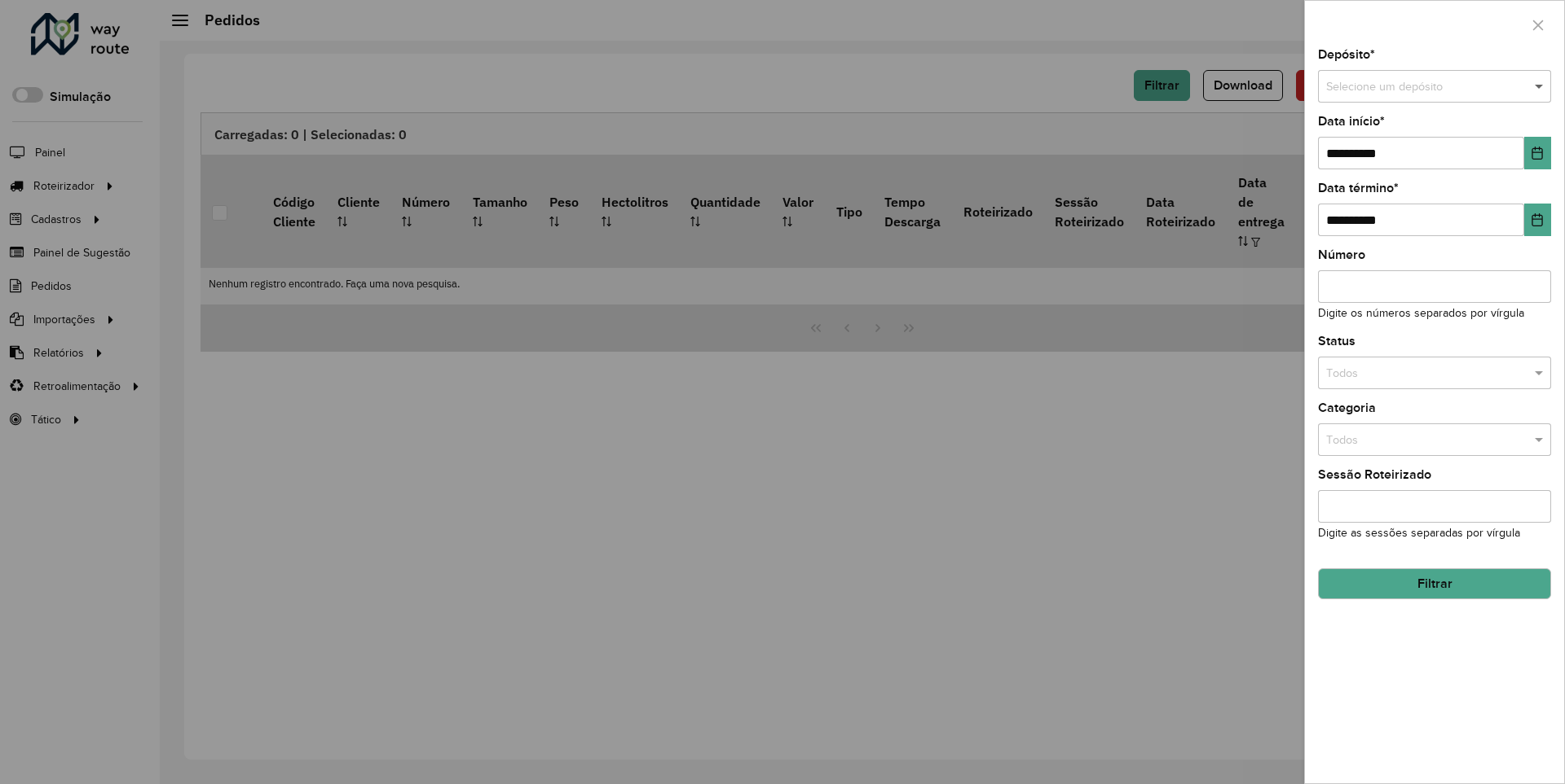
click at [1539, 86] on span at bounding box center [1540, 87] width 21 height 18
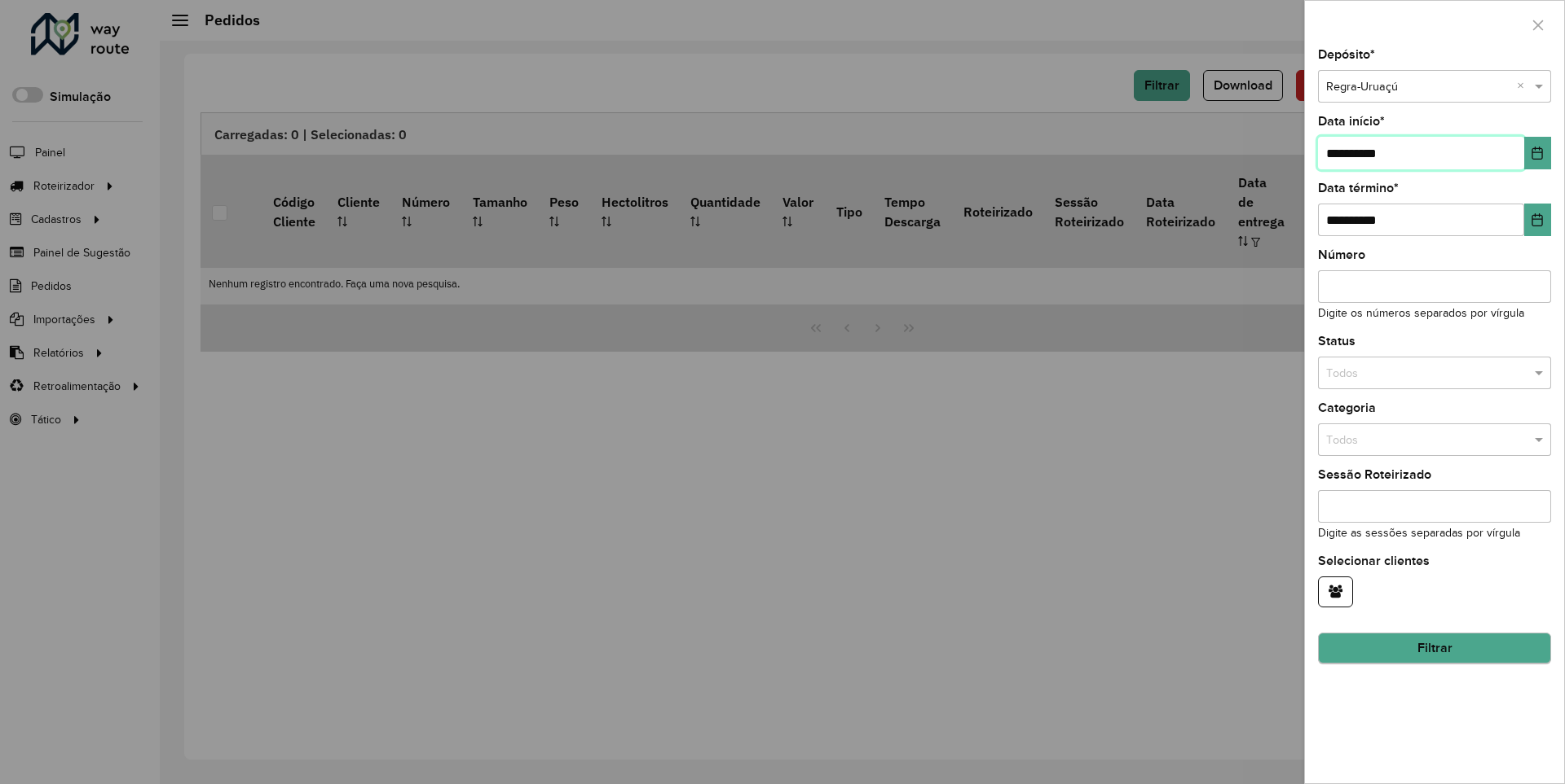
type input "**********"
click at [1434, 648] on button "Filtrar" at bounding box center [1434, 648] width 233 height 31
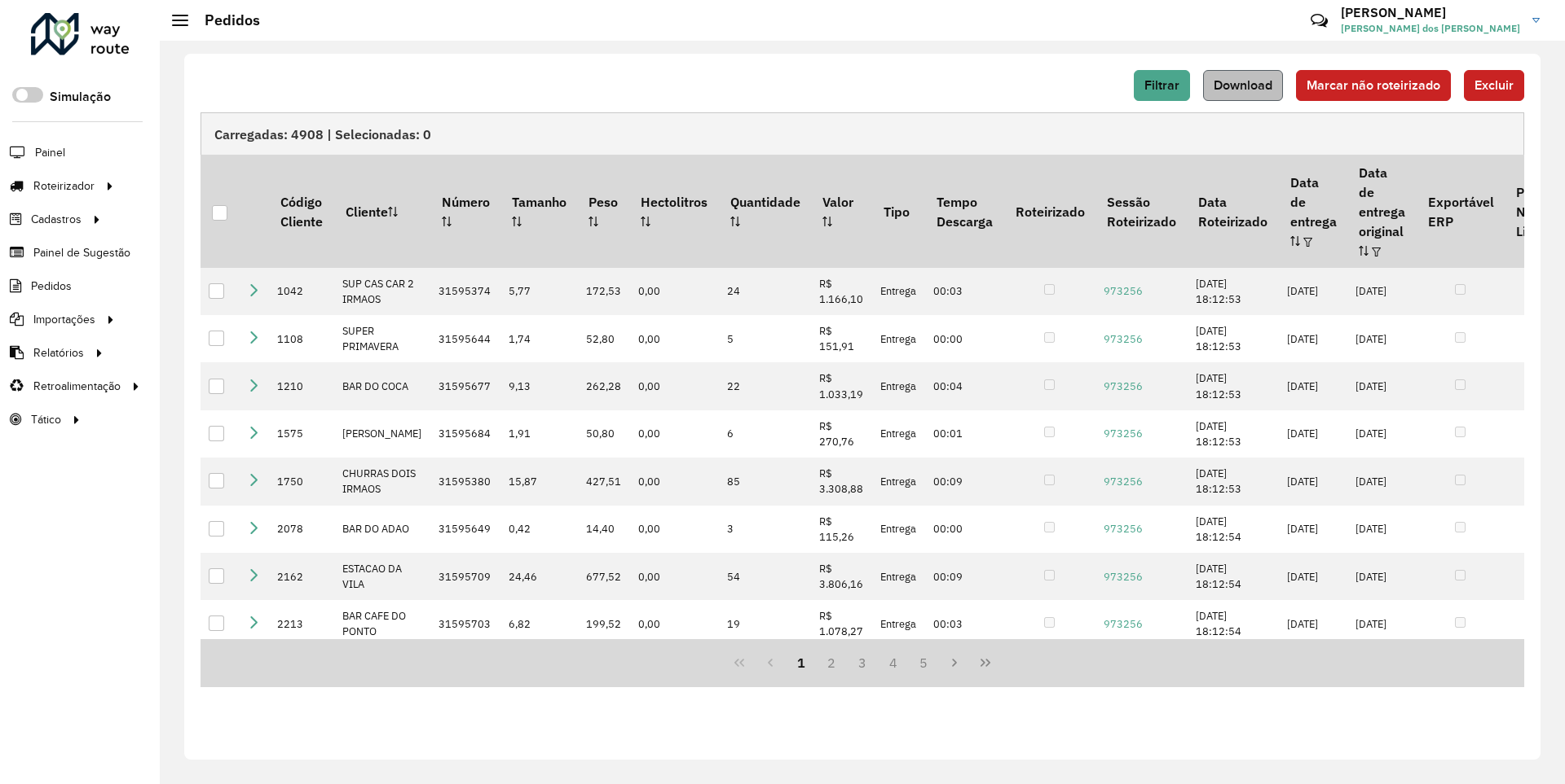
click at [1245, 84] on span "Download" at bounding box center [1243, 85] width 59 height 14
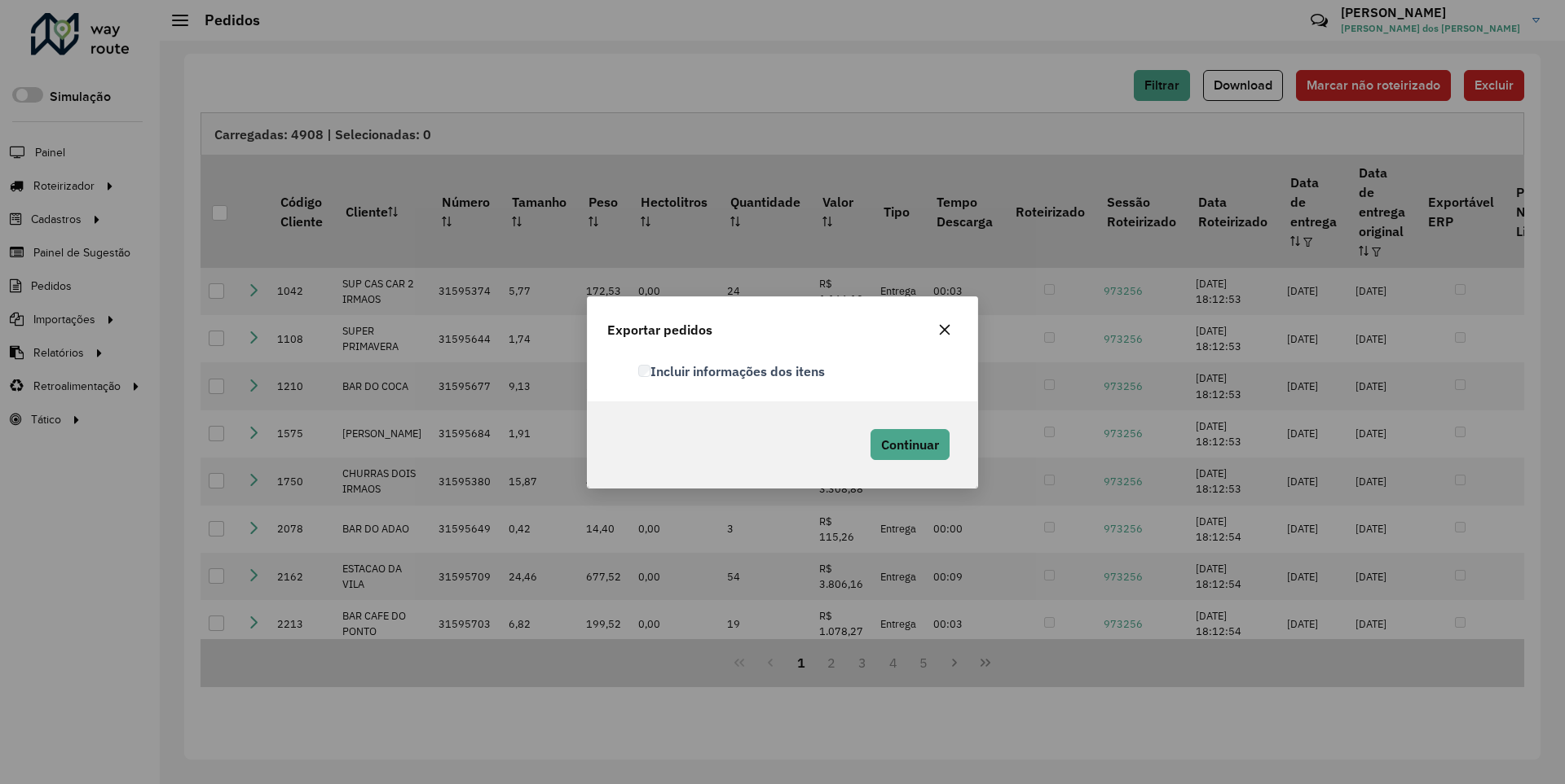
click at [733, 371] on label "Incluir informações dos itens" at bounding box center [731, 372] width 187 height 20
click at [908, 444] on span "Continuar" at bounding box center [909, 444] width 58 height 16
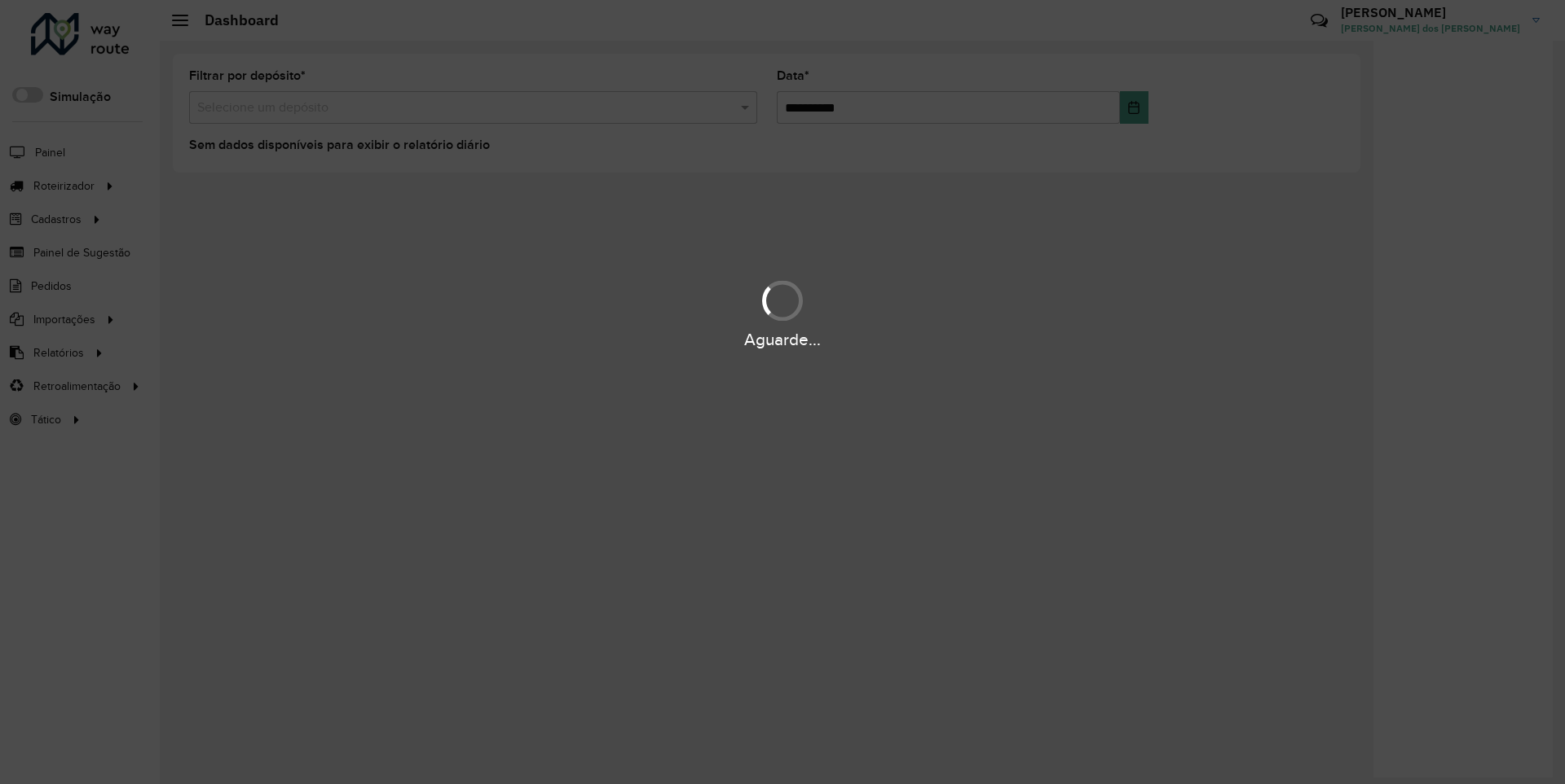
click at [58, 352] on div "Aguarde..." at bounding box center [782, 339] width 1565 height 25
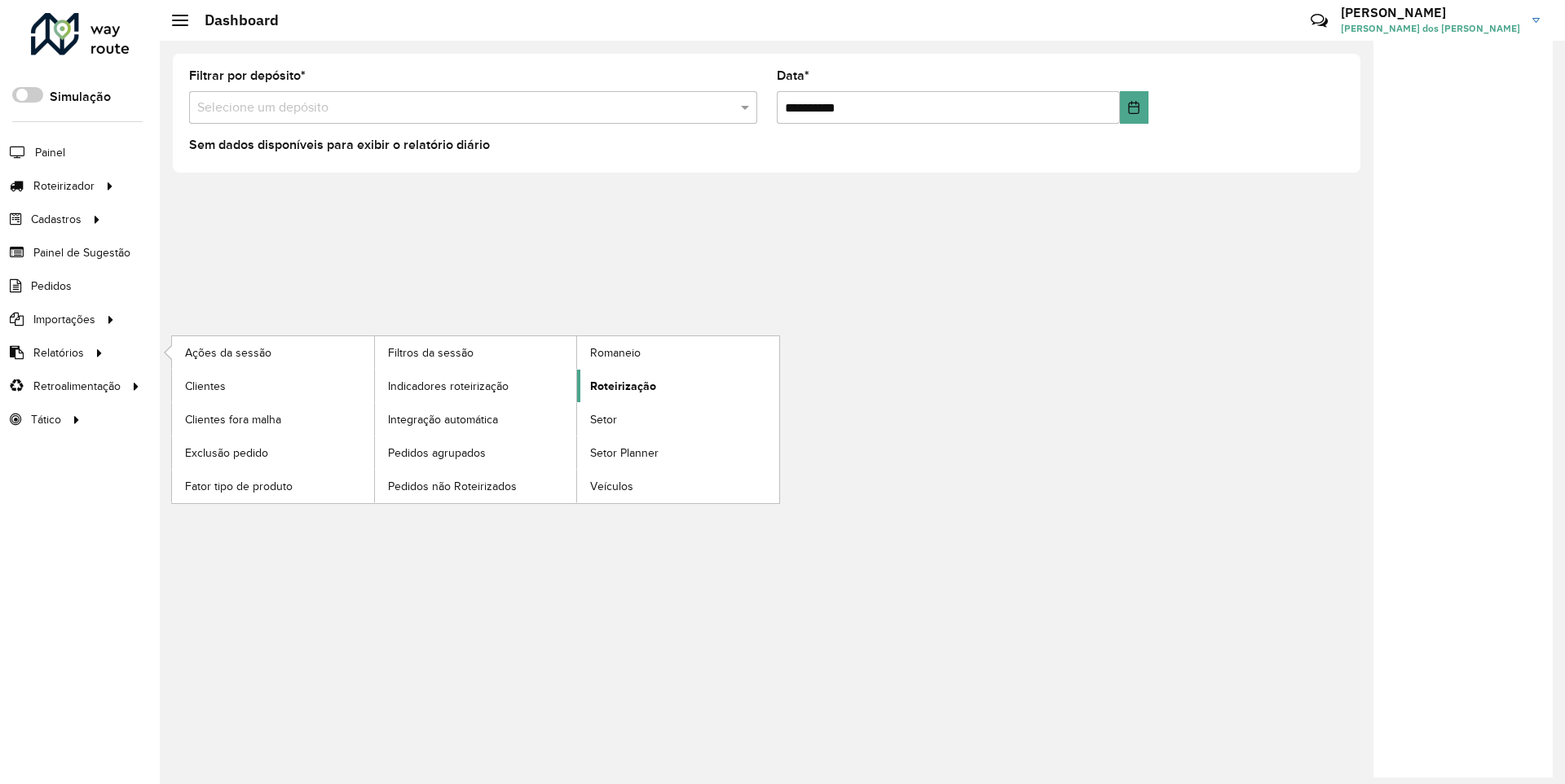
click at [620, 386] on span "Roteirização" at bounding box center [623, 386] width 66 height 17
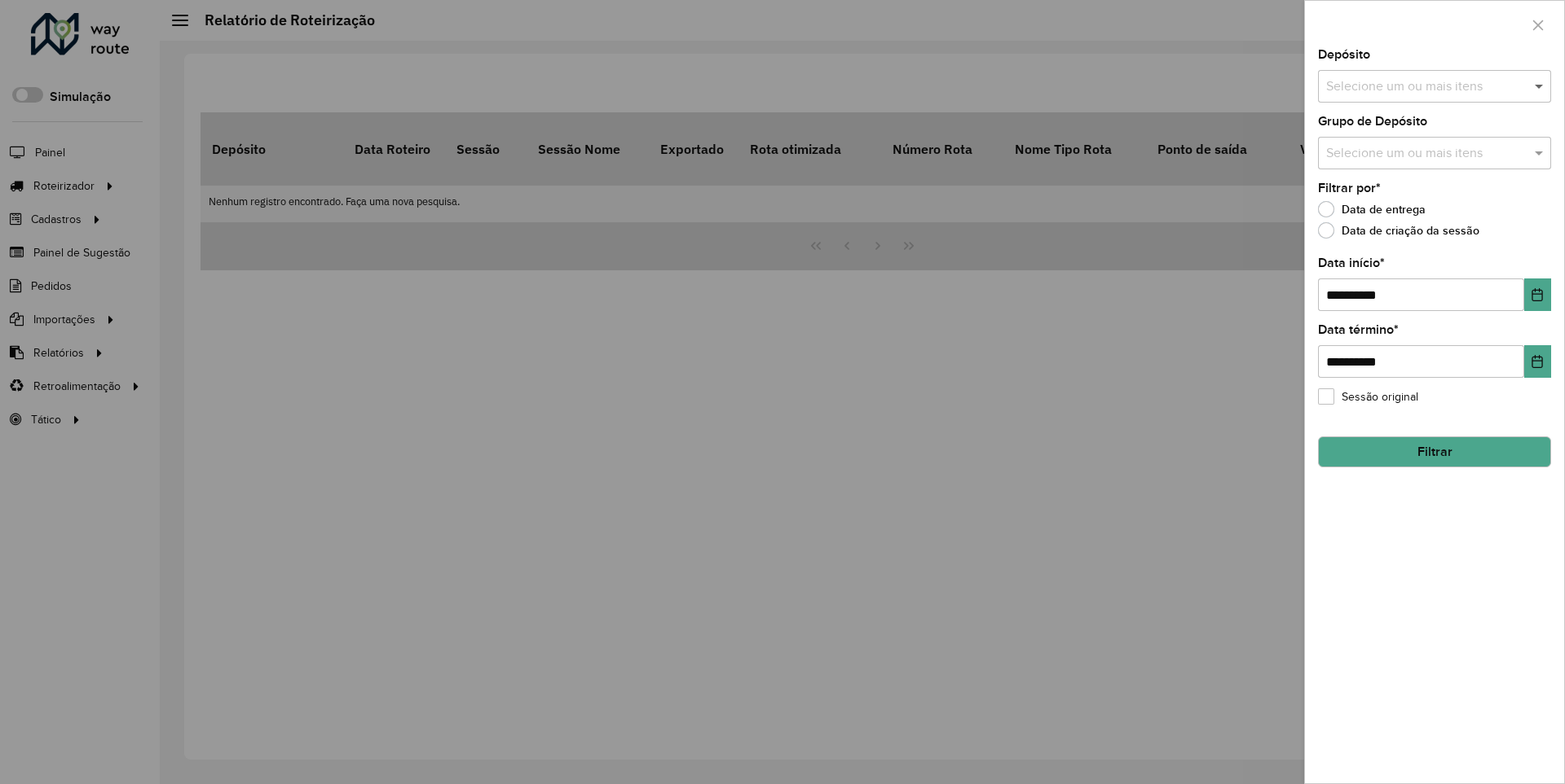
click at [1539, 85] on span at bounding box center [1540, 86] width 21 height 20
click at [1536, 294] on icon "Choose Date" at bounding box center [1537, 294] width 11 height 13
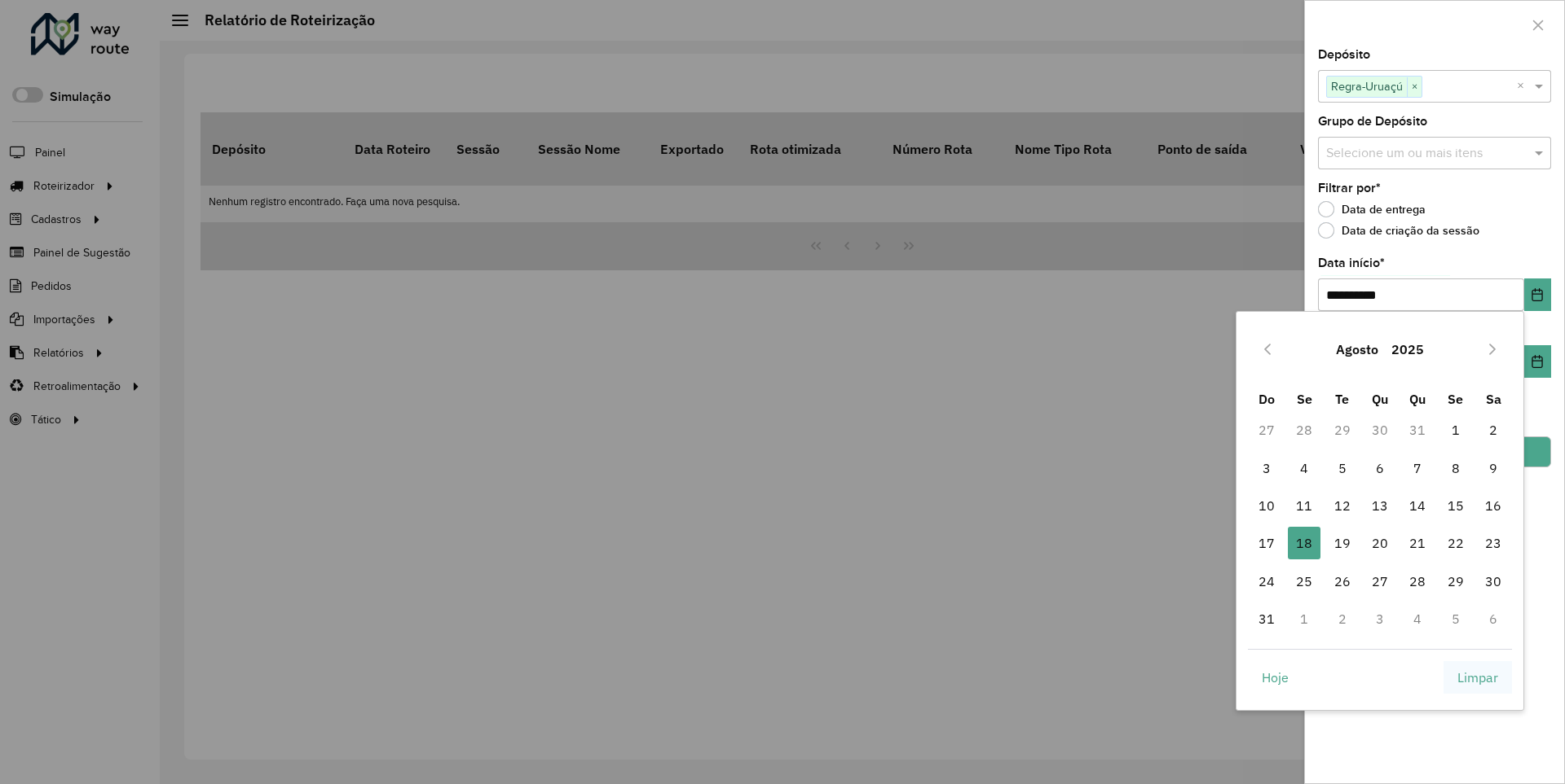
click at [1478, 677] on span "Limpar" at bounding box center [1477, 678] width 41 height 20
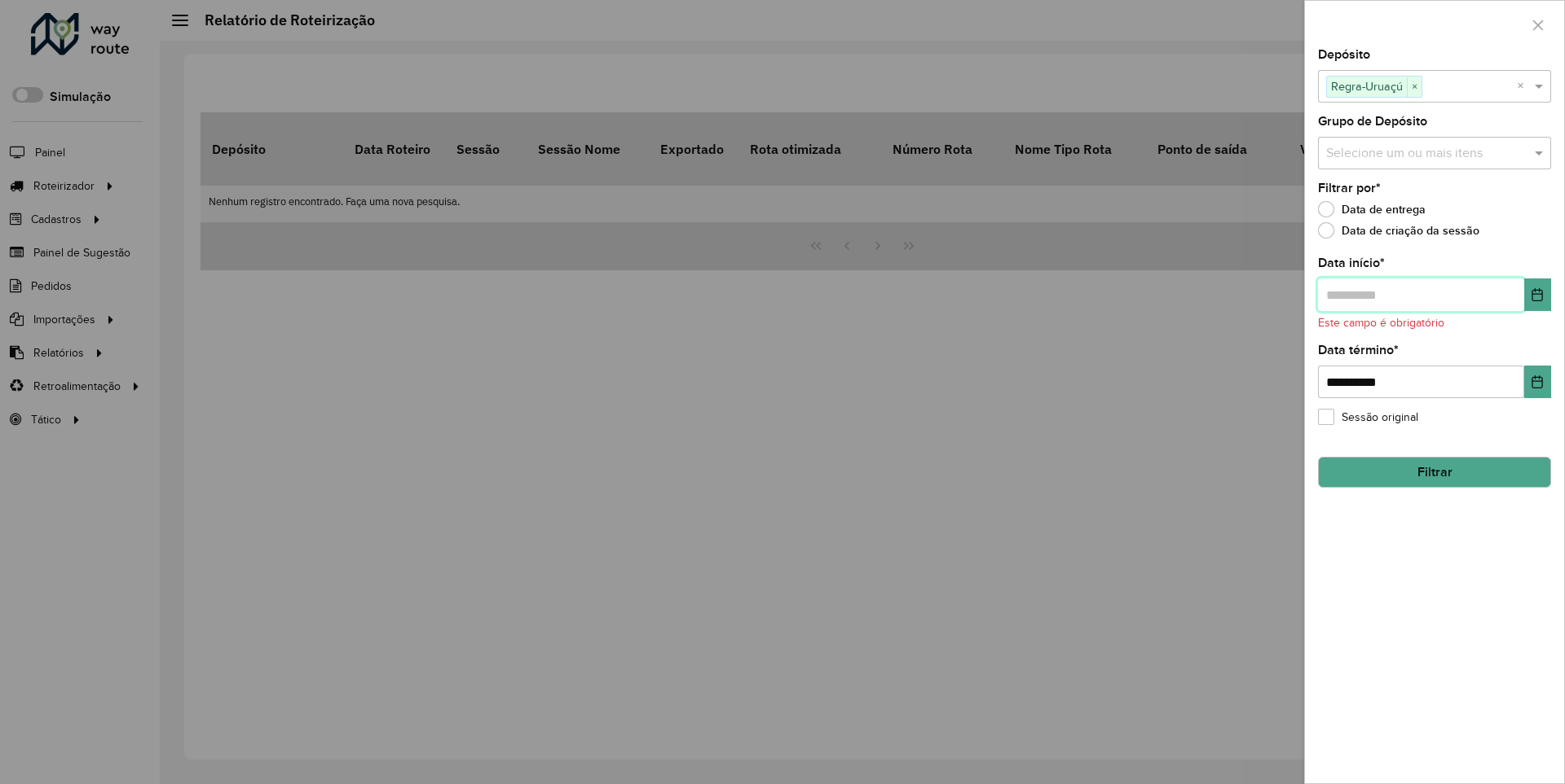
click at [1420, 294] on input "text" at bounding box center [1421, 294] width 206 height 33
type input "**********"
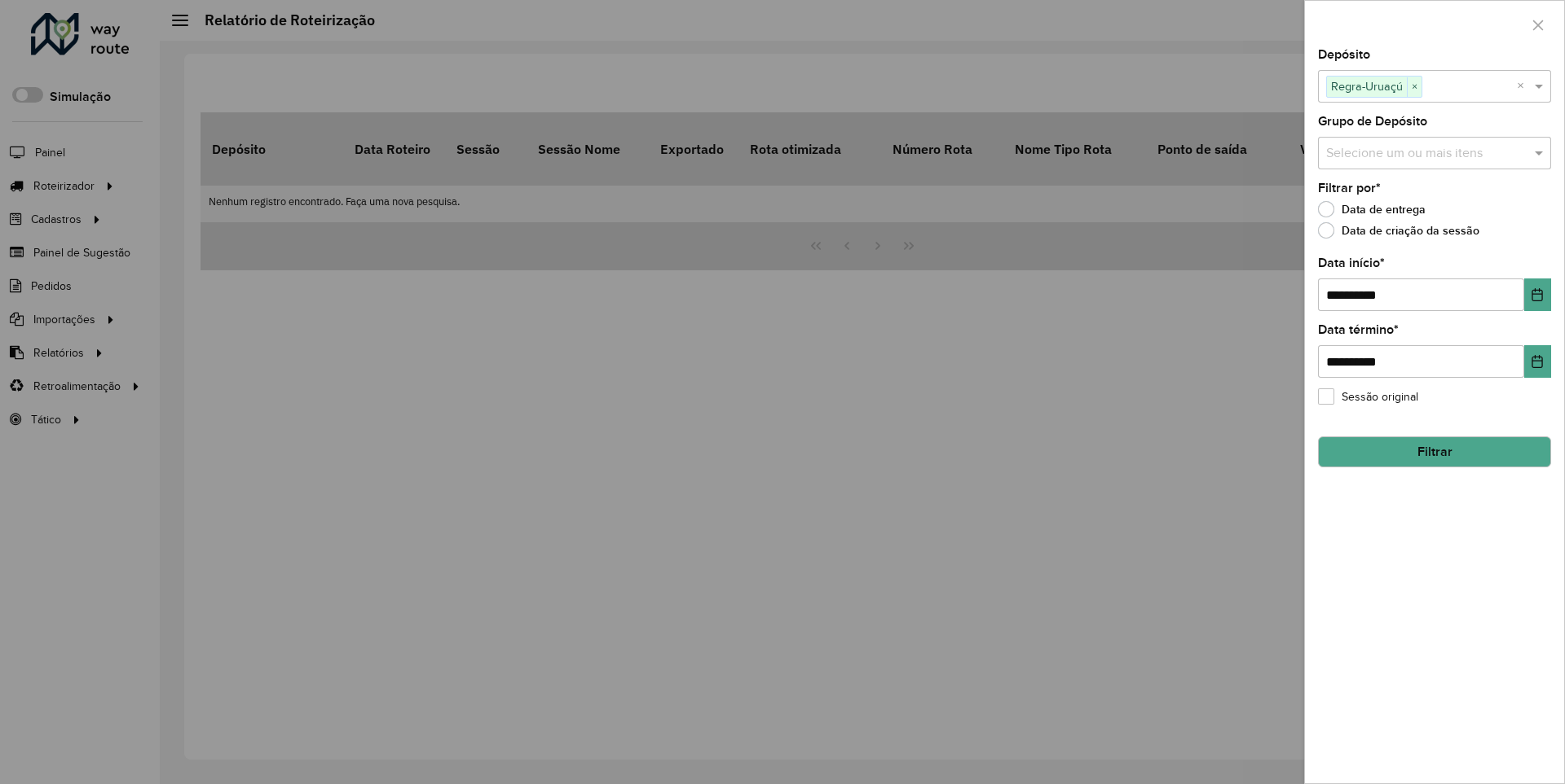
click at [1434, 451] on button "Filtrar" at bounding box center [1434, 451] width 233 height 31
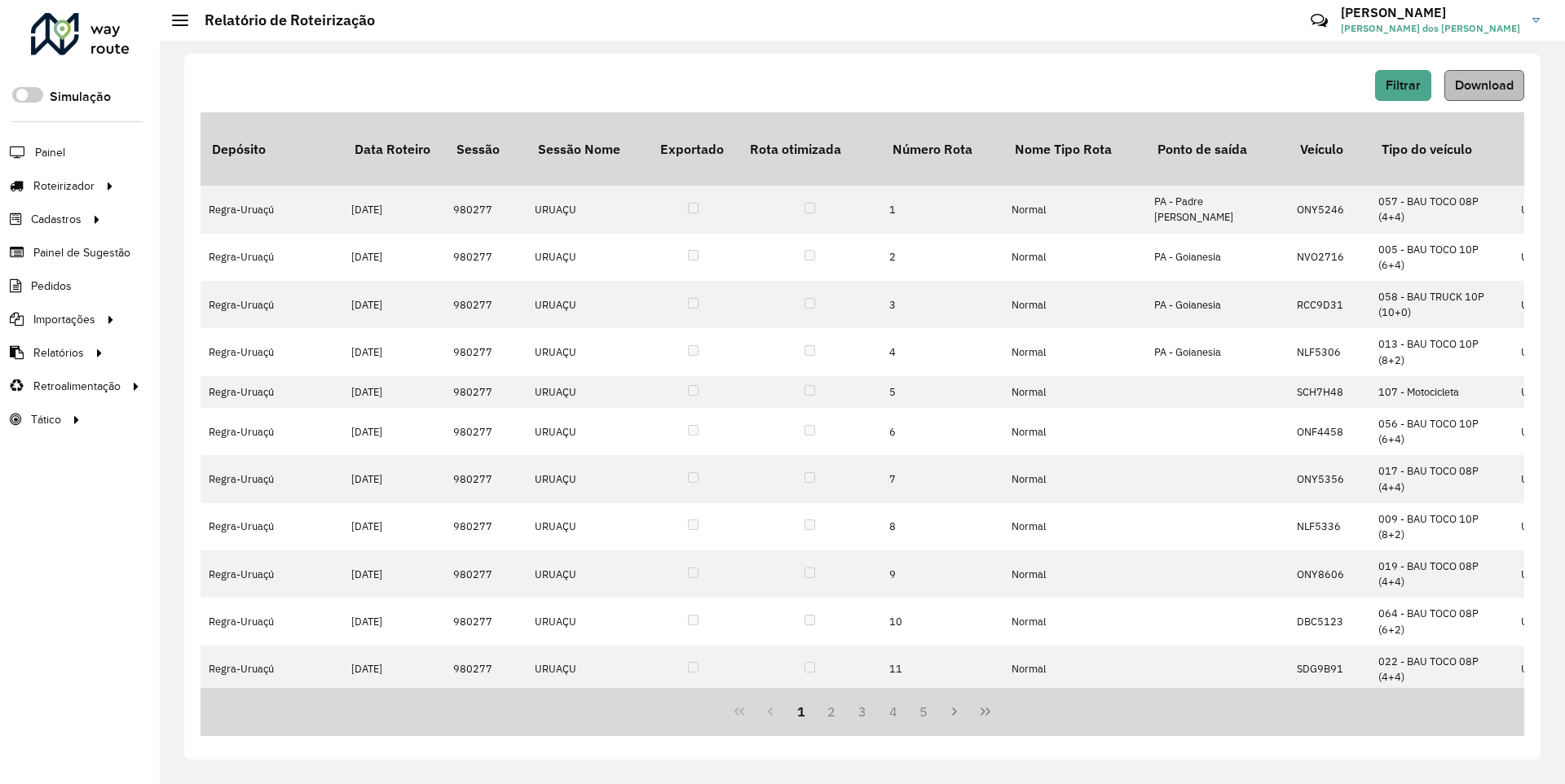
click at [1483, 84] on span "Download" at bounding box center [1484, 85] width 59 height 14
